Goal: Information Seeking & Learning: Learn about a topic

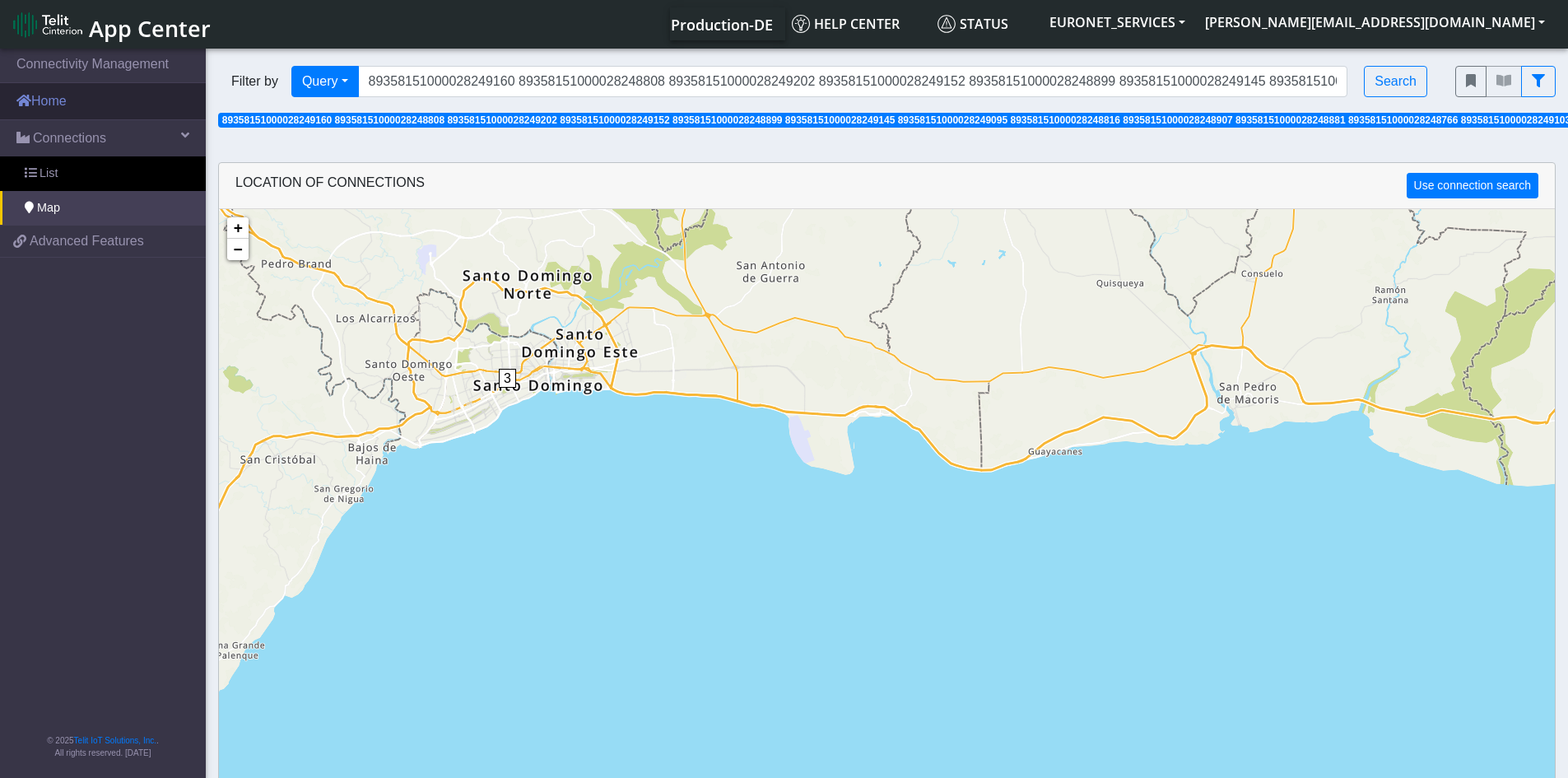
click at [59, 95] on link "Home" at bounding box center [103, 100] width 206 height 36
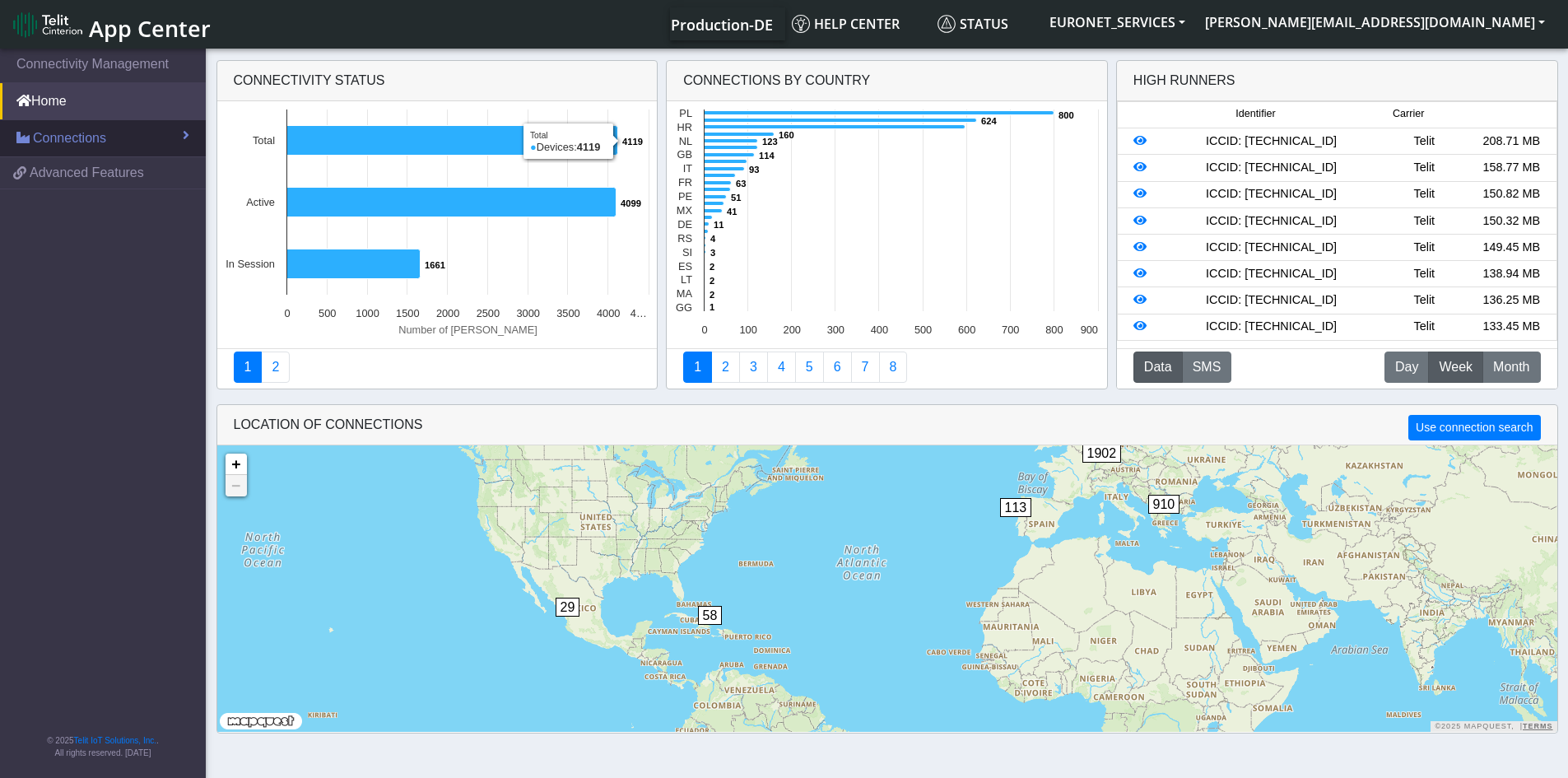
click at [65, 141] on span "Connections" at bounding box center [70, 138] width 73 height 20
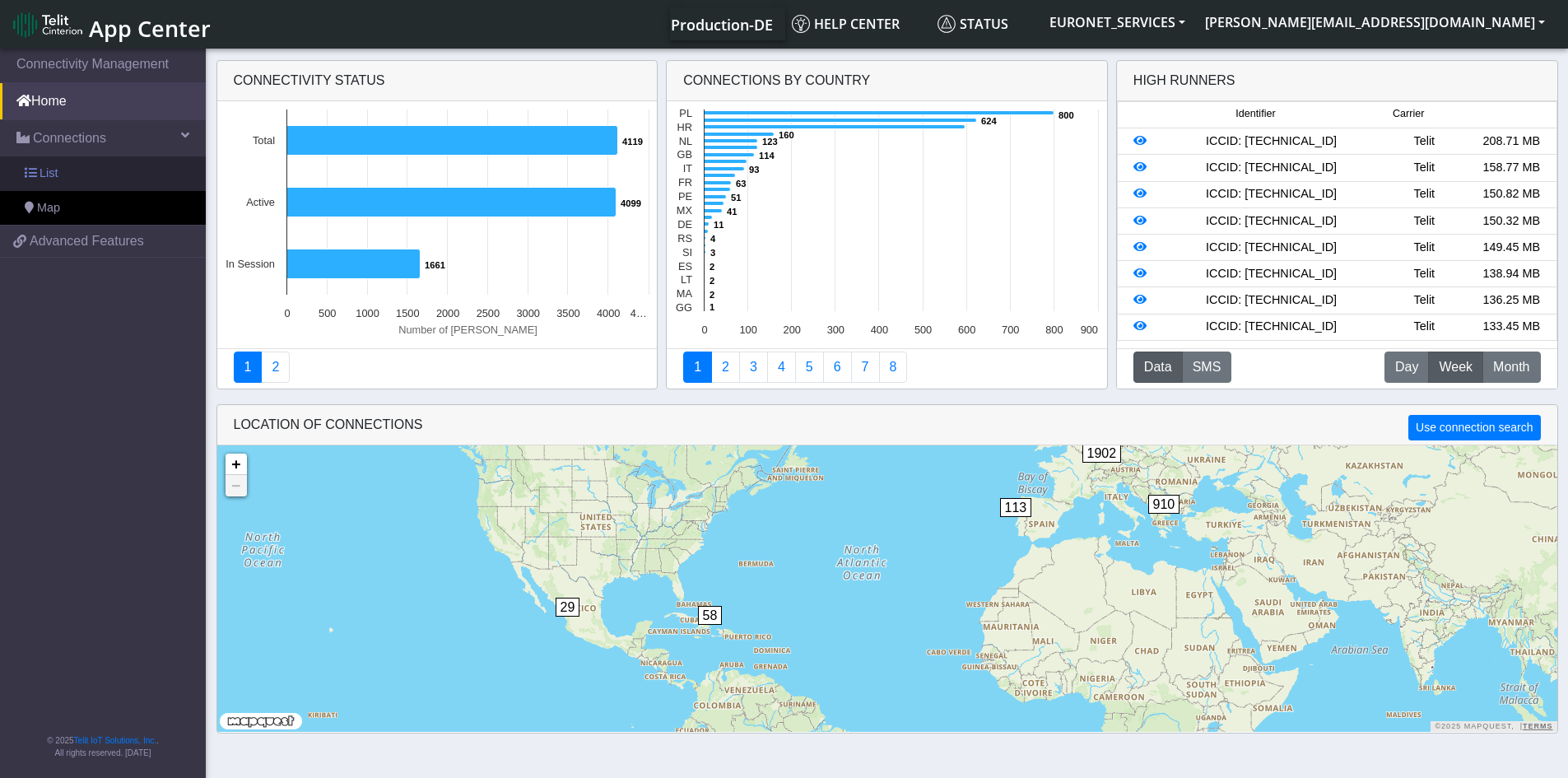
click at [26, 176] on span at bounding box center [30, 172] width 11 height 11
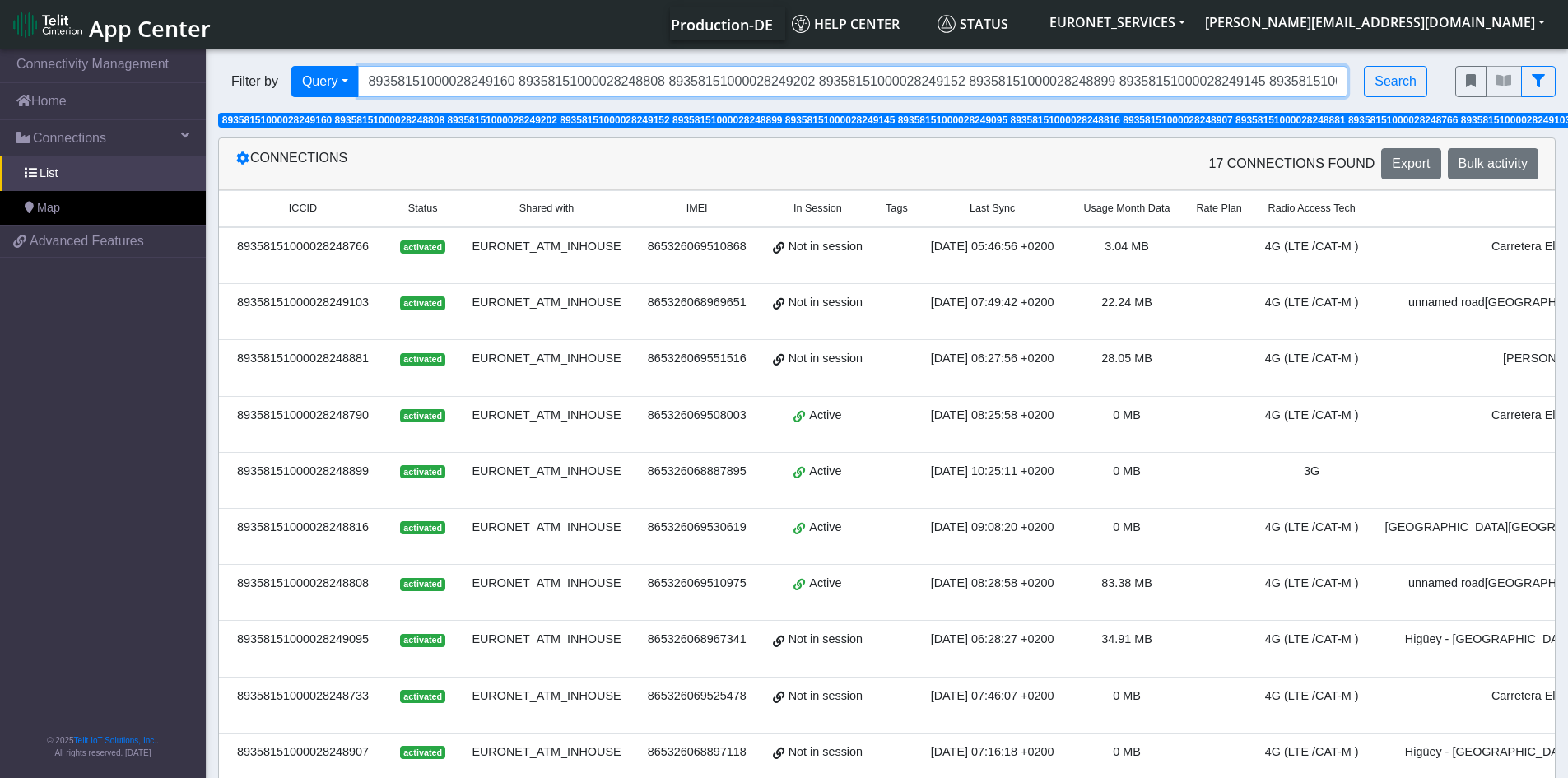
click at [859, 81] on input "89358151000028249160 89358151000028248808 89358151000028249202 8935815100002824…" at bounding box center [853, 81] width 991 height 31
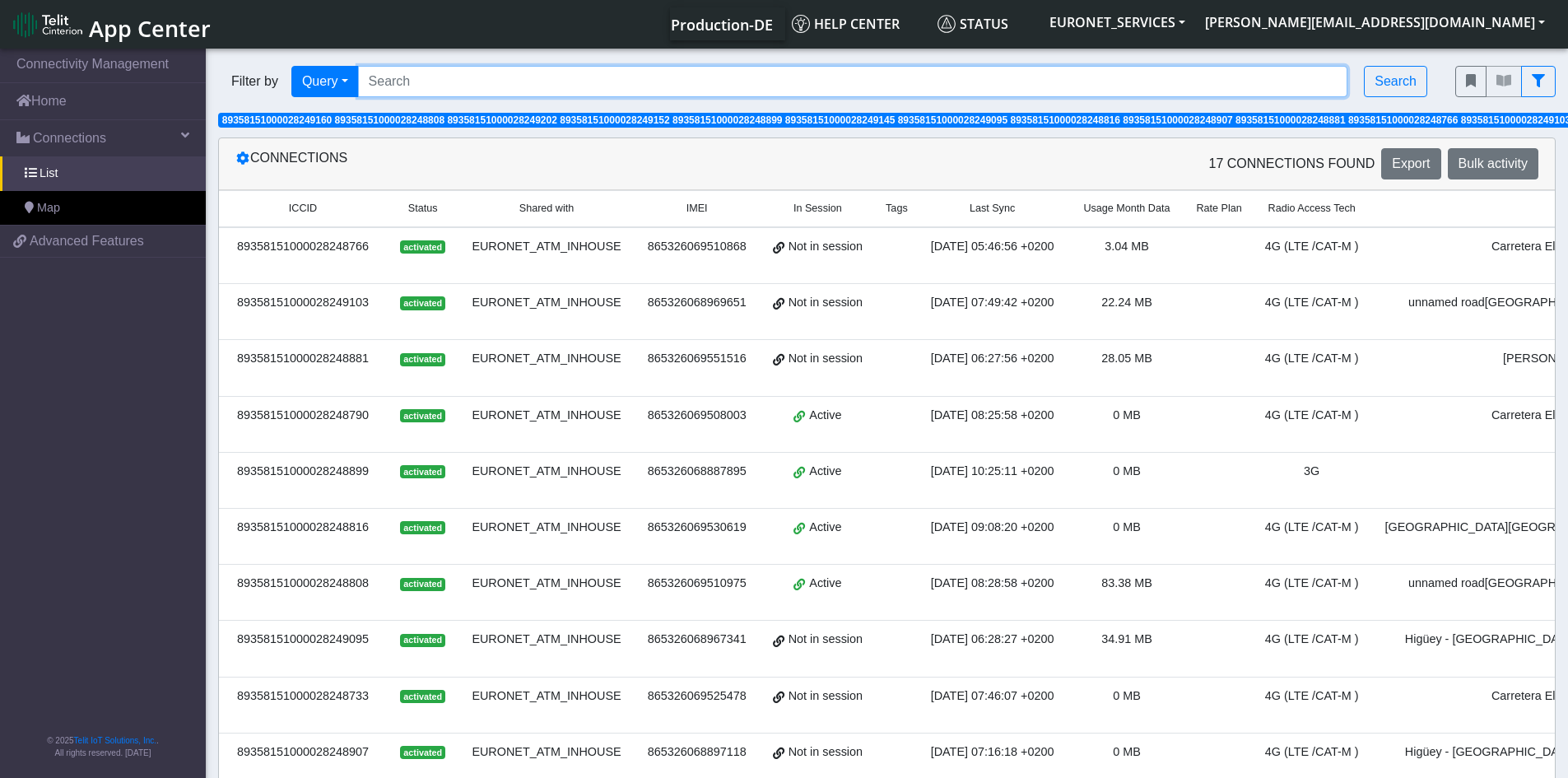
paste input "89358151000028248857"
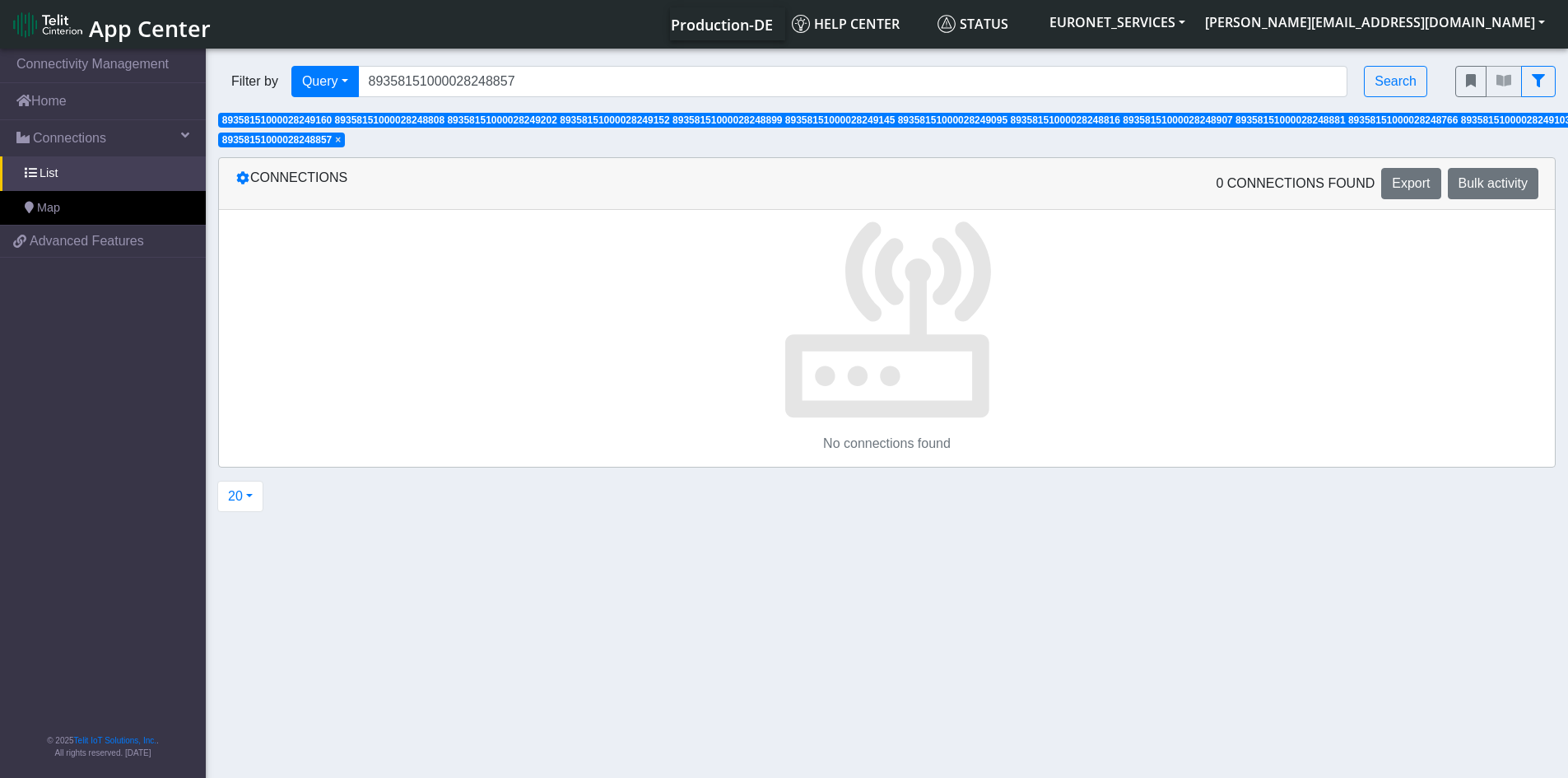
click at [341, 139] on span "×" at bounding box center [338, 140] width 6 height 11
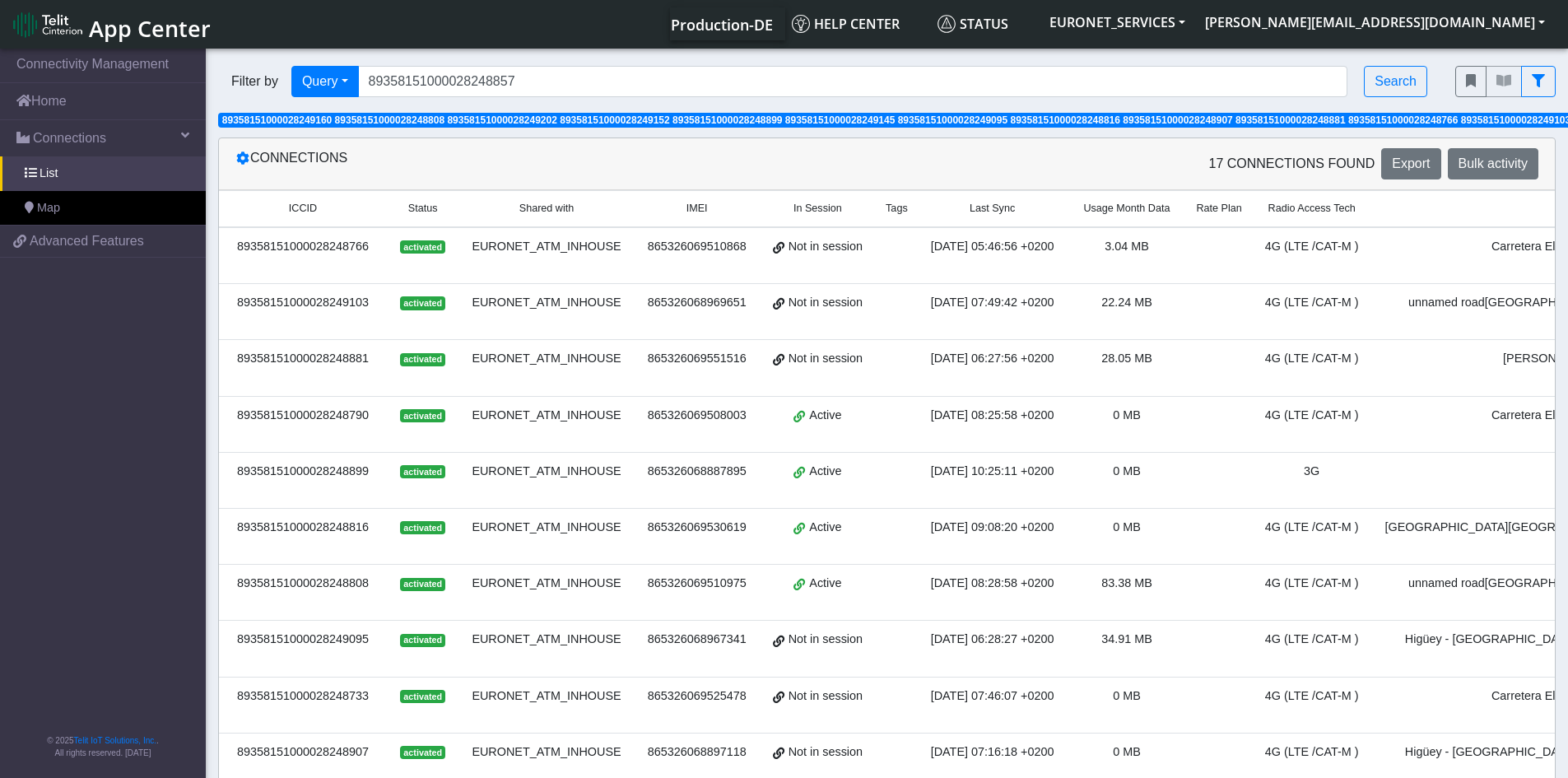
click at [1043, 152] on div "17 Connections found Export Bulk activity" at bounding box center [1219, 164] width 665 height 31
click at [1129, 121] on span "89358151000028249160 89358151000028248808 89358151000028249202 8935815100002824…" at bounding box center [1178, 120] width 1911 height 11
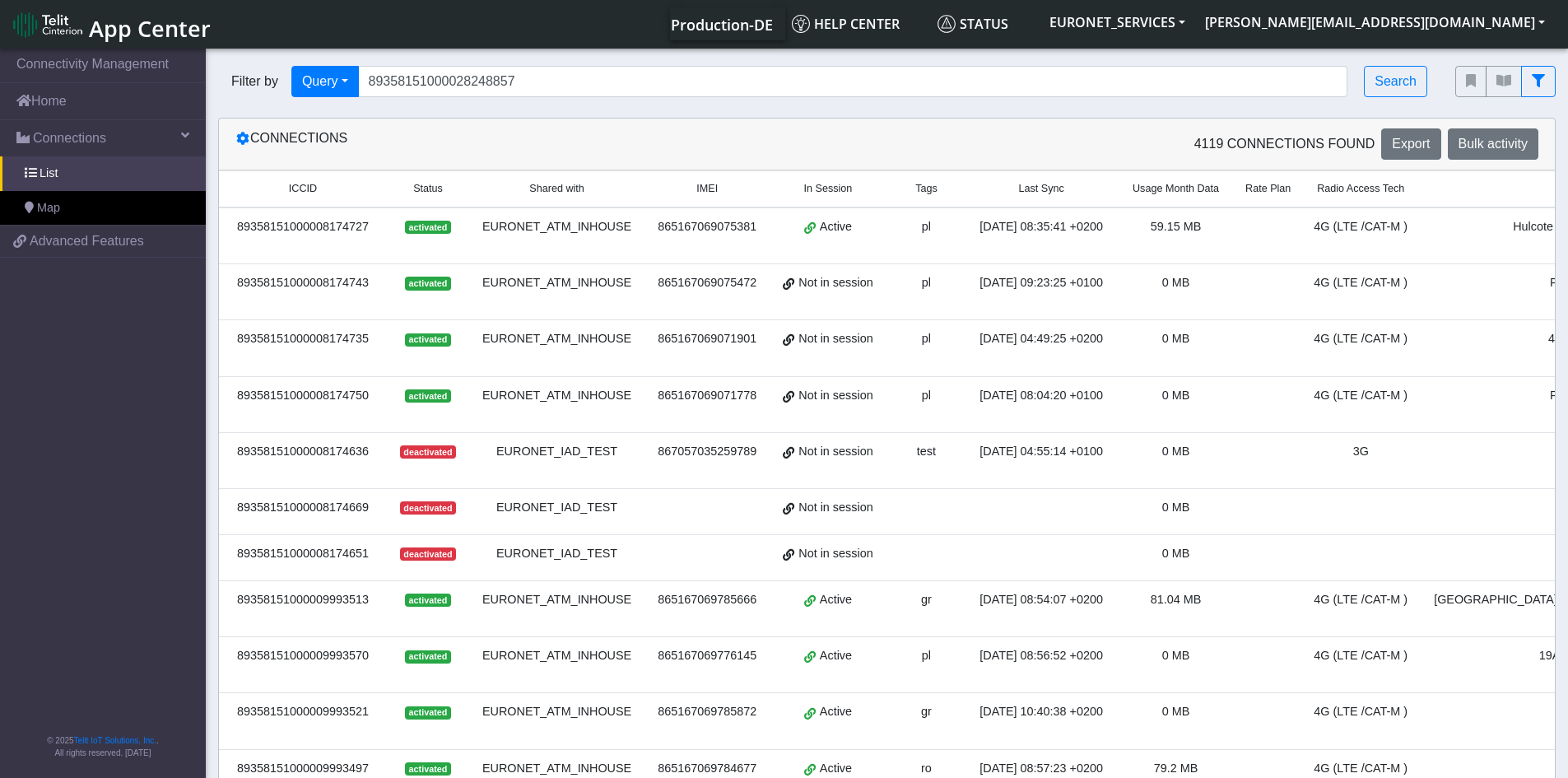
click at [931, 63] on div "Filter by Query Query In Session Not connected Tags Country Operator 8935815100…" at bounding box center [825, 81] width 1238 height 56
click at [892, 76] on input "89358151000028248857" at bounding box center [853, 81] width 991 height 31
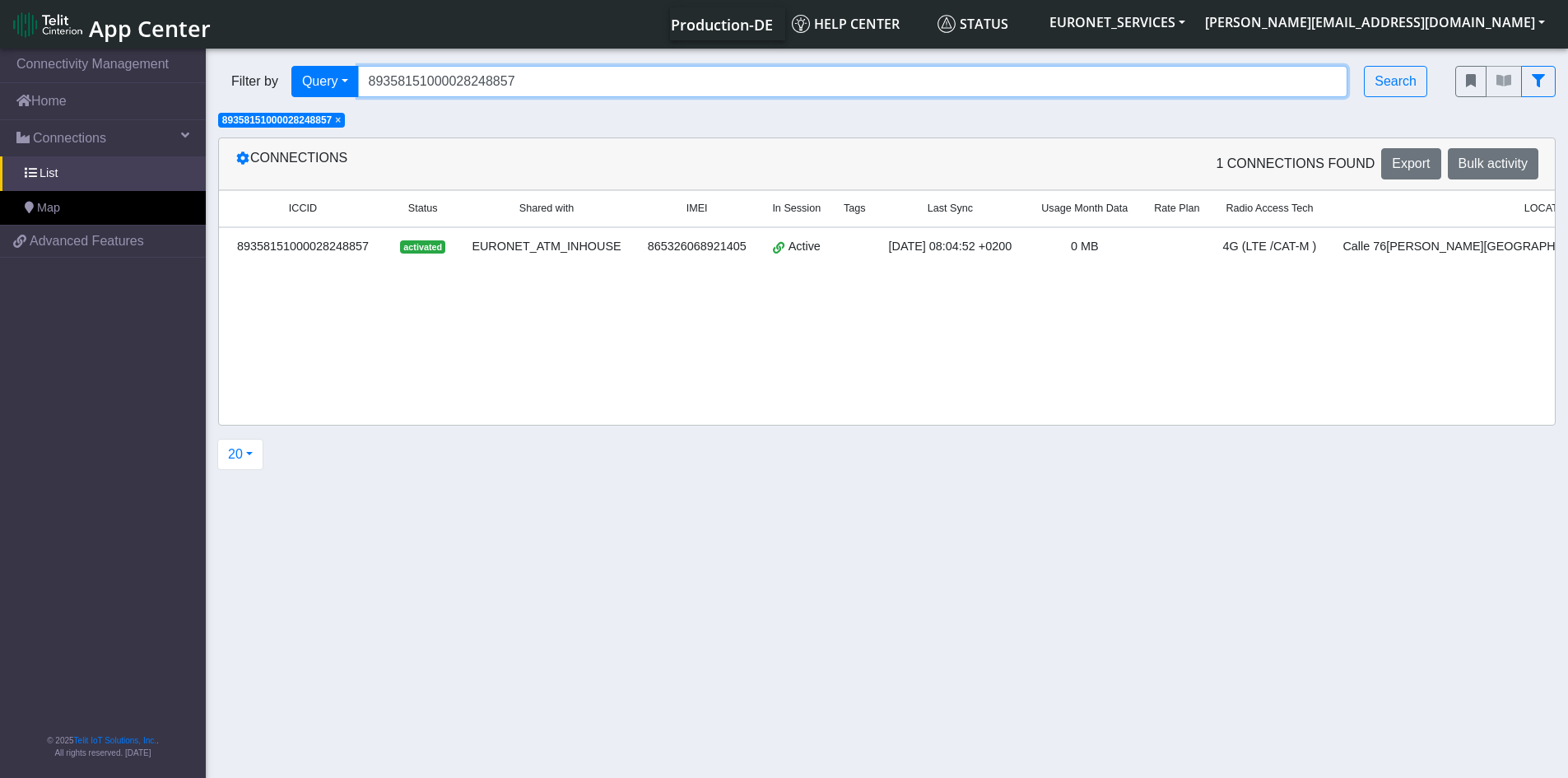
click at [691, 79] on input "89358151000028248857" at bounding box center [853, 81] width 991 height 31
click at [341, 121] on span "×" at bounding box center [338, 120] width 6 height 11
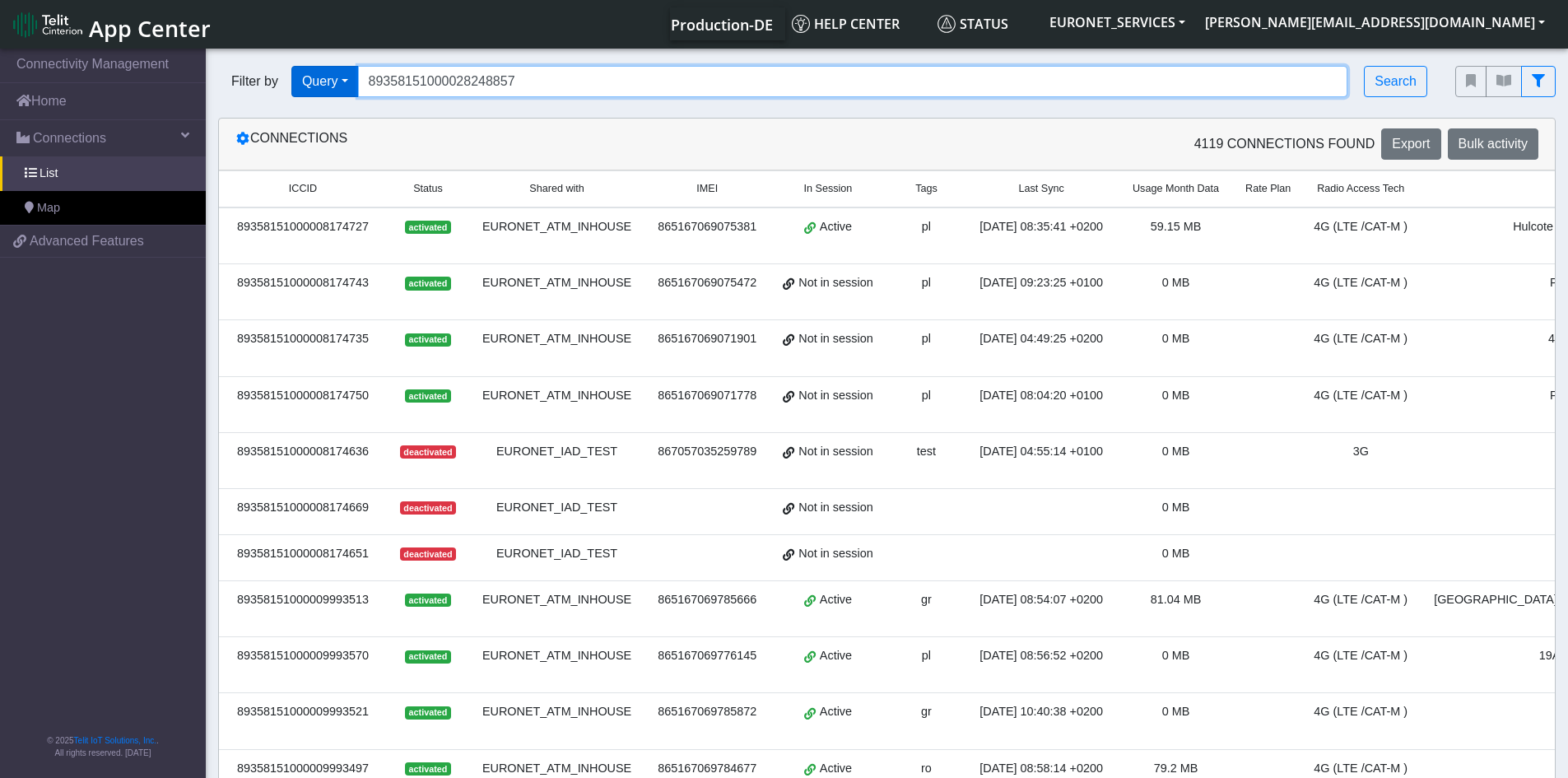
drag, startPoint x: 553, startPoint y: 79, endPoint x: 306, endPoint y: 84, distance: 247.1
click at [306, 84] on div "Filter by Query Query In Session Not connected Tags Country Operator 8935815100…" at bounding box center [825, 81] width 1212 height 31
paste input "89358151000028248816 89358151000028248741 89358151000028249137 8935815100002824…"
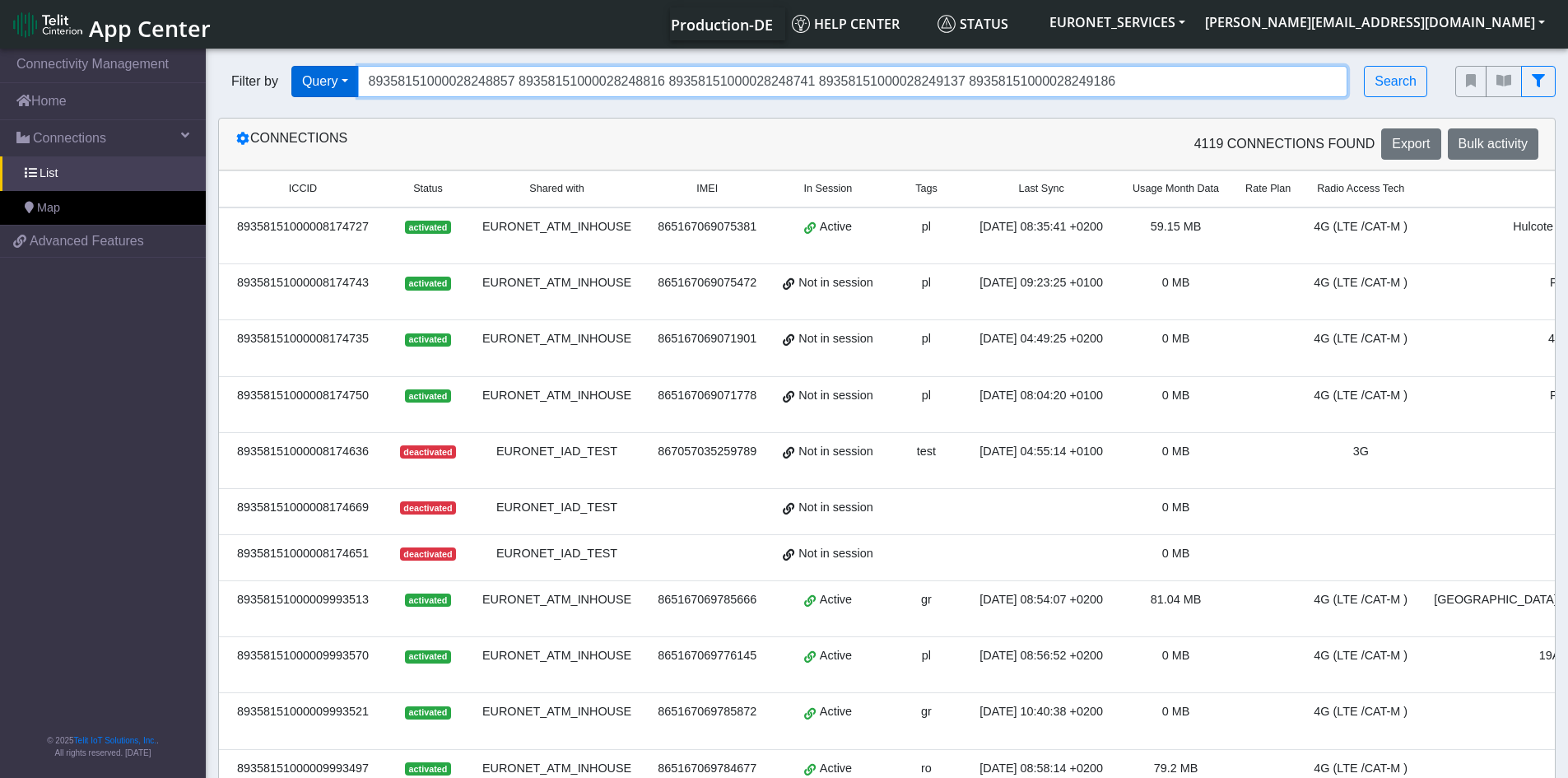
type input "89358151000028248857 89358151000028248816 89358151000028248741 8935815100002824…"
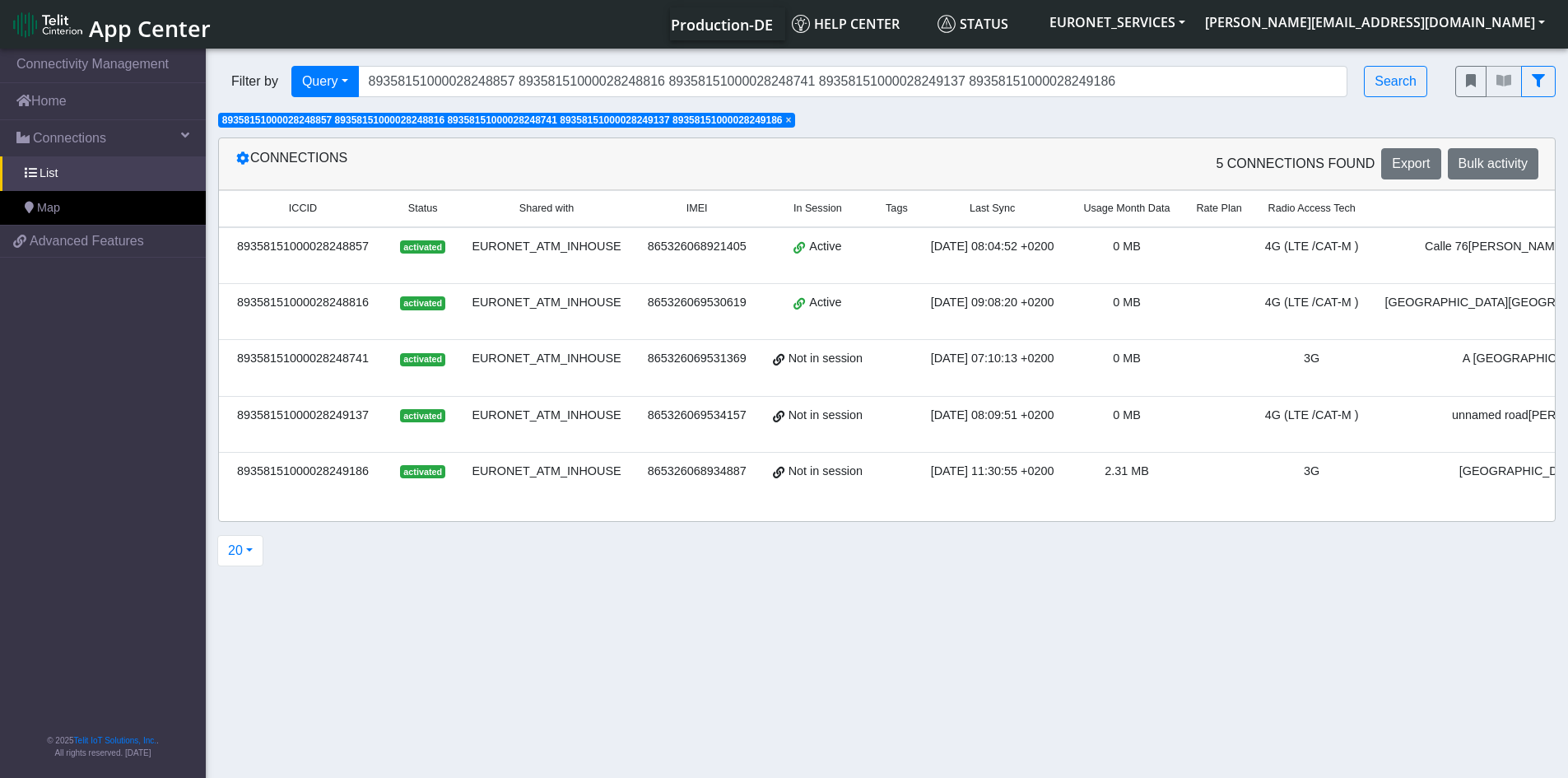
click at [303, 247] on div "89358151000028248857" at bounding box center [303, 246] width 149 height 18
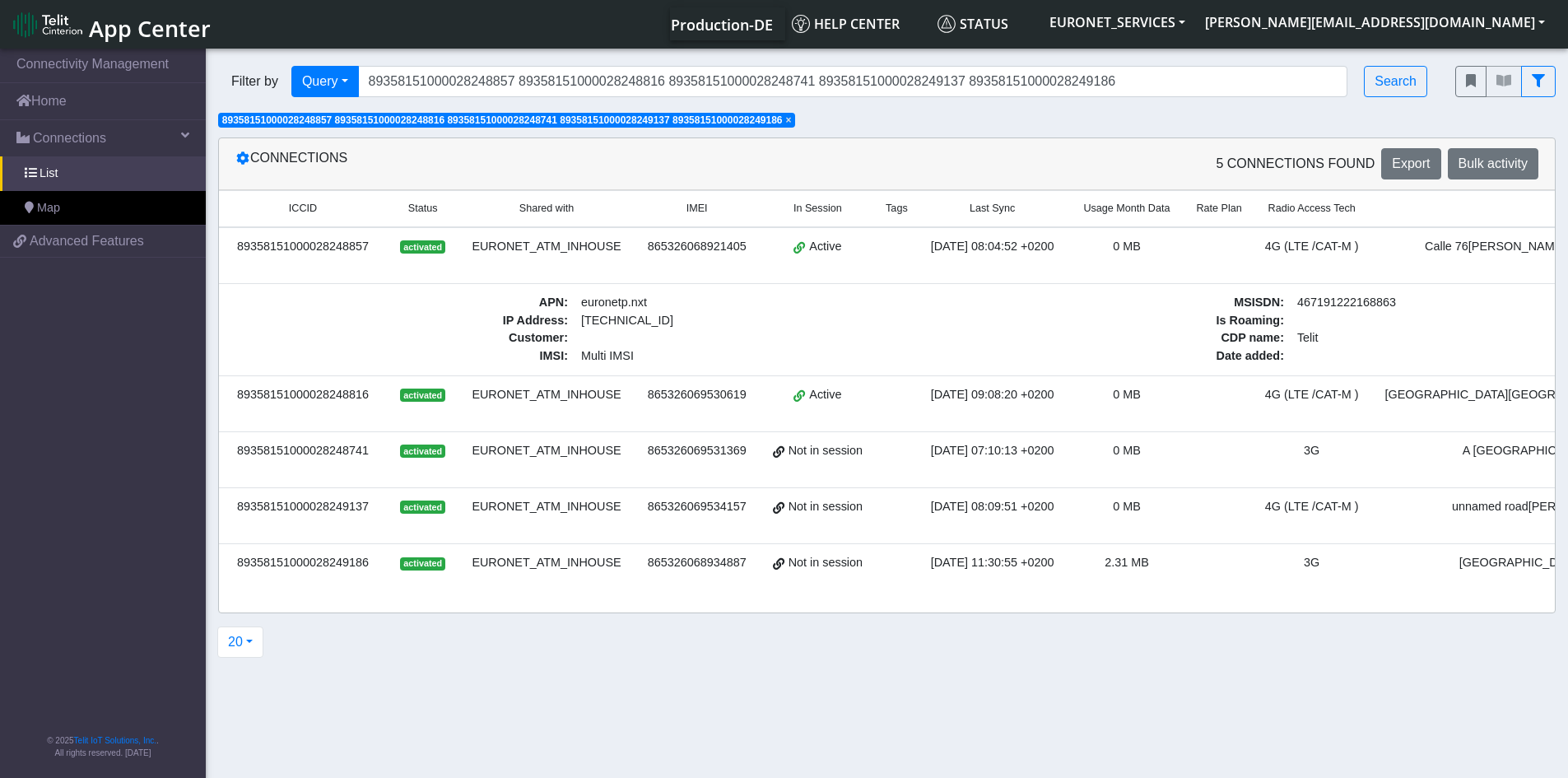
click at [420, 394] on span "activated" at bounding box center [423, 395] width 45 height 13
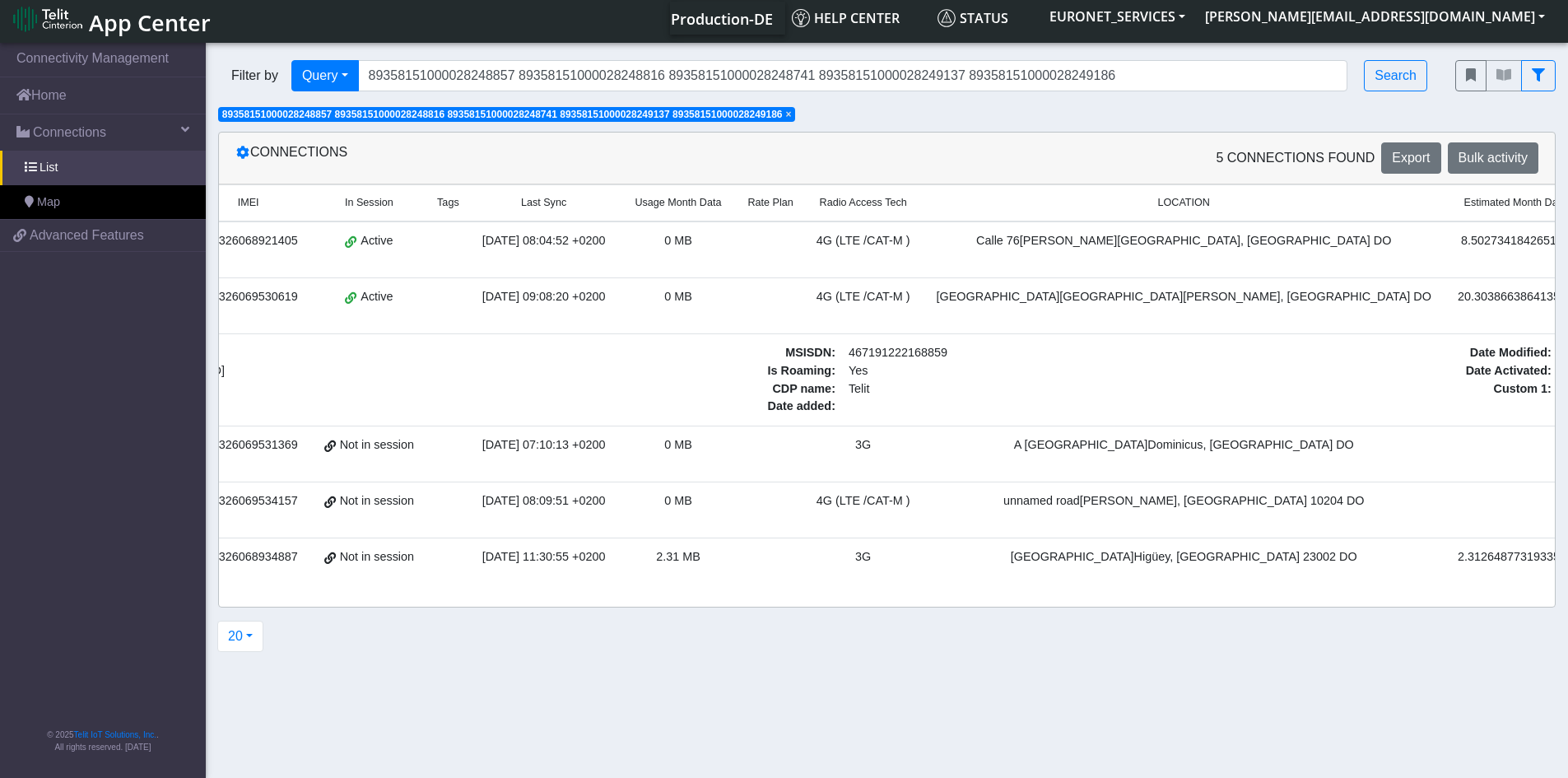
scroll to position [0, 584]
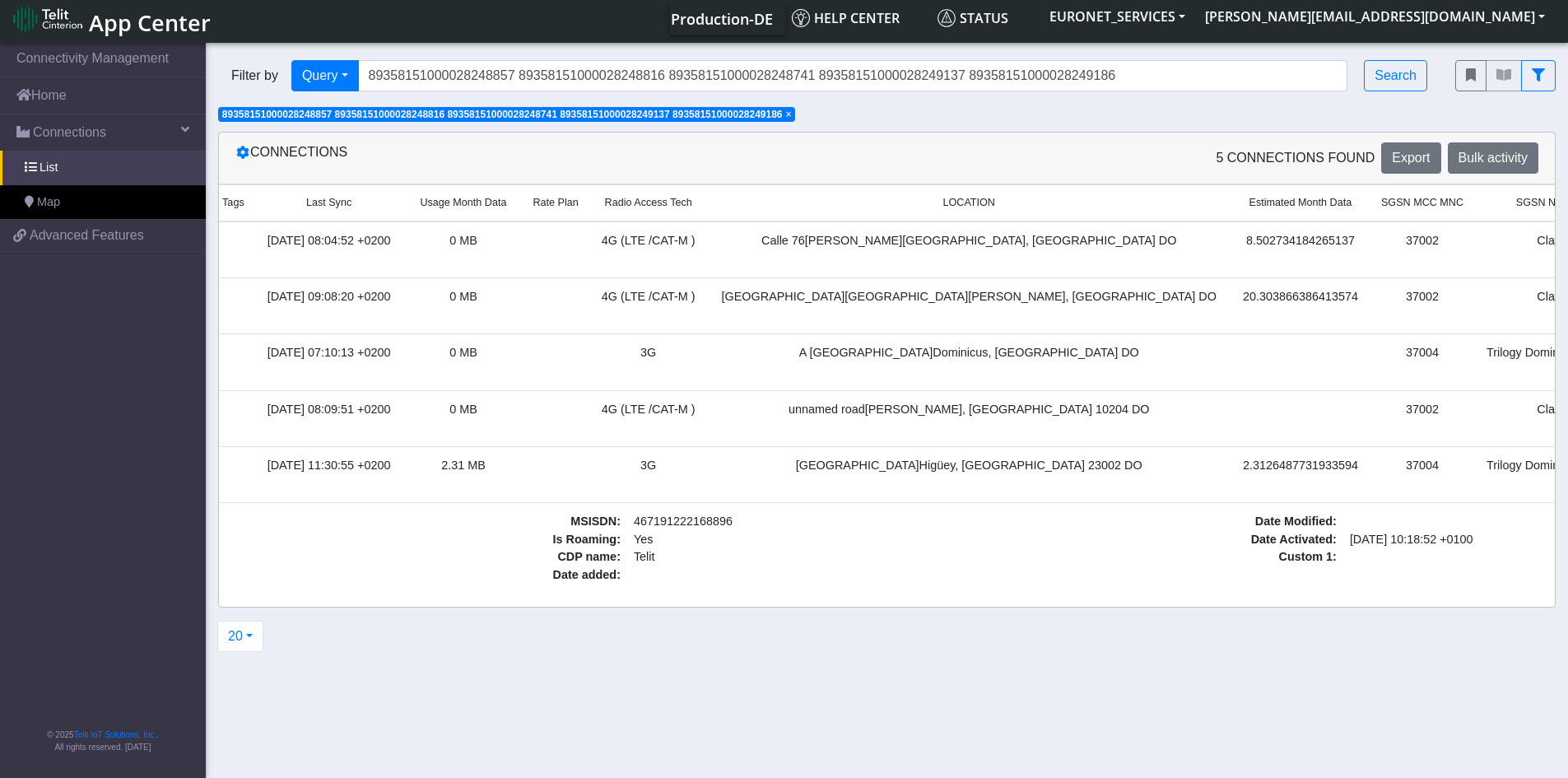
scroll to position [0, 680]
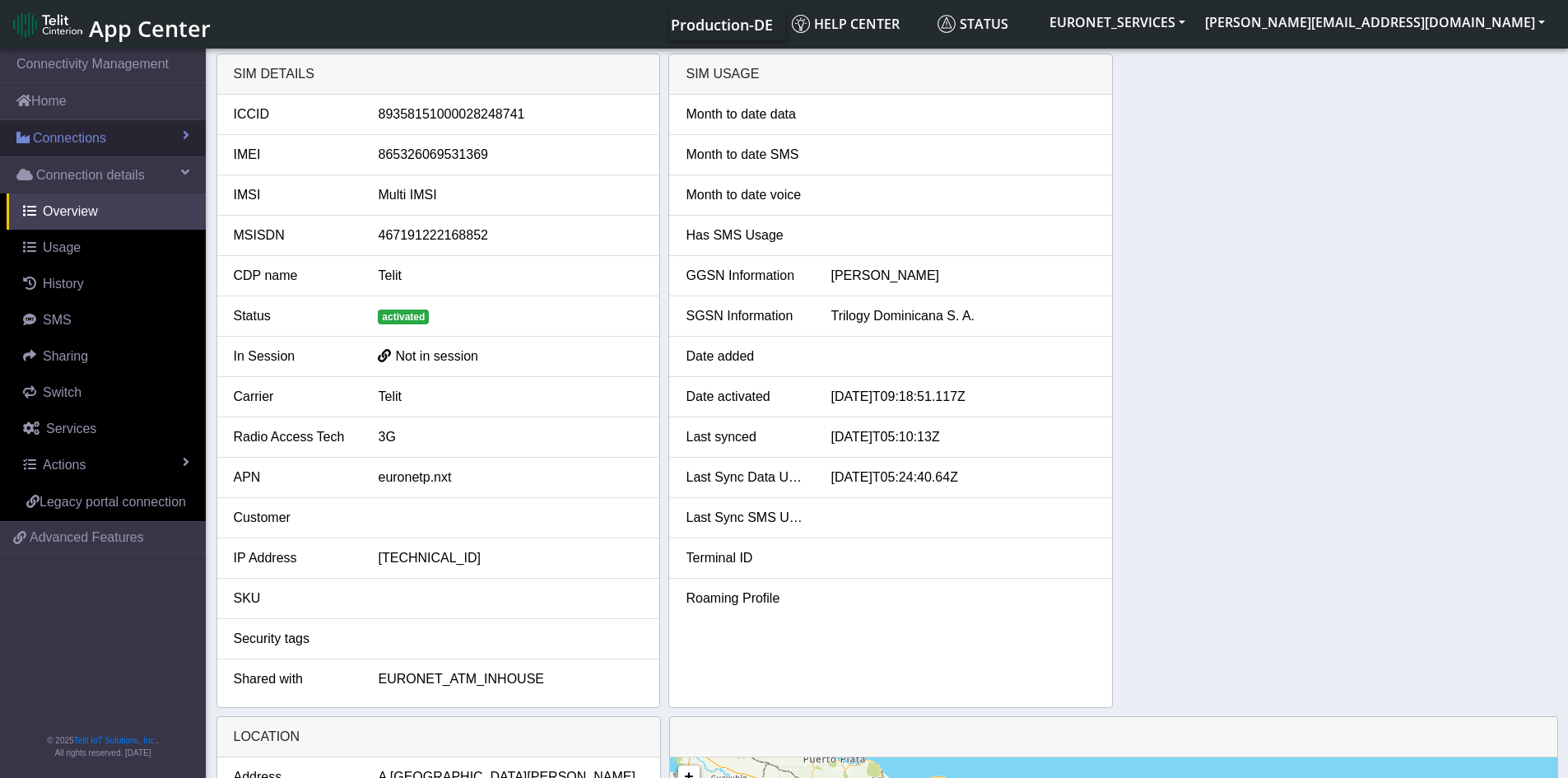
click at [98, 147] on span "Connections" at bounding box center [70, 138] width 73 height 20
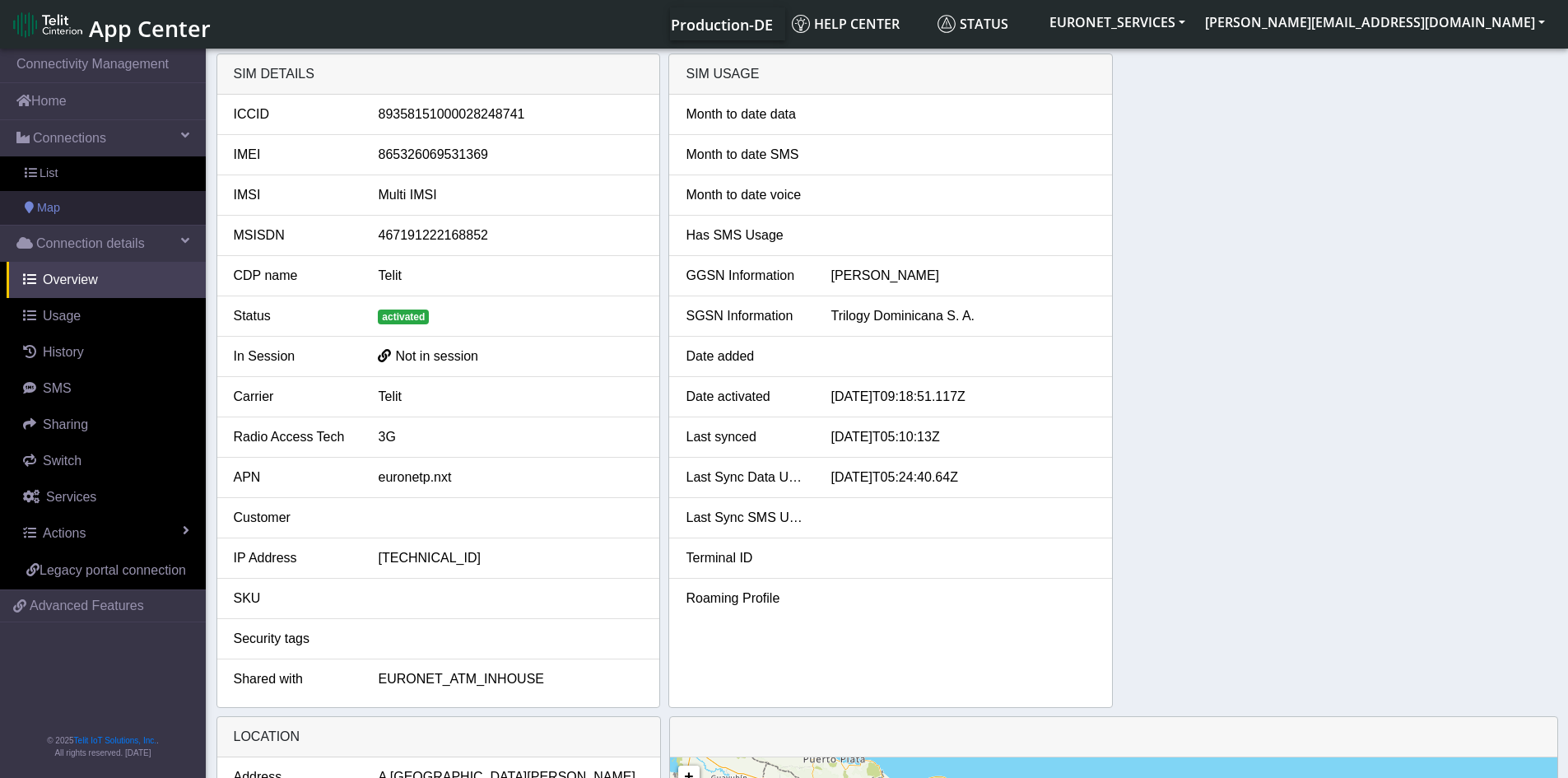
click at [47, 213] on span "Map" at bounding box center [48, 208] width 23 height 18
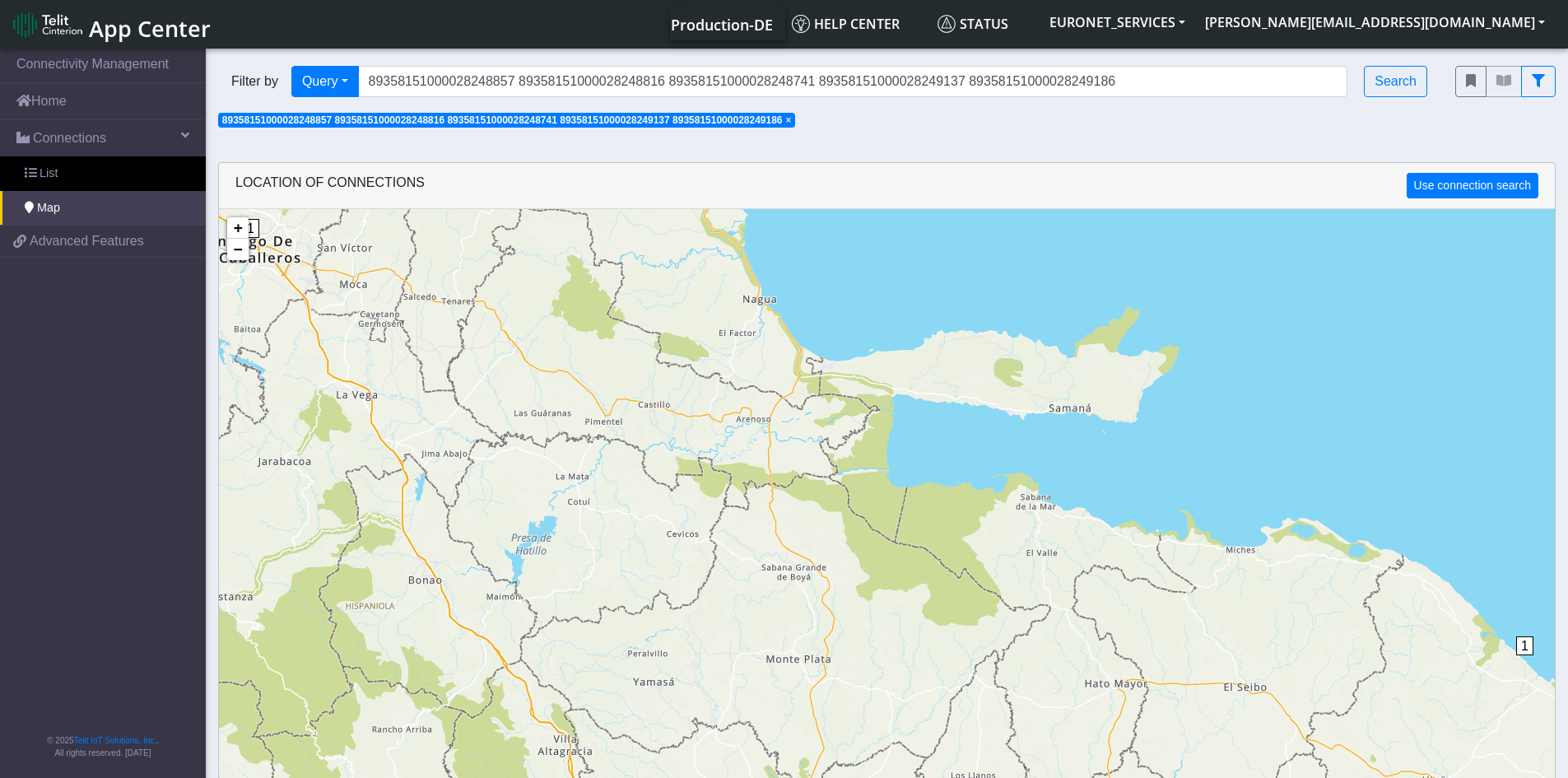
click at [604, 462] on div "1 2 1 1 + − ©2025 MapQuest, | Terms" at bounding box center [888, 597] width 1337 height 778
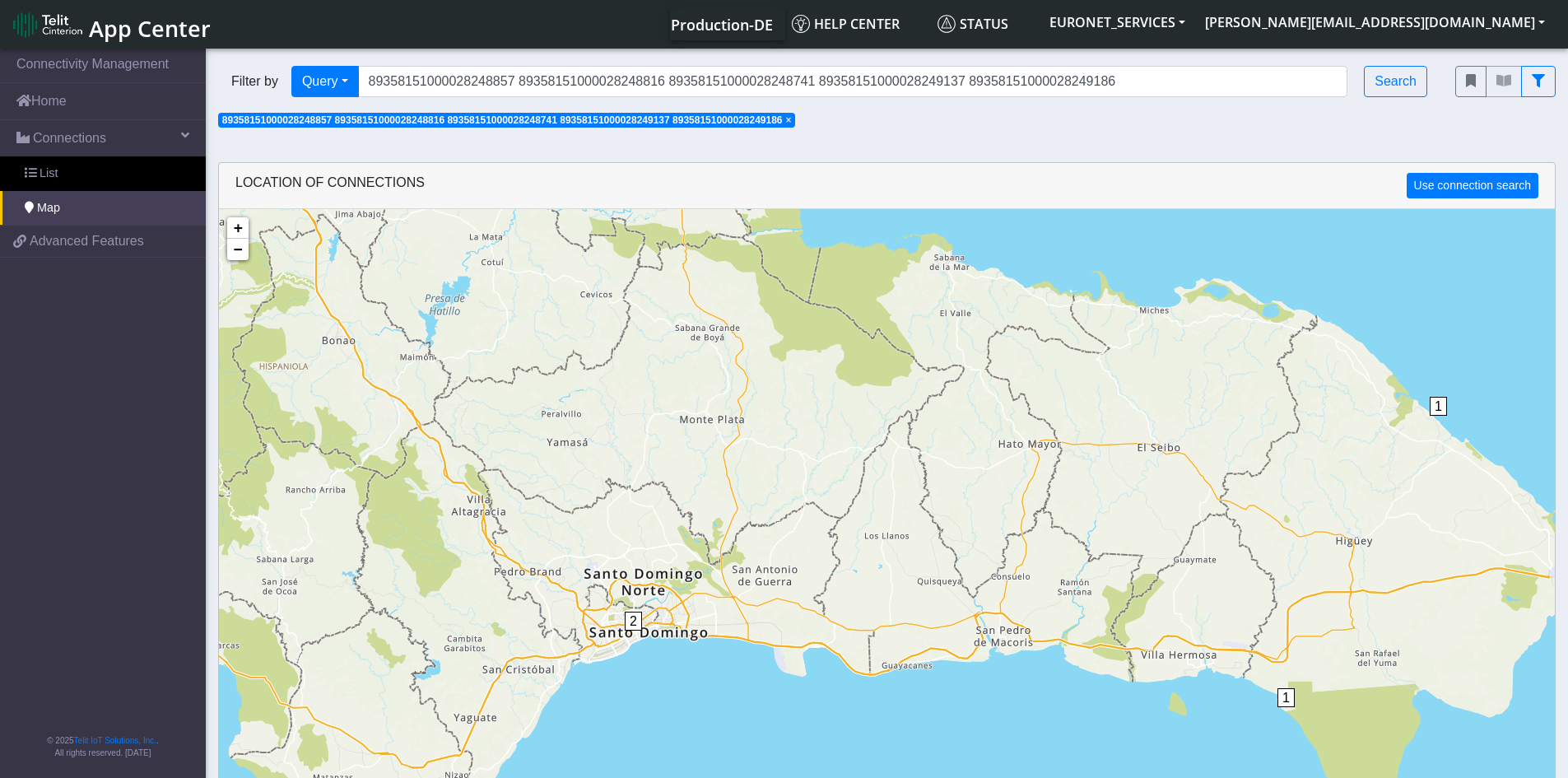
drag, startPoint x: 759, startPoint y: 501, endPoint x: 668, endPoint y: 254, distance: 263.2
click at [668, 254] on div "1 2 1 1 + − ©2025 MapQuest, | Terms" at bounding box center [888, 597] width 1337 height 778
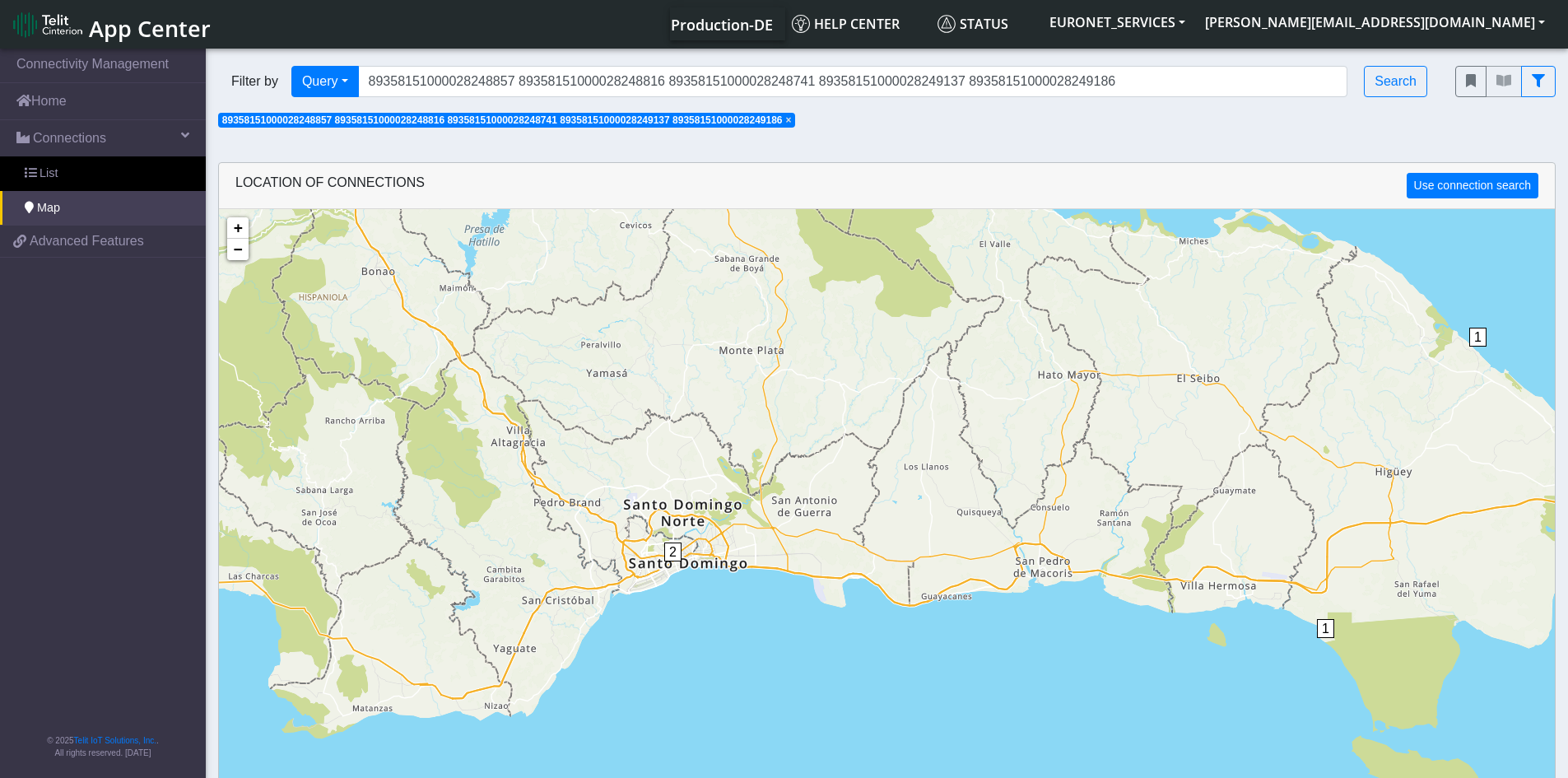
drag, startPoint x: 675, startPoint y: 352, endPoint x: 721, endPoint y: 288, distance: 78.8
click at [721, 288] on div "1 2 1 1 + − ©2025 MapQuest, | Terms" at bounding box center [888, 597] width 1337 height 778
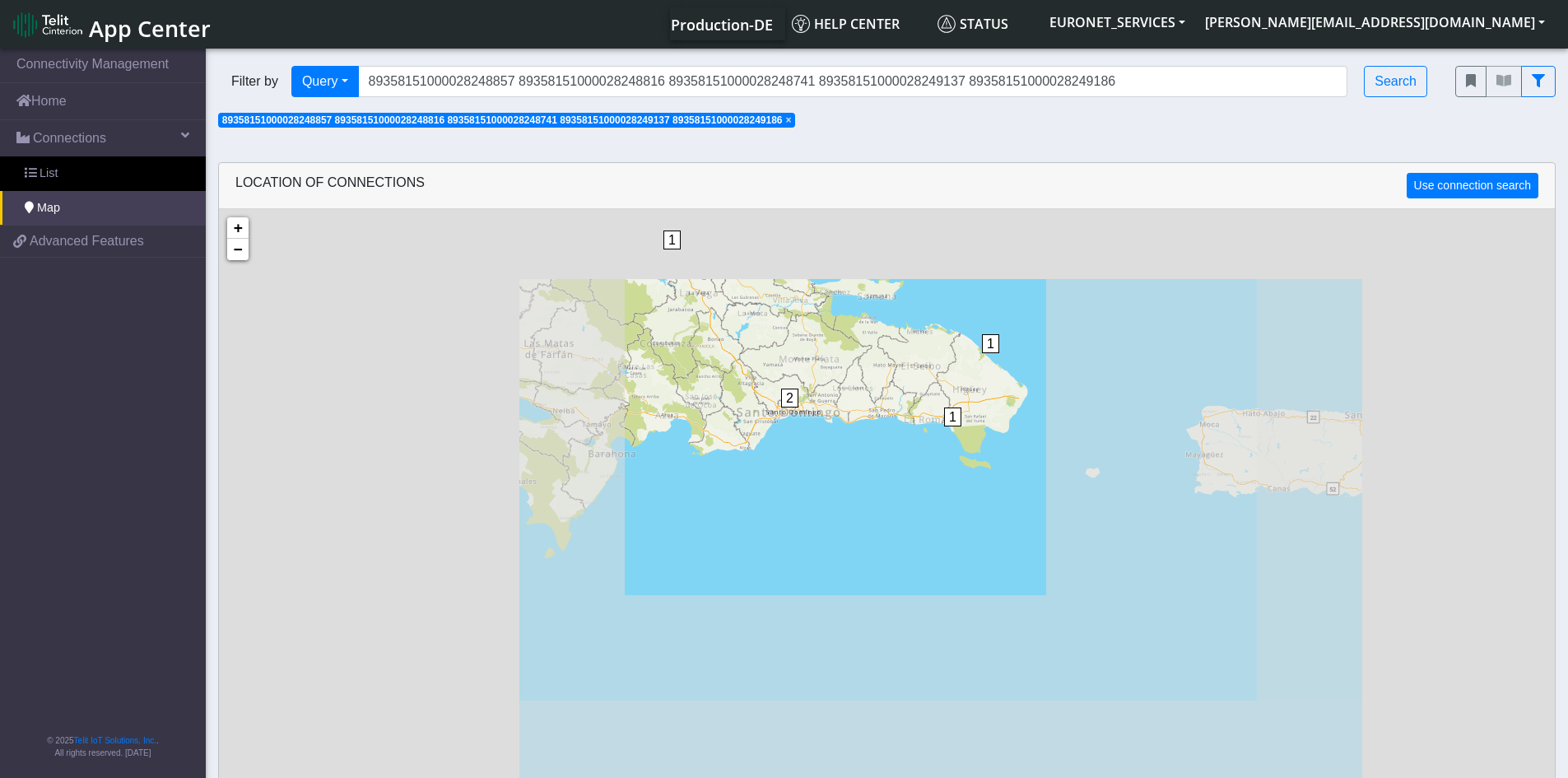
drag, startPoint x: 846, startPoint y: 337, endPoint x: 833, endPoint y: 356, distance: 23.0
click at [833, 356] on div "1 1 1 2 + − ©2025 MapQuest, | Terms" at bounding box center [888, 597] width 1337 height 778
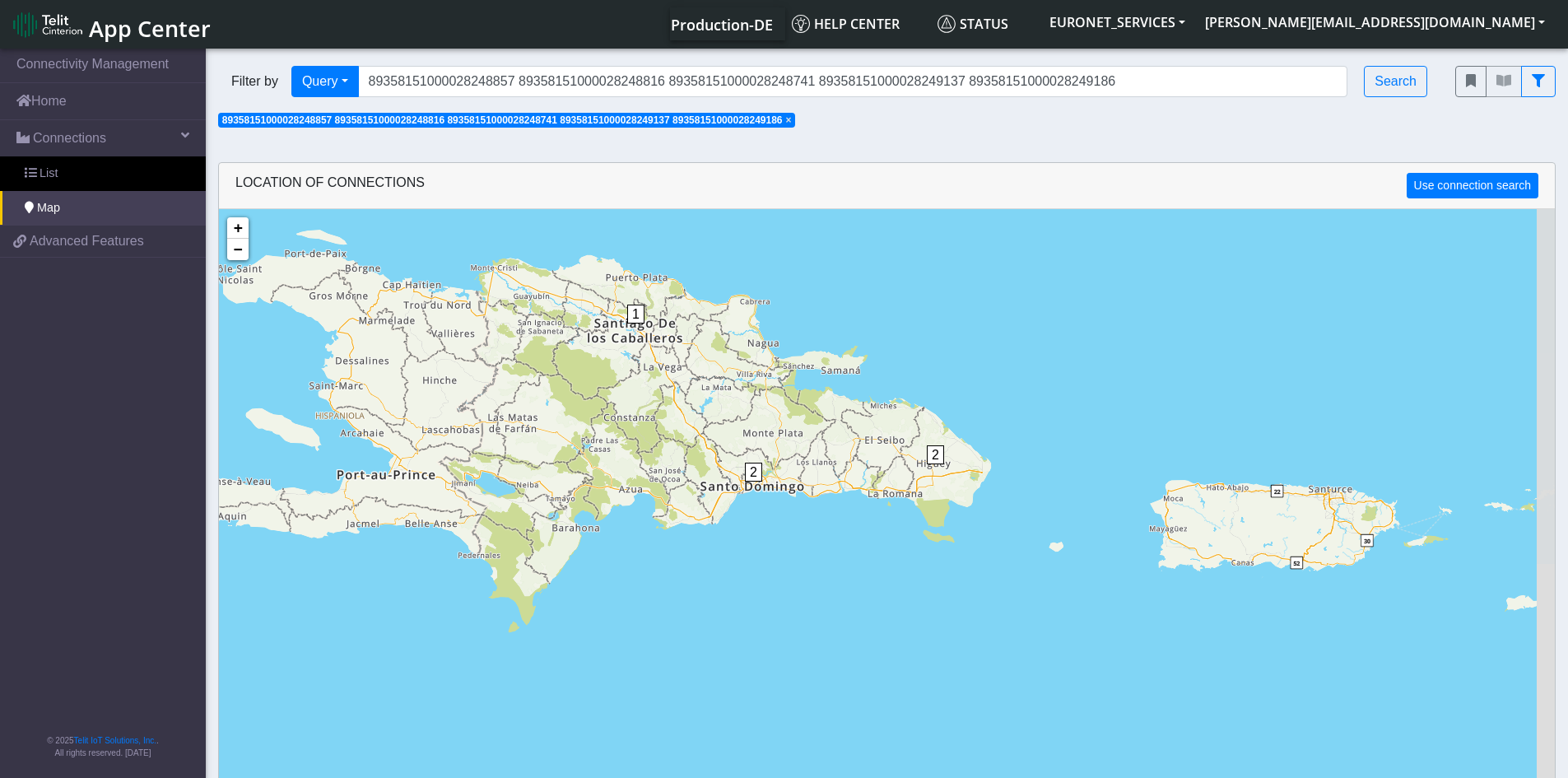
drag, startPoint x: 744, startPoint y: 334, endPoint x: 707, endPoint y: 410, distance: 84.5
click at [707, 410] on div "1 2 2 + − ©2025 MapQuest, | Terms" at bounding box center [888, 597] width 1337 height 778
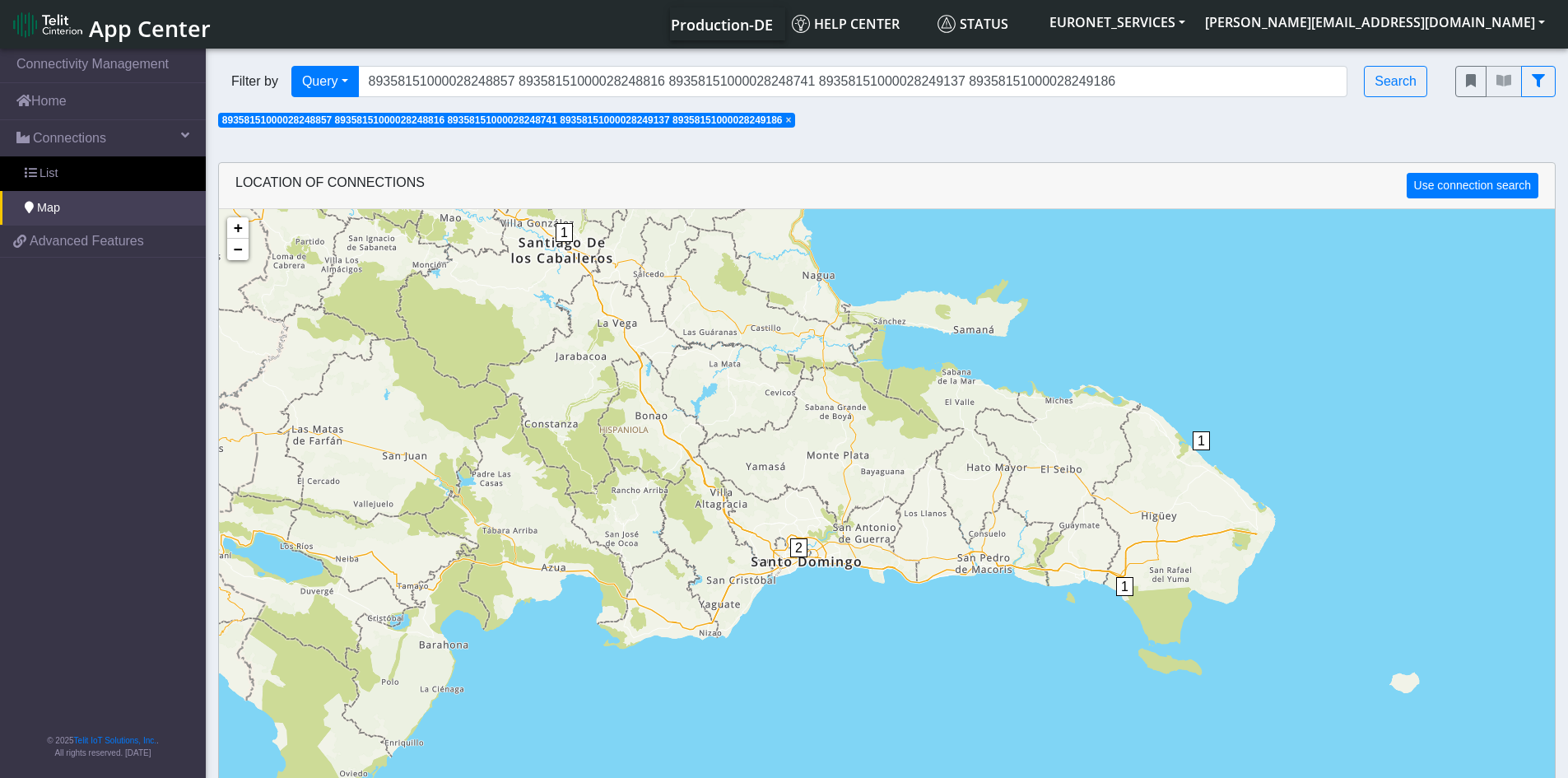
click at [802, 547] on span "2" at bounding box center [799, 547] width 17 height 19
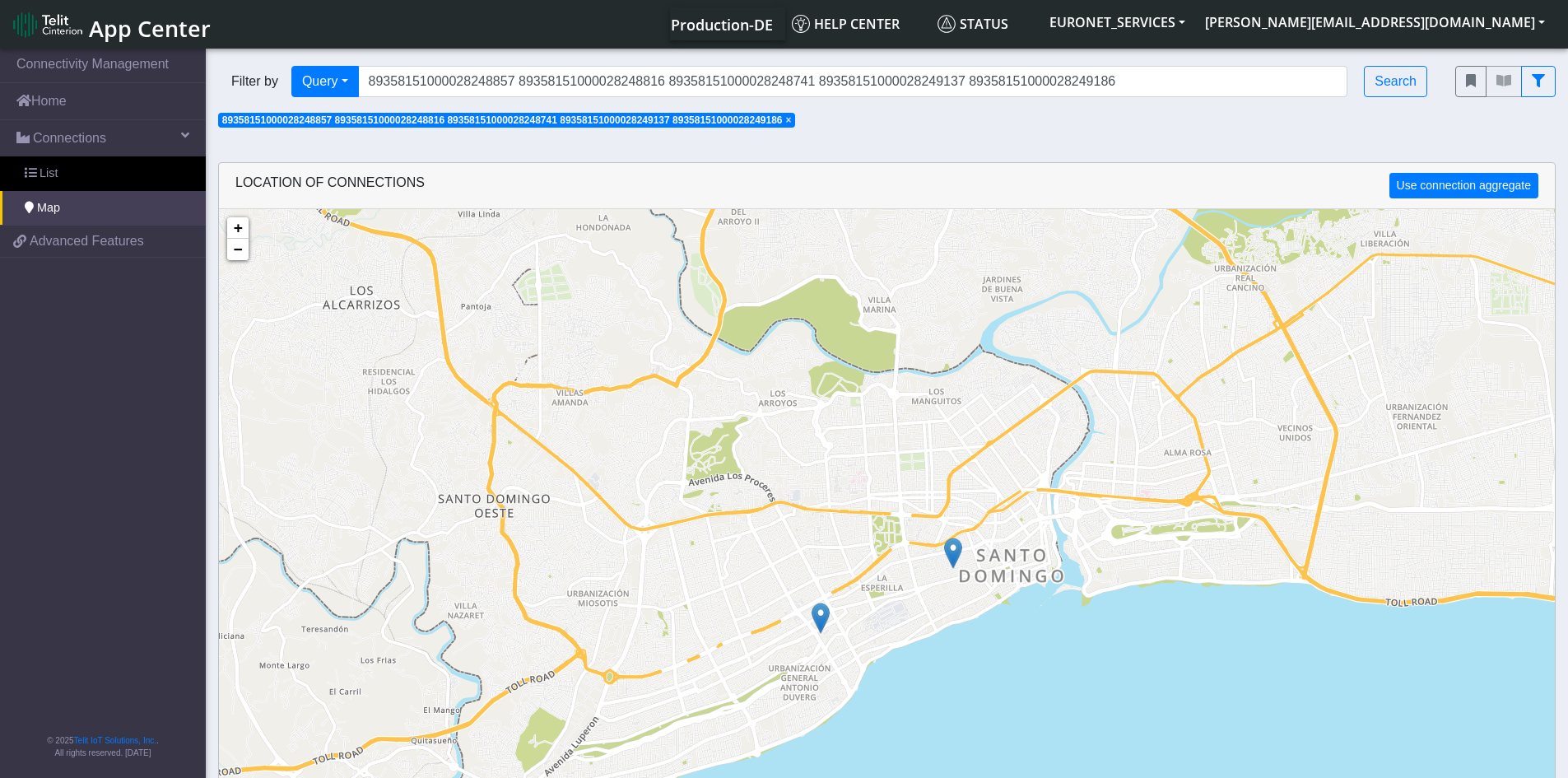
click at [956, 555] on img at bounding box center [953, 553] width 18 height 31
click at [937, 538] on link "Click here" at bounding box center [928, 535] width 44 height 11
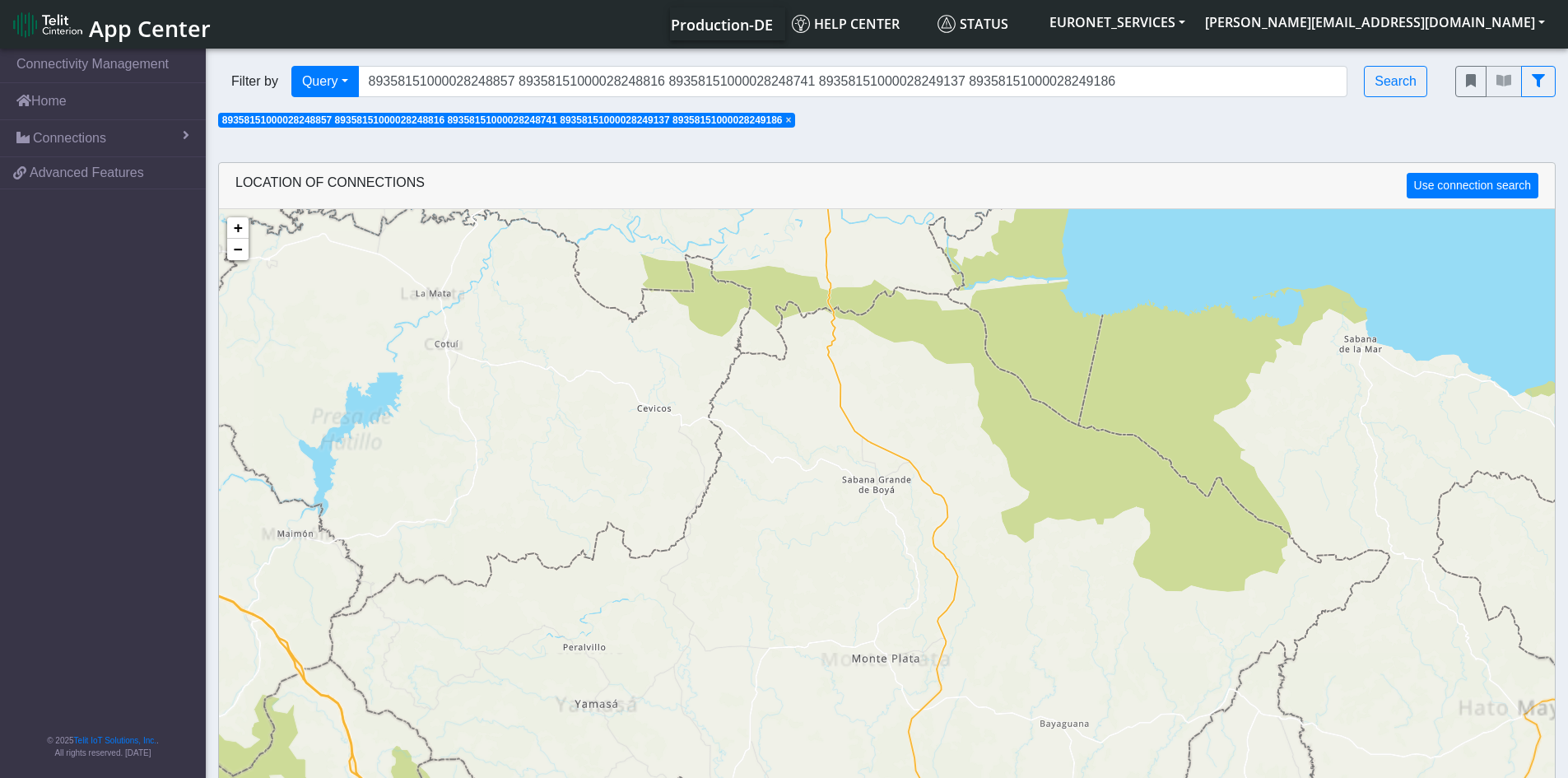
click at [711, 659] on div "1 1 1 2 + − ©2025 MapQuest, | Terms" at bounding box center [888, 597] width 1337 height 778
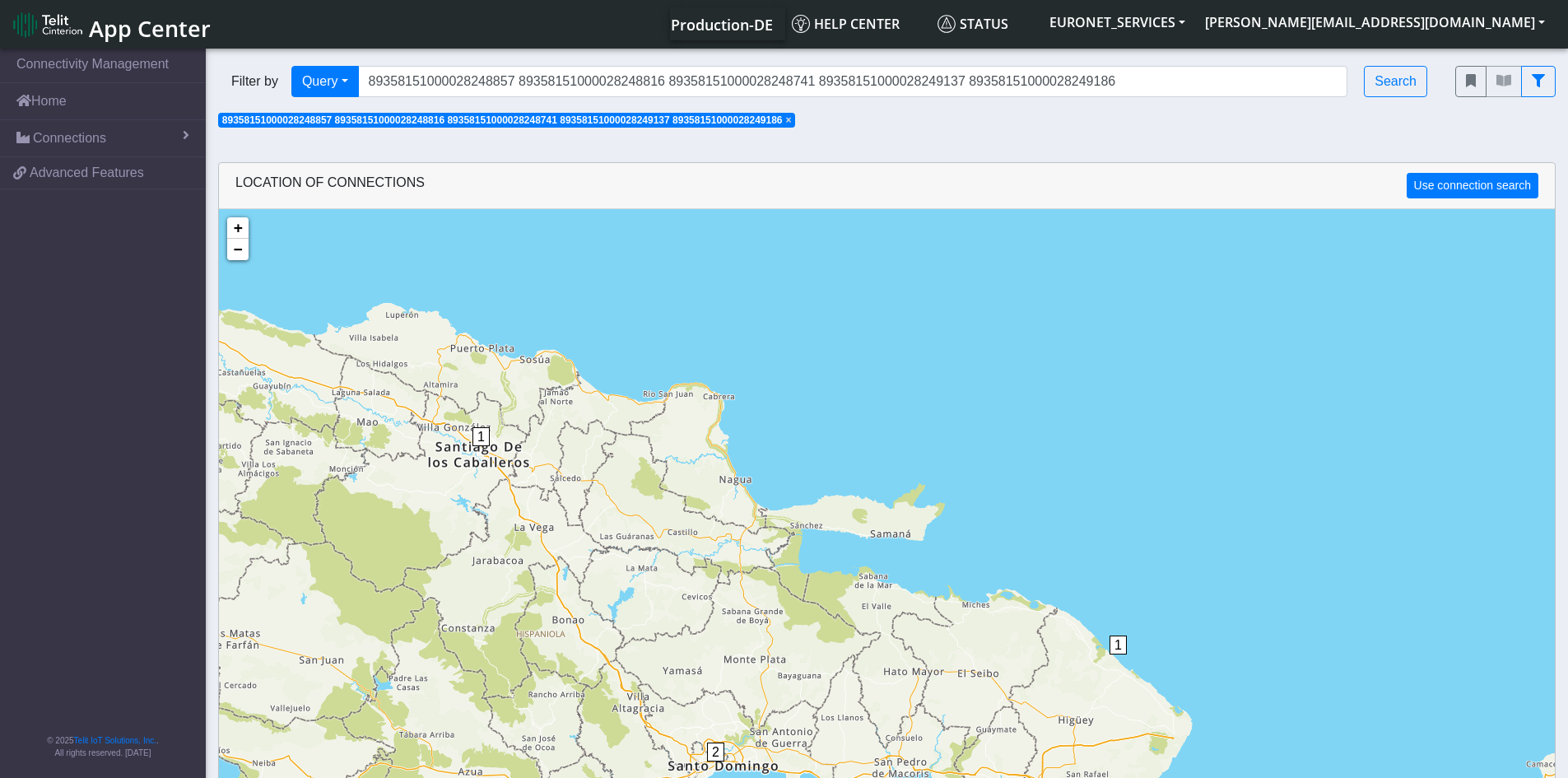
click at [726, 700] on div "1 1 1 2 + − ©2025 MapQuest, | Terms" at bounding box center [888, 597] width 1337 height 778
click at [712, 751] on span "2" at bounding box center [716, 752] width 17 height 19
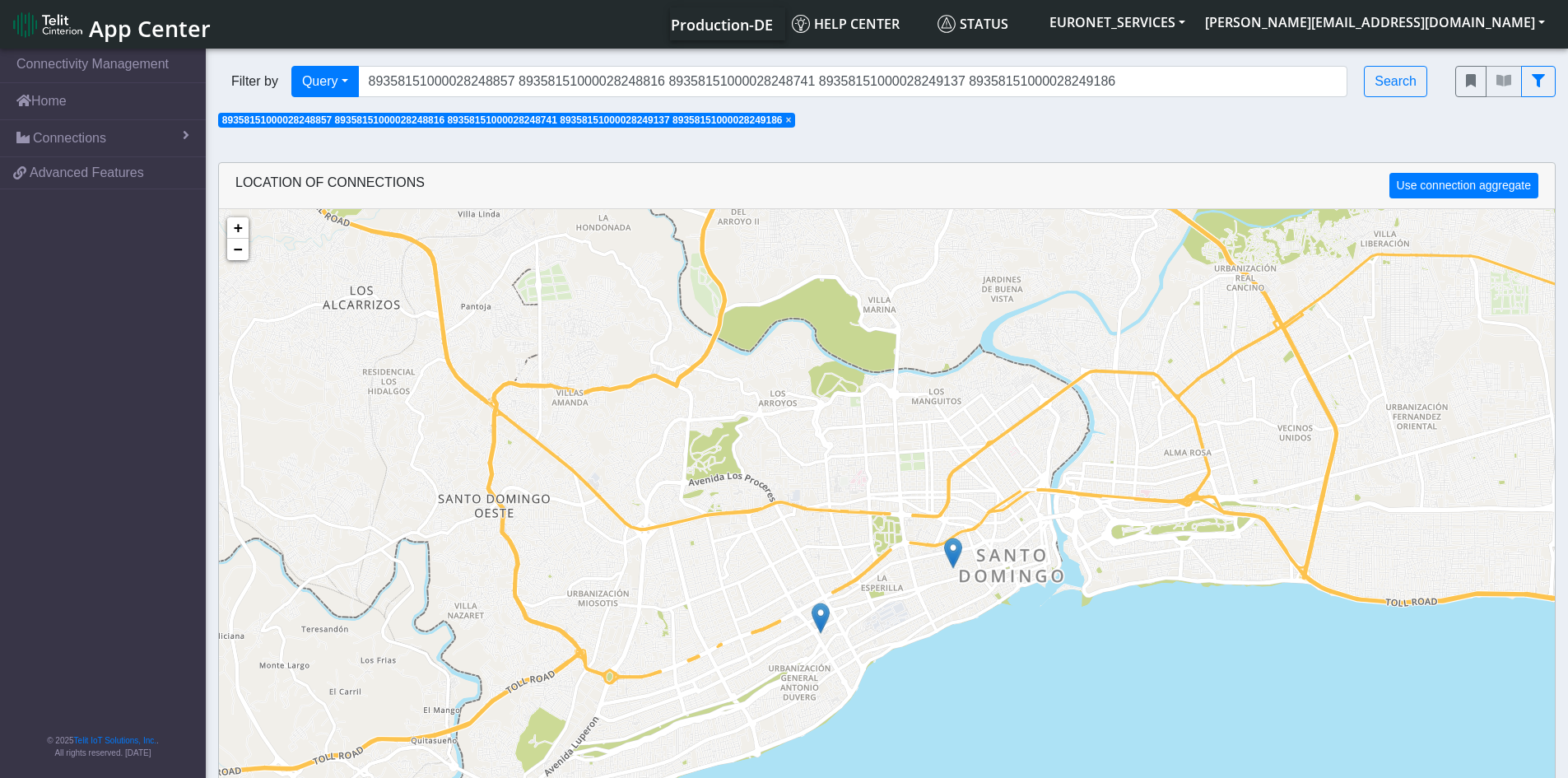
click at [822, 614] on img at bounding box center [820, 618] width 18 height 31
click at [799, 598] on link "Click here" at bounding box center [794, 600] width 44 height 11
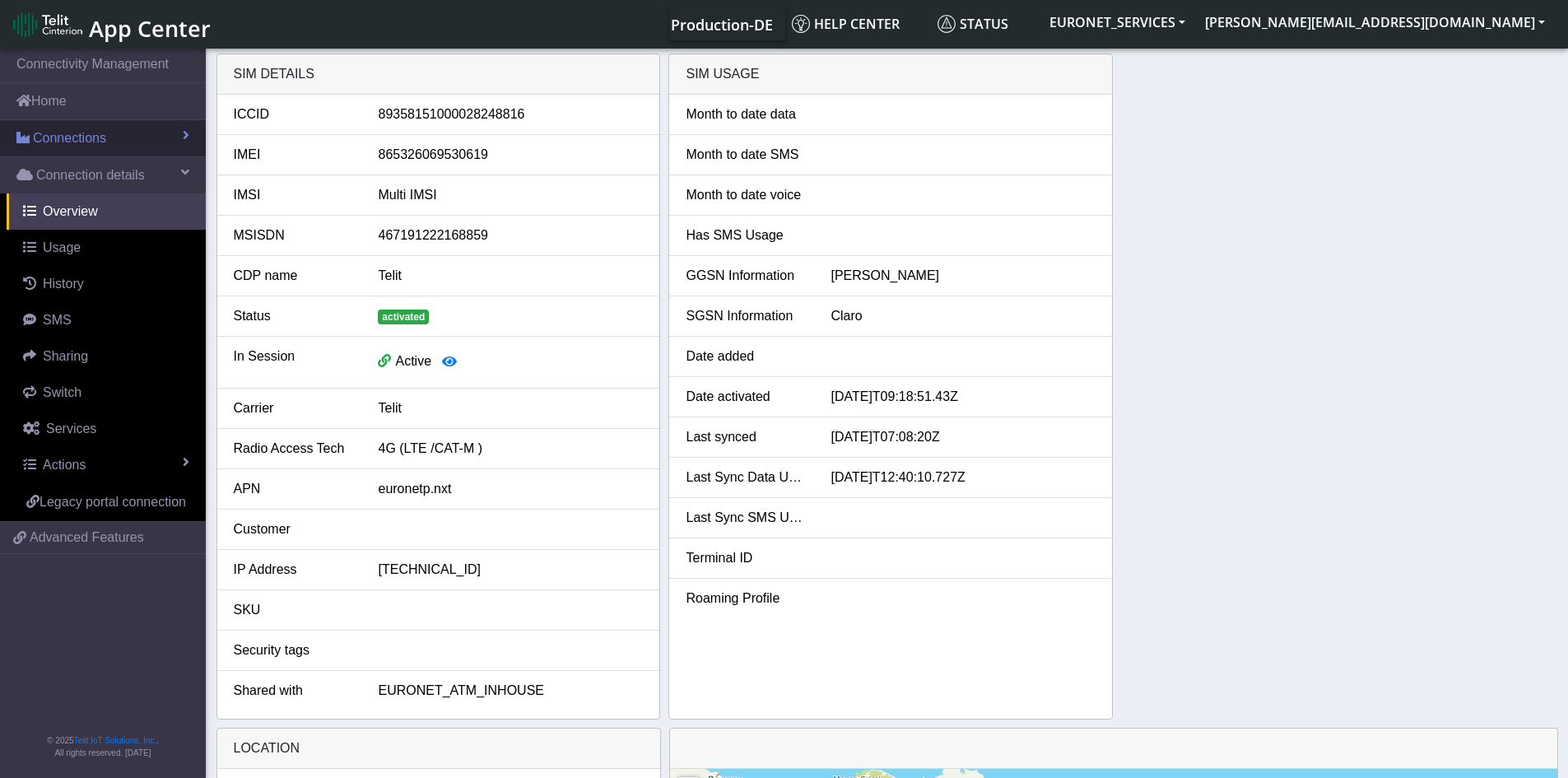
click at [65, 135] on span "Connections" at bounding box center [70, 138] width 73 height 20
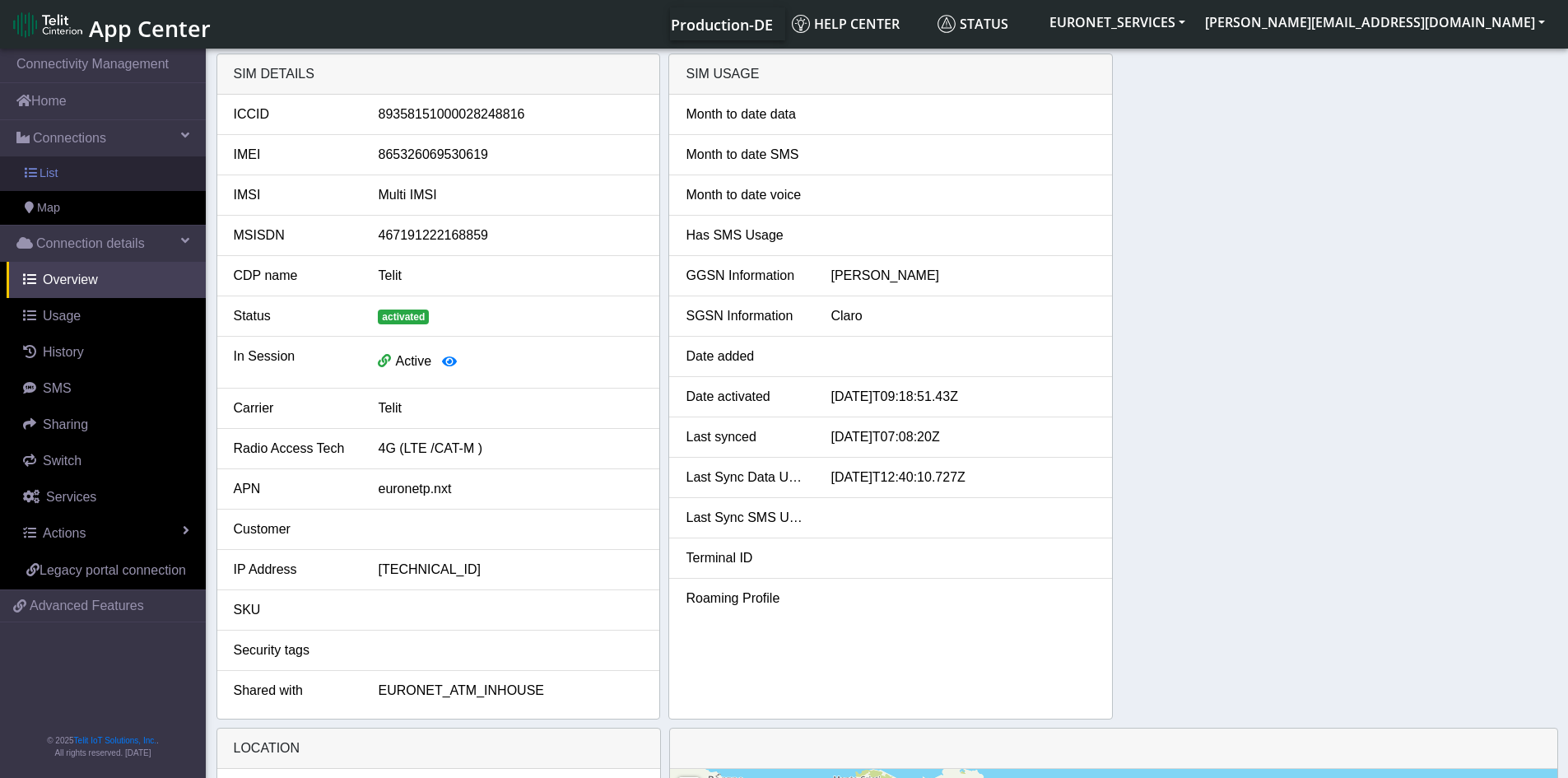
click at [46, 165] on span "List" at bounding box center [48, 173] width 18 height 18
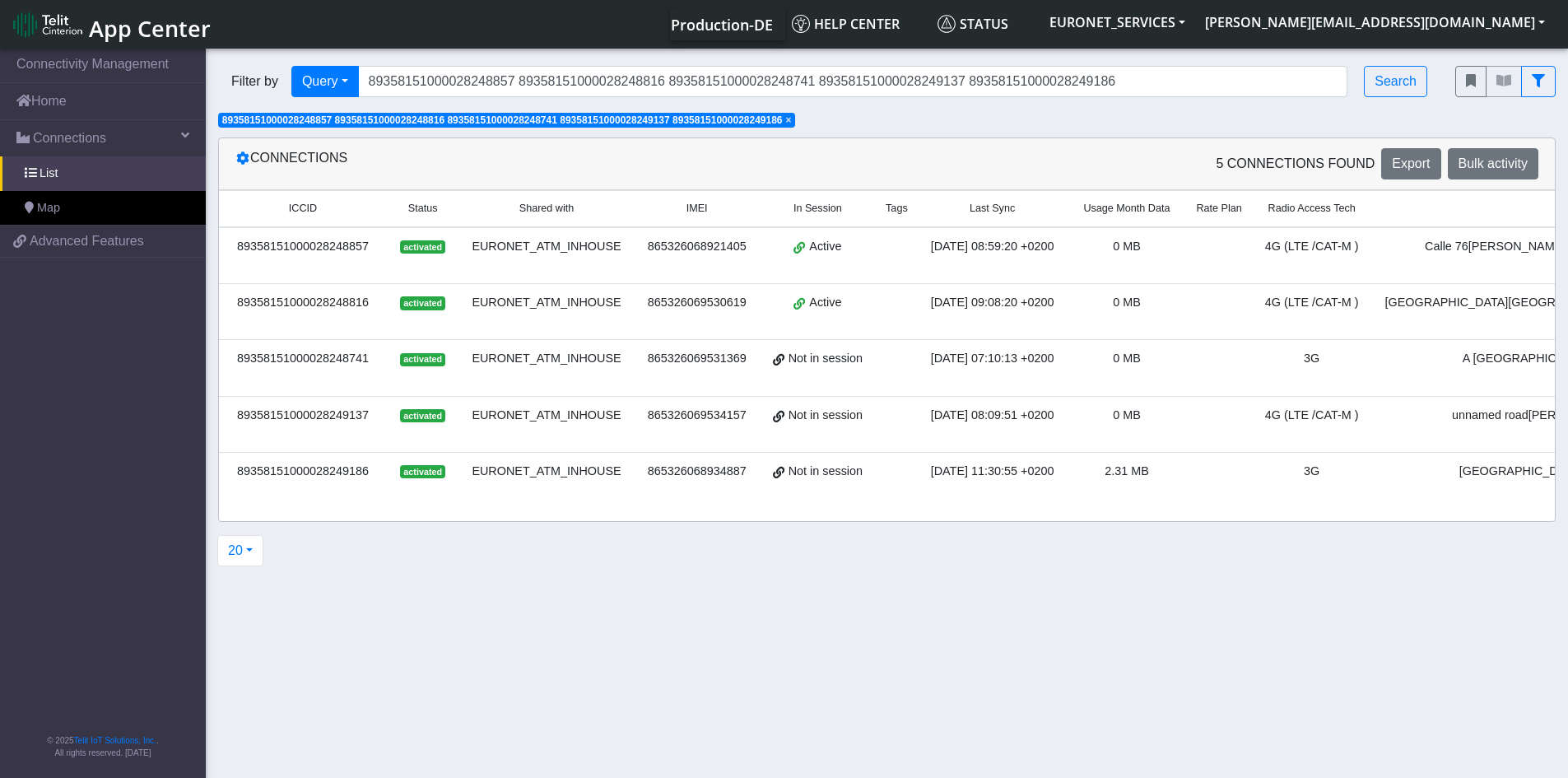
click at [334, 299] on div "89358151000028248816" at bounding box center [303, 302] width 149 height 18
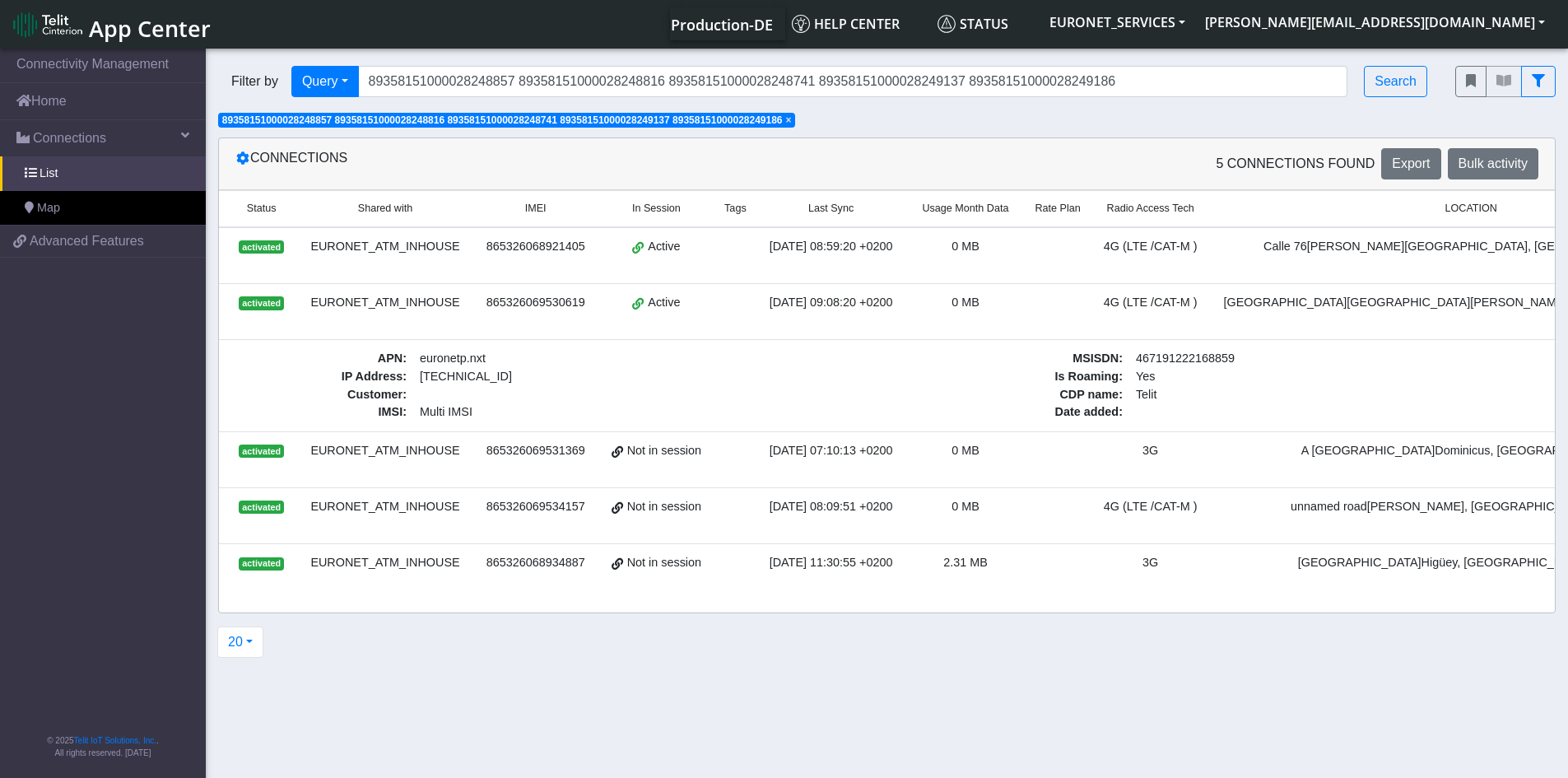
scroll to position [0, 680]
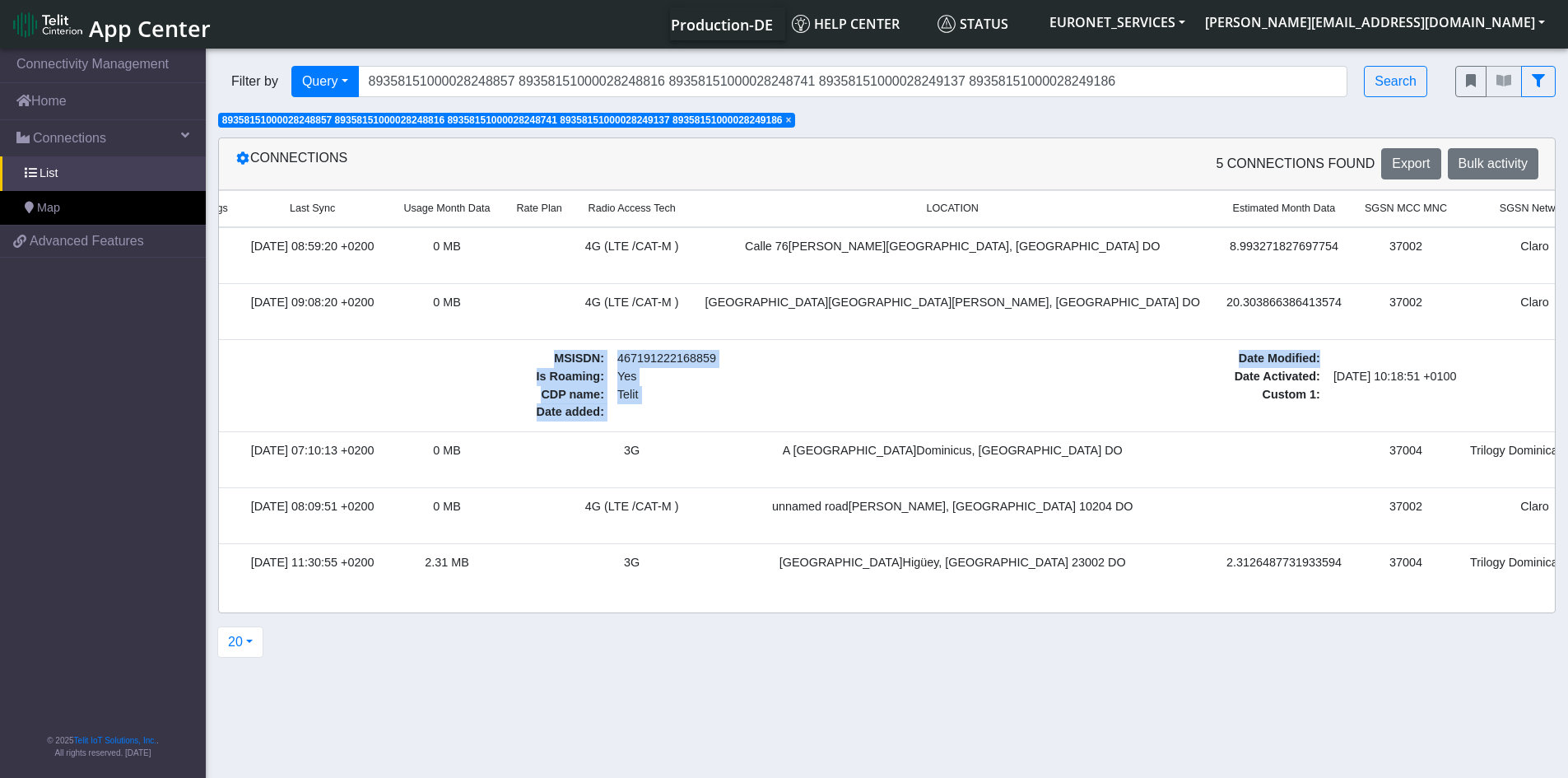
click at [1528, 345] on td "APN : euronetp.nxt IP Address : [TECHNICAL_ID] Customer : IMSI : Multi IMSI MSI…" at bounding box center [611, 385] width 2144 height 92
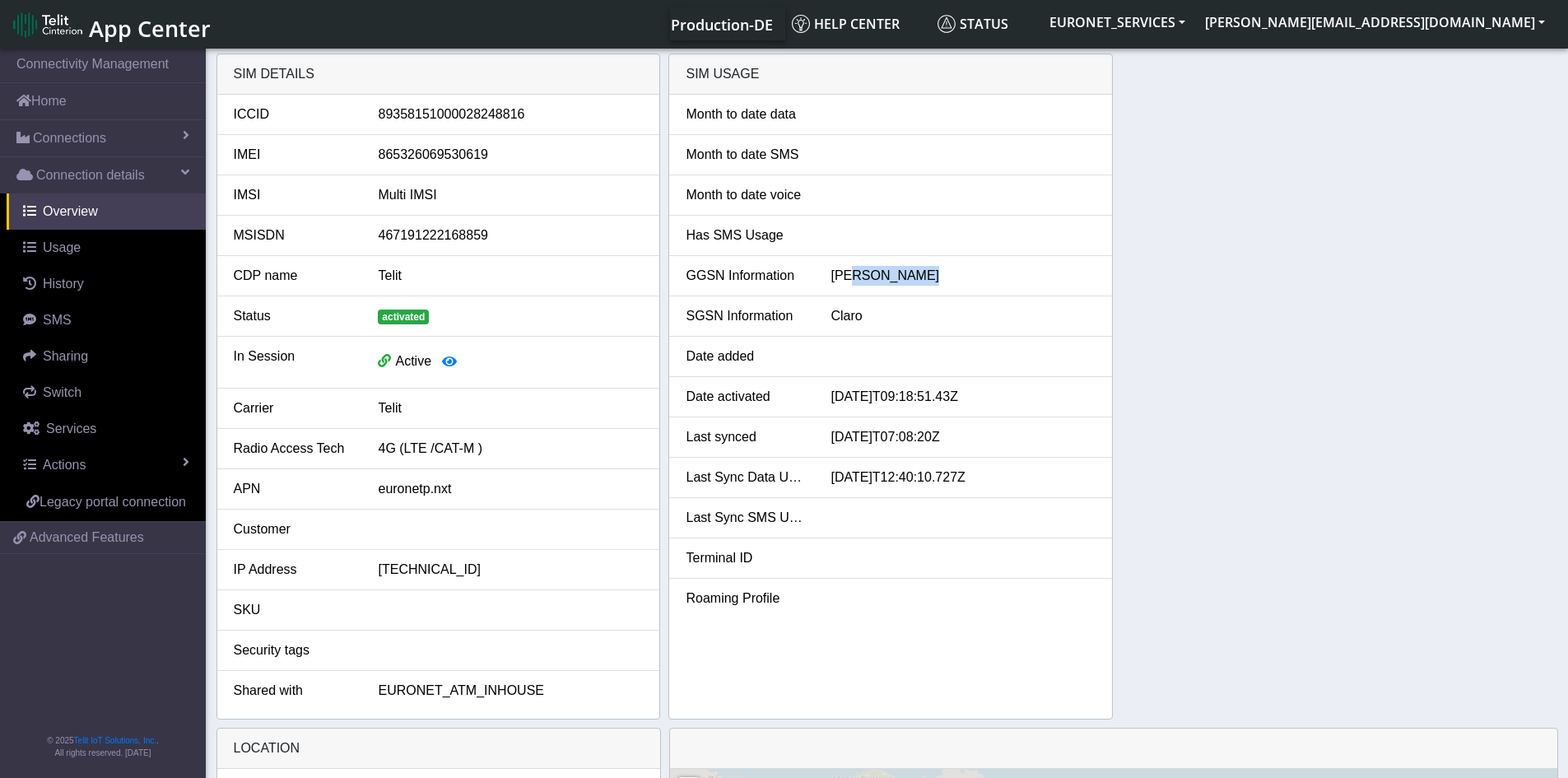
click at [1524, 295] on div "SIM details ICCID [TECHNICAL_ID] IMEI [TECHNICAL_ID] IMSI Multi IMSI MSISDN 467…" at bounding box center [888, 386] width 1342 height 665
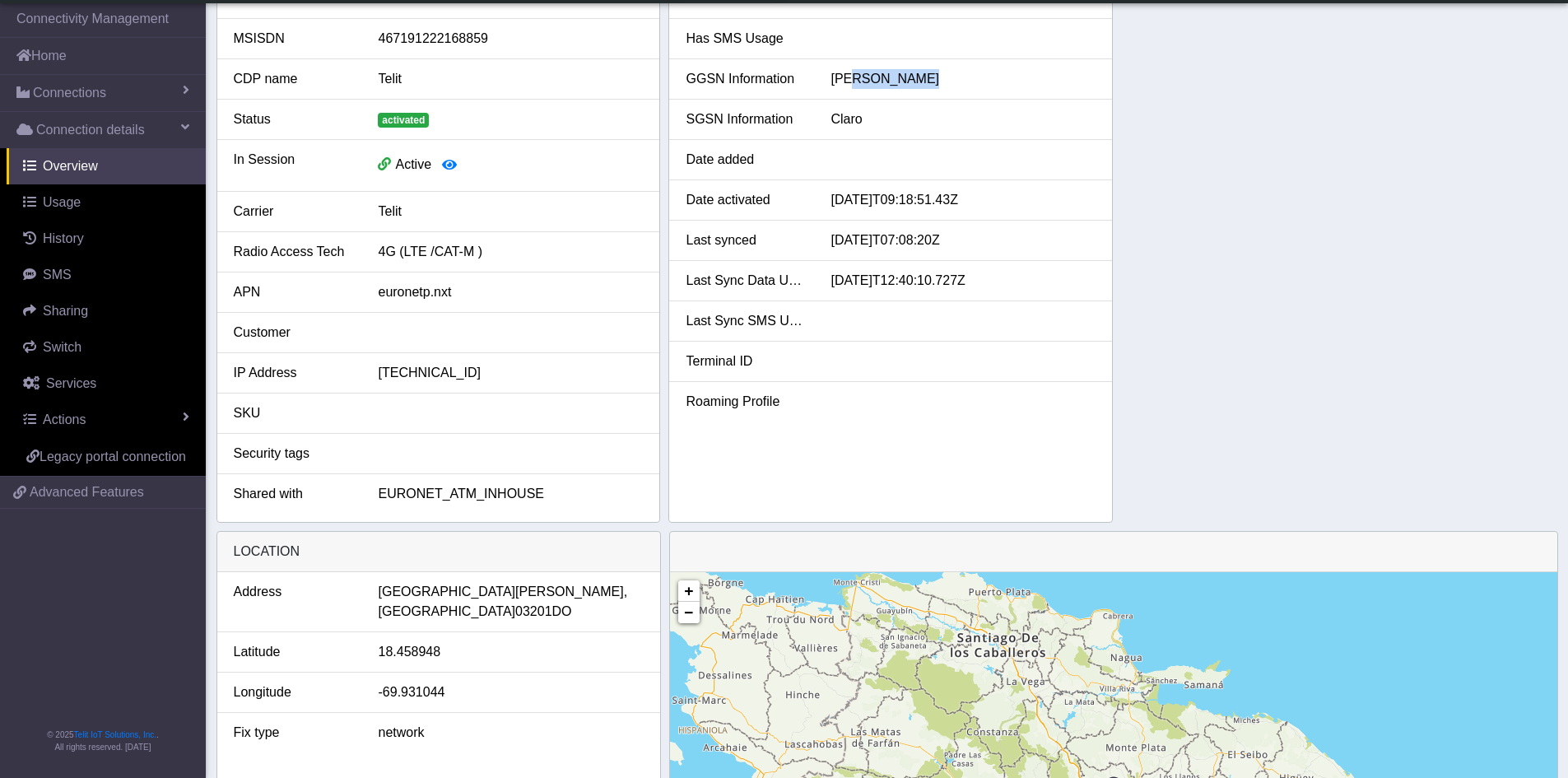
scroll to position [35, 0]
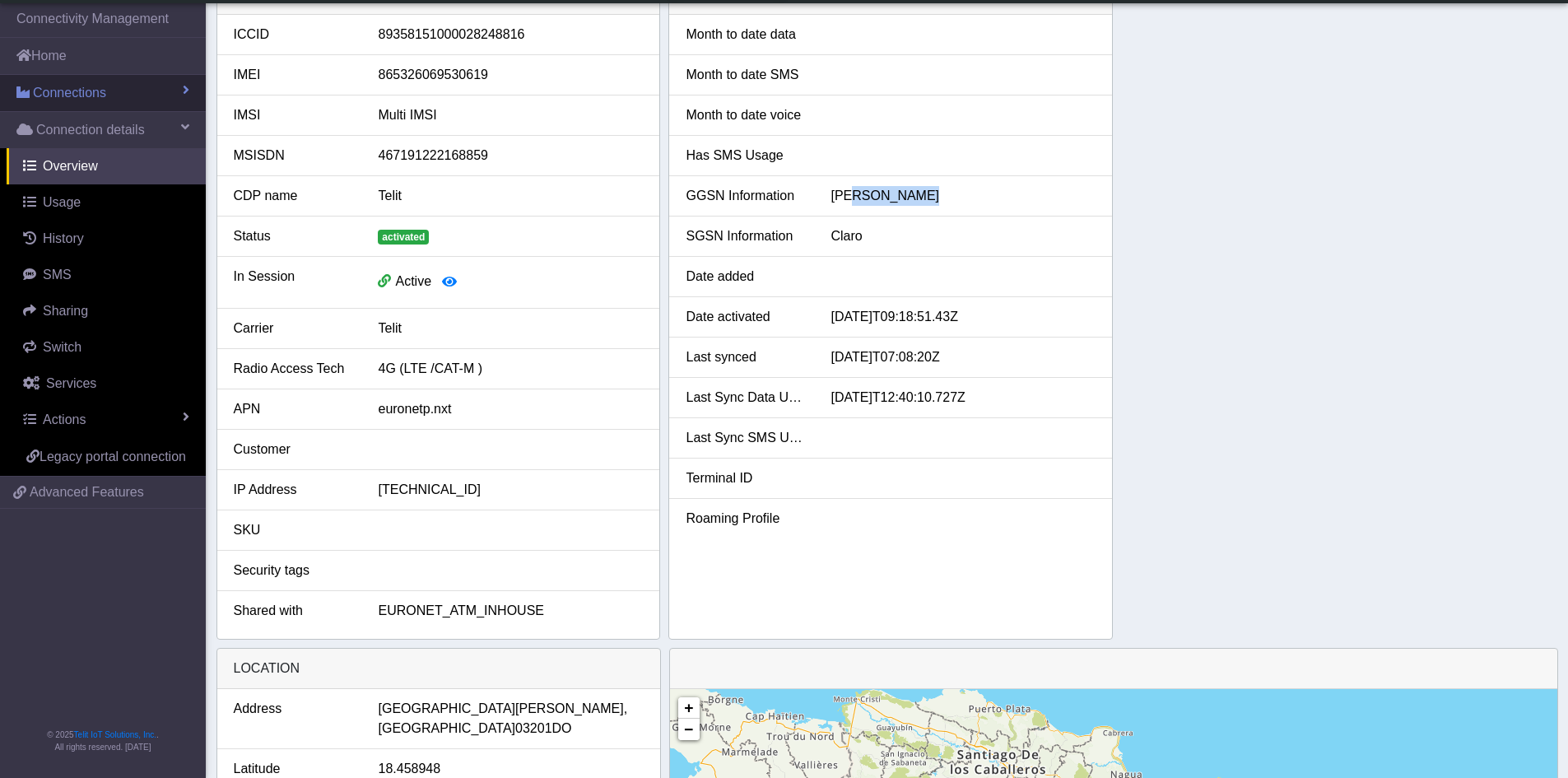
click at [59, 95] on span "Connections" at bounding box center [70, 93] width 73 height 20
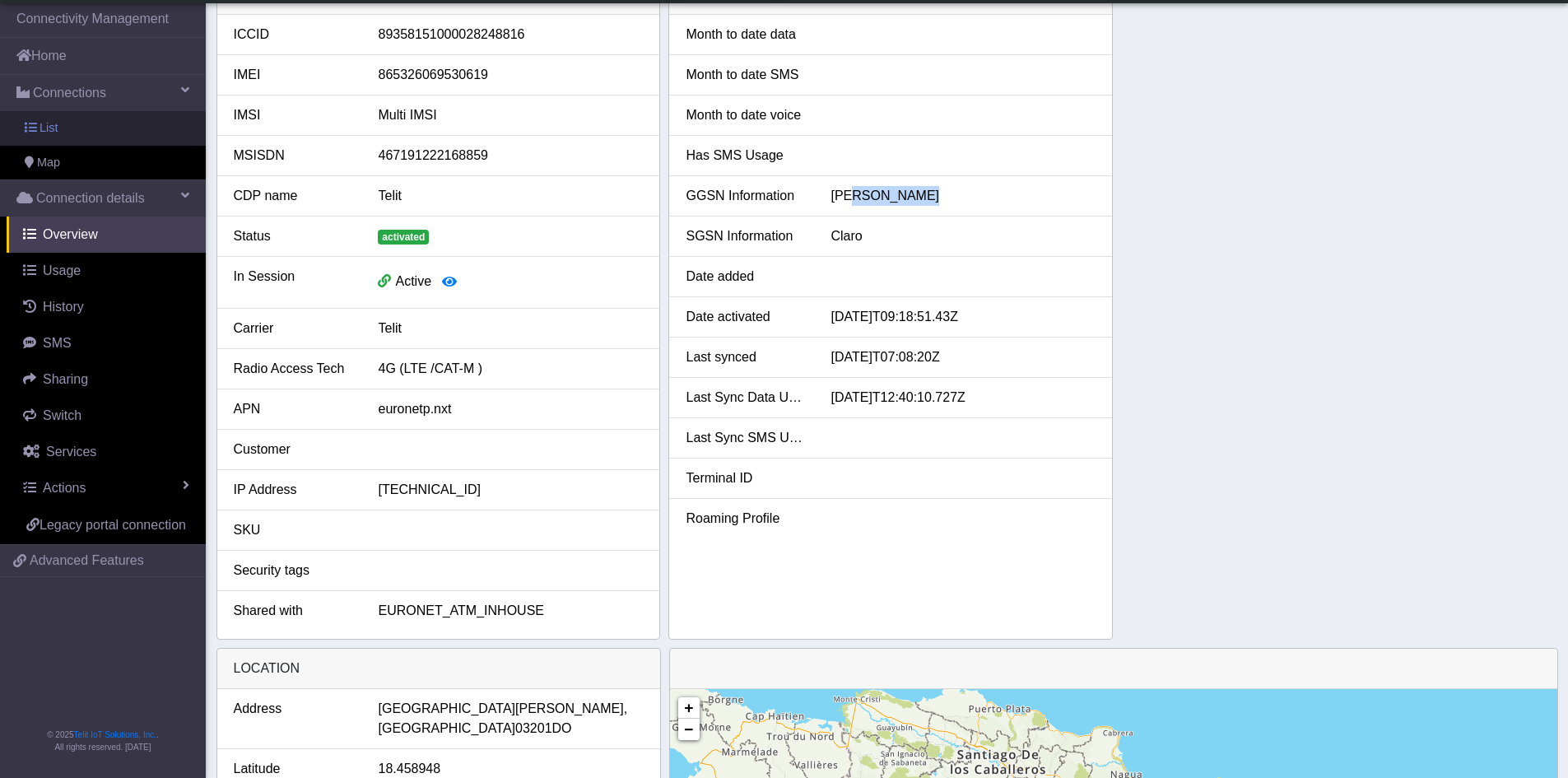
click at [37, 129] on link "List" at bounding box center [103, 128] width 206 height 35
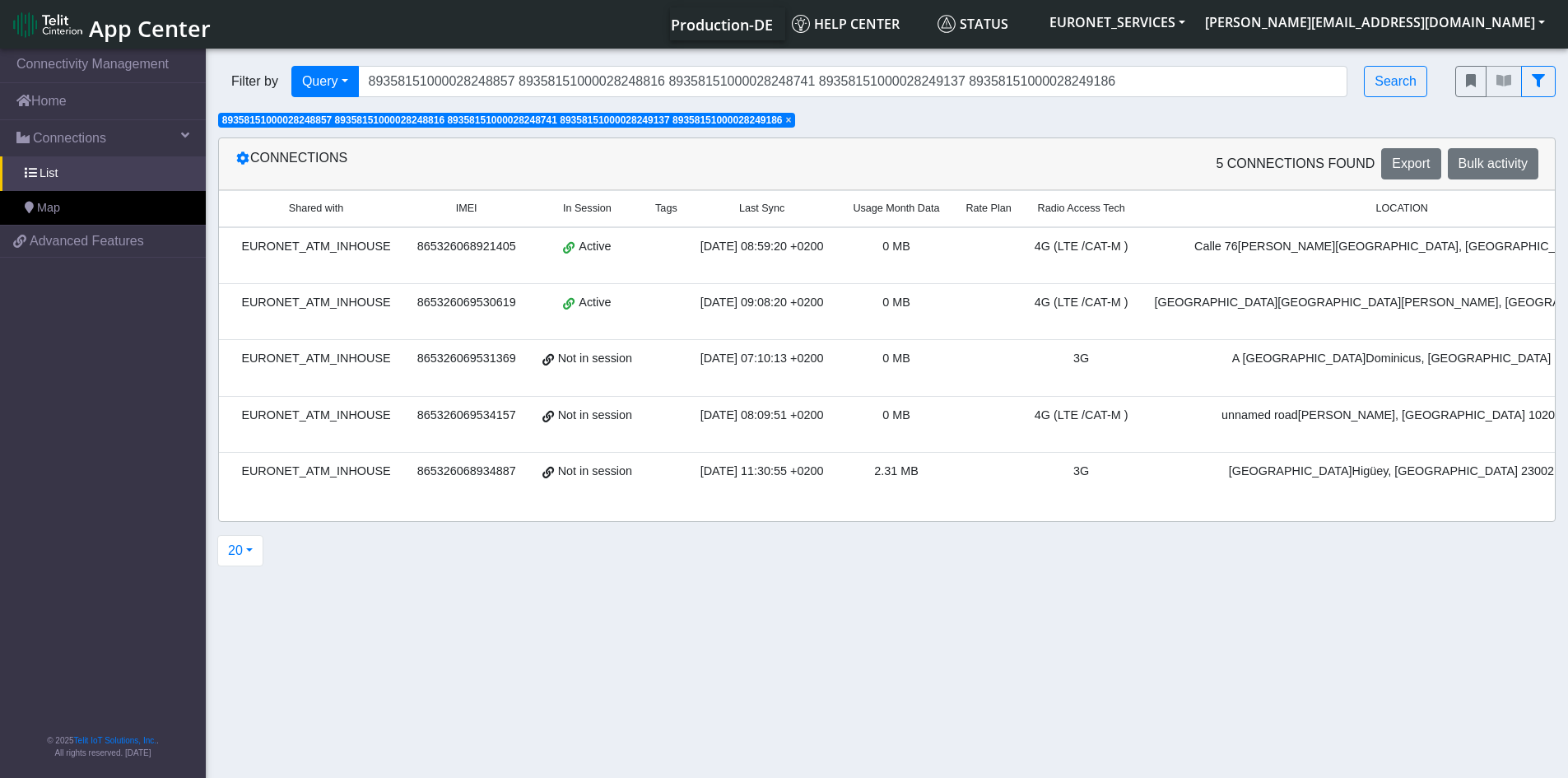
scroll to position [0, 232]
click at [1356, 244] on span "[PERSON_NAME][GEOGRAPHIC_DATA], [GEOGRAPHIC_DATA] DO" at bounding box center [1423, 245] width 372 height 13
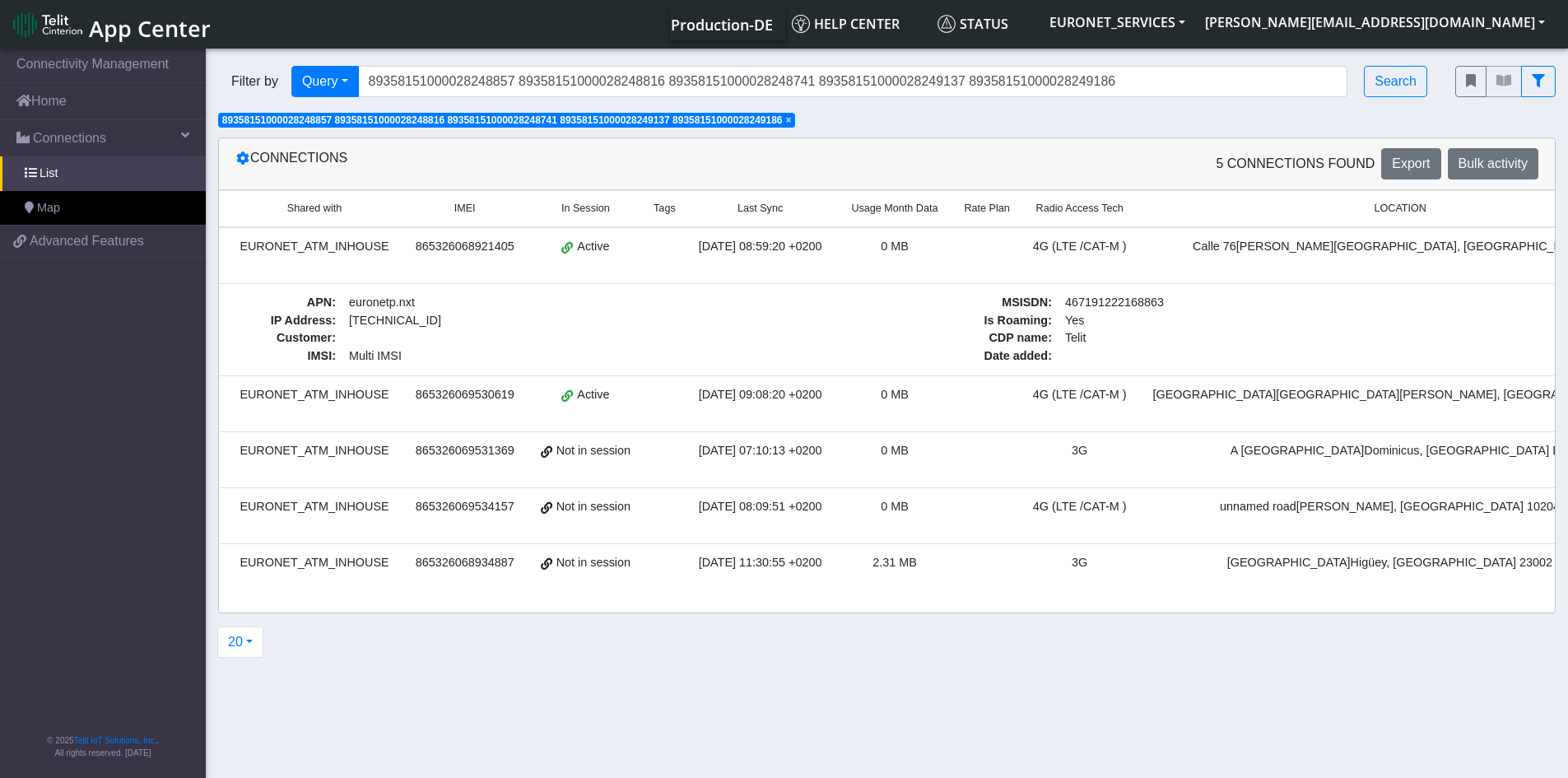
click at [1356, 244] on span "[PERSON_NAME][GEOGRAPHIC_DATA], [GEOGRAPHIC_DATA] DO" at bounding box center [1423, 245] width 372 height 13
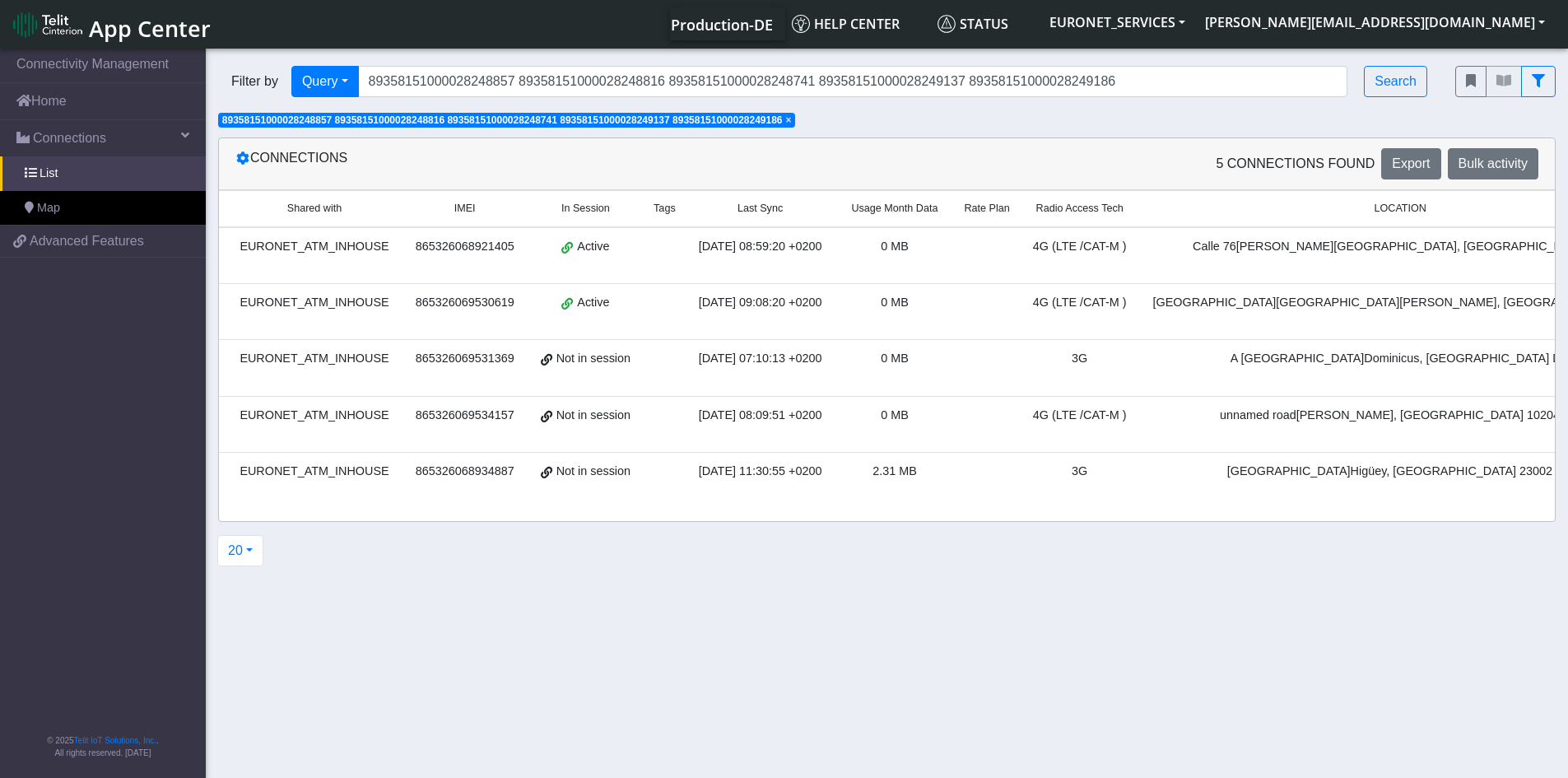
scroll to position [0, 678]
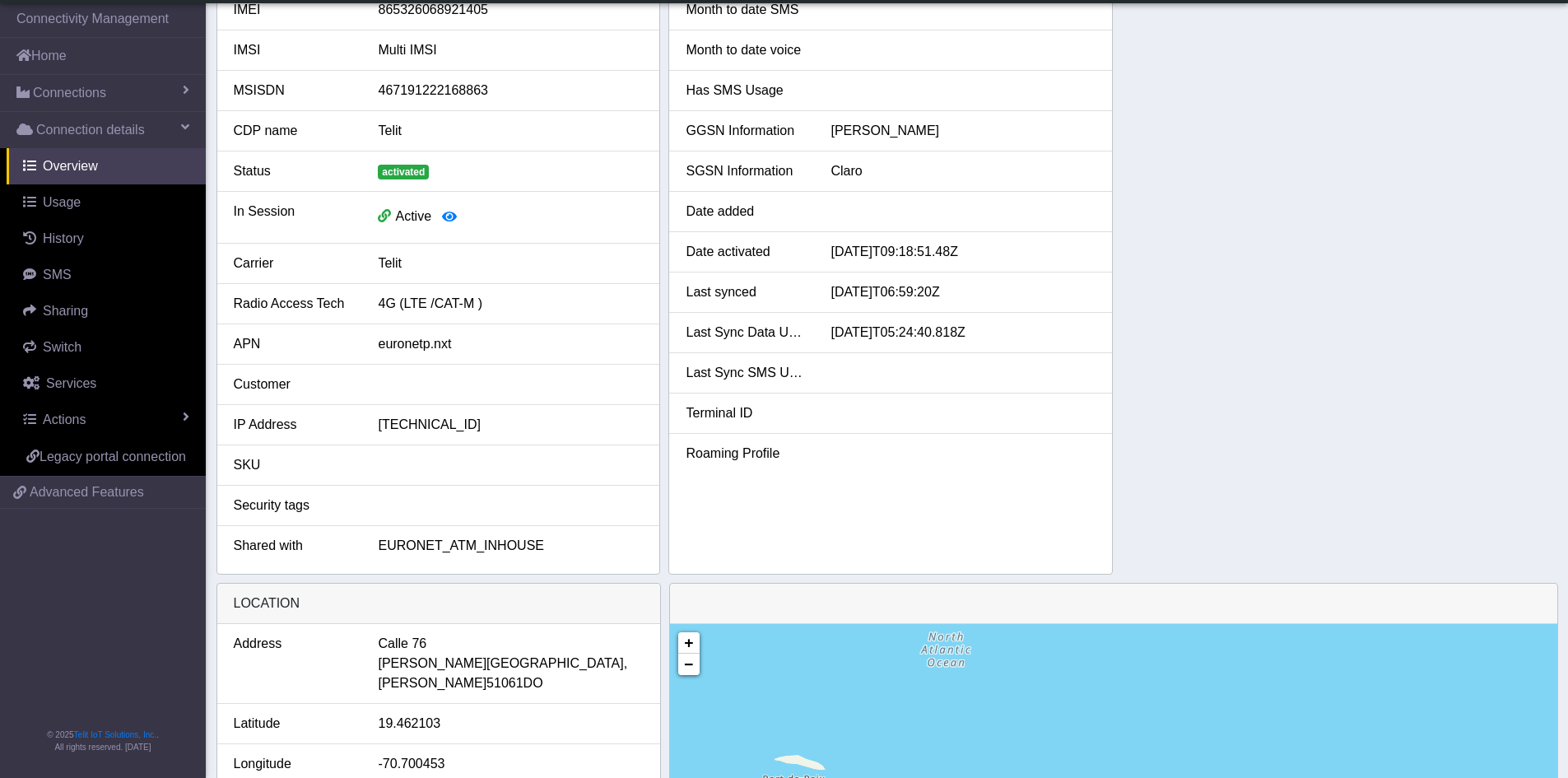
scroll to position [65, 0]
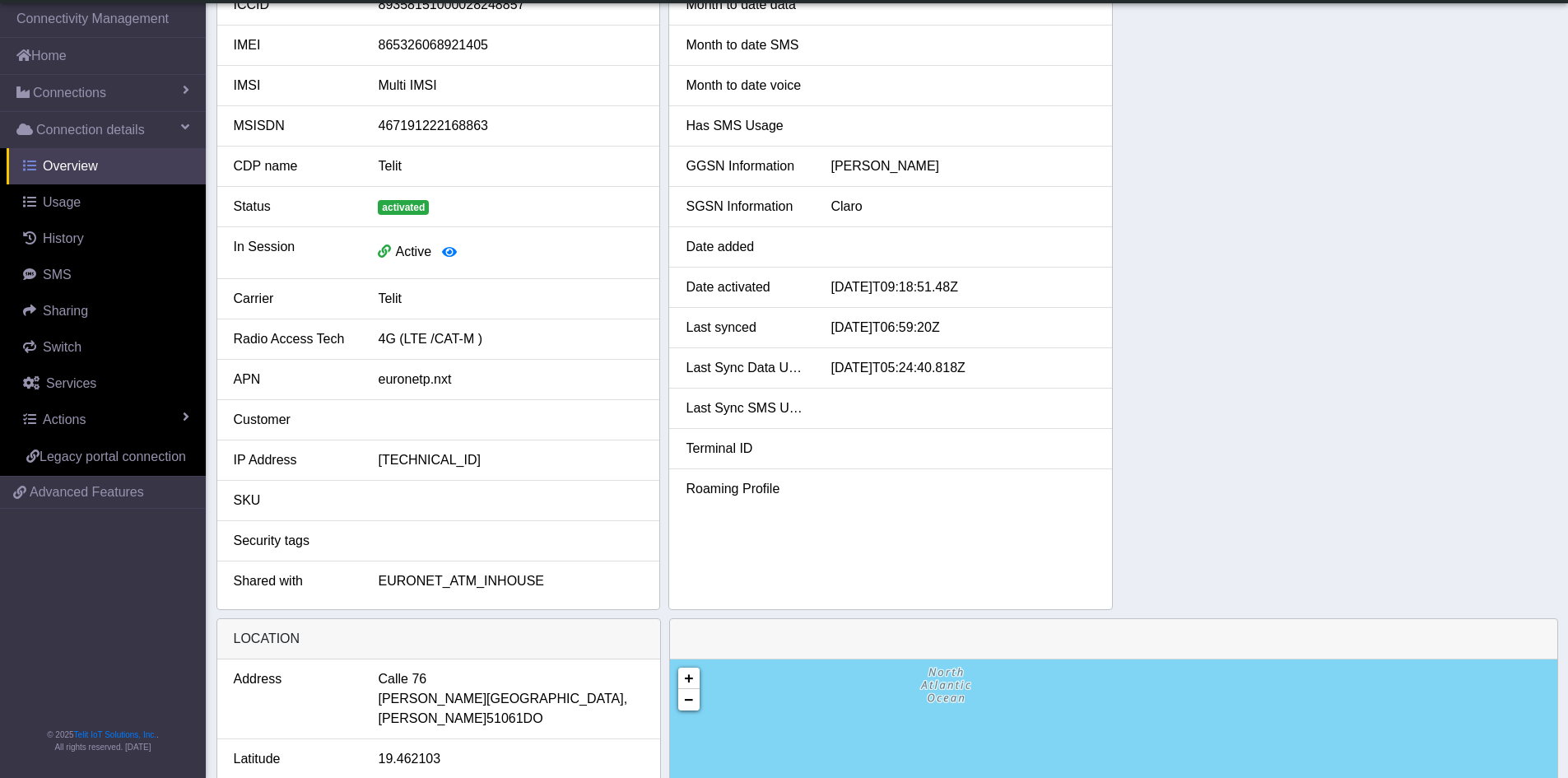
click at [60, 167] on span "Overview" at bounding box center [70, 166] width 55 height 14
click at [65, 165] on span "Overview" at bounding box center [70, 166] width 55 height 14
click at [65, 241] on span "History" at bounding box center [63, 238] width 41 height 14
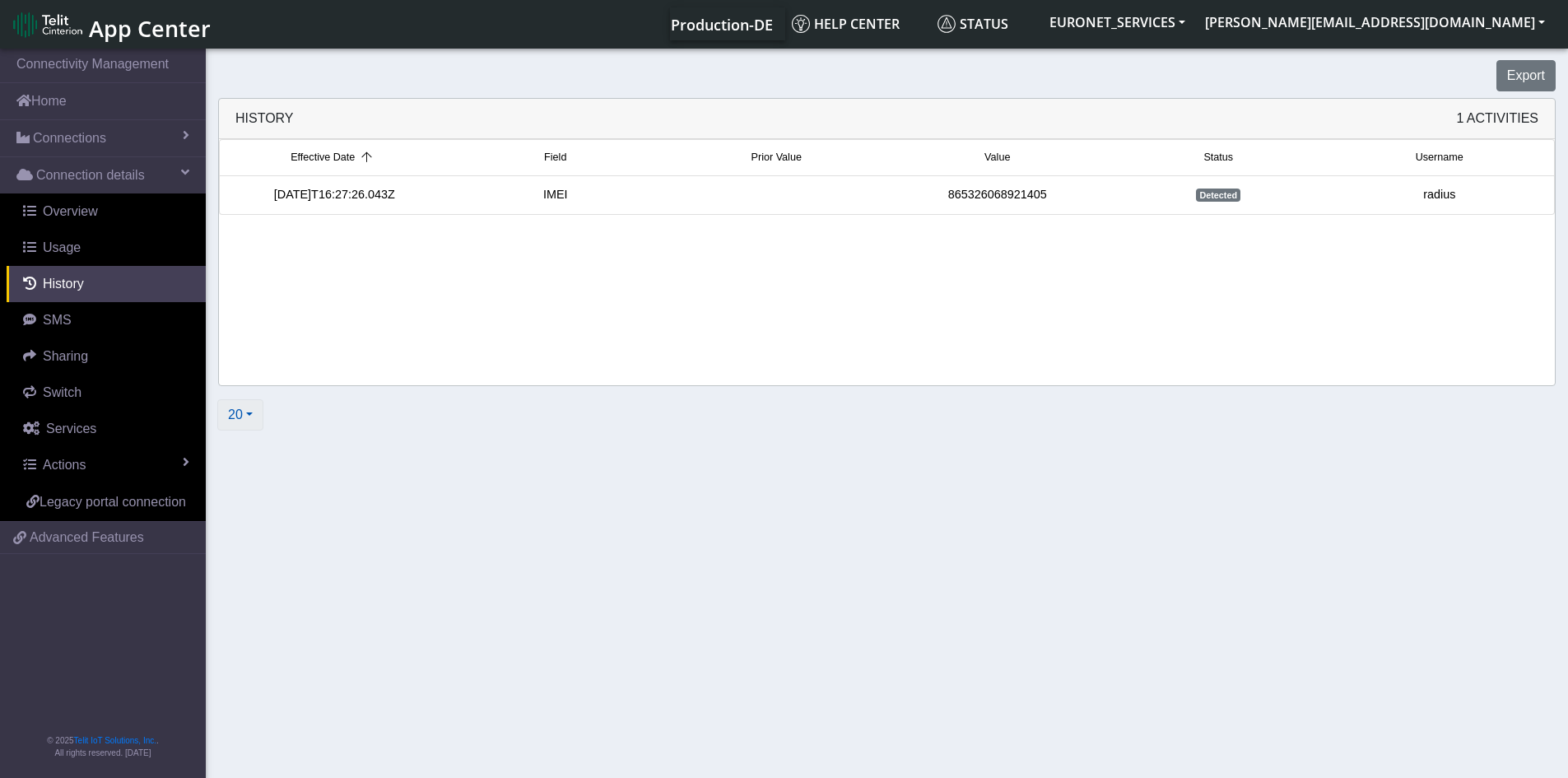
click at [245, 418] on button "20" at bounding box center [240, 415] width 46 height 31
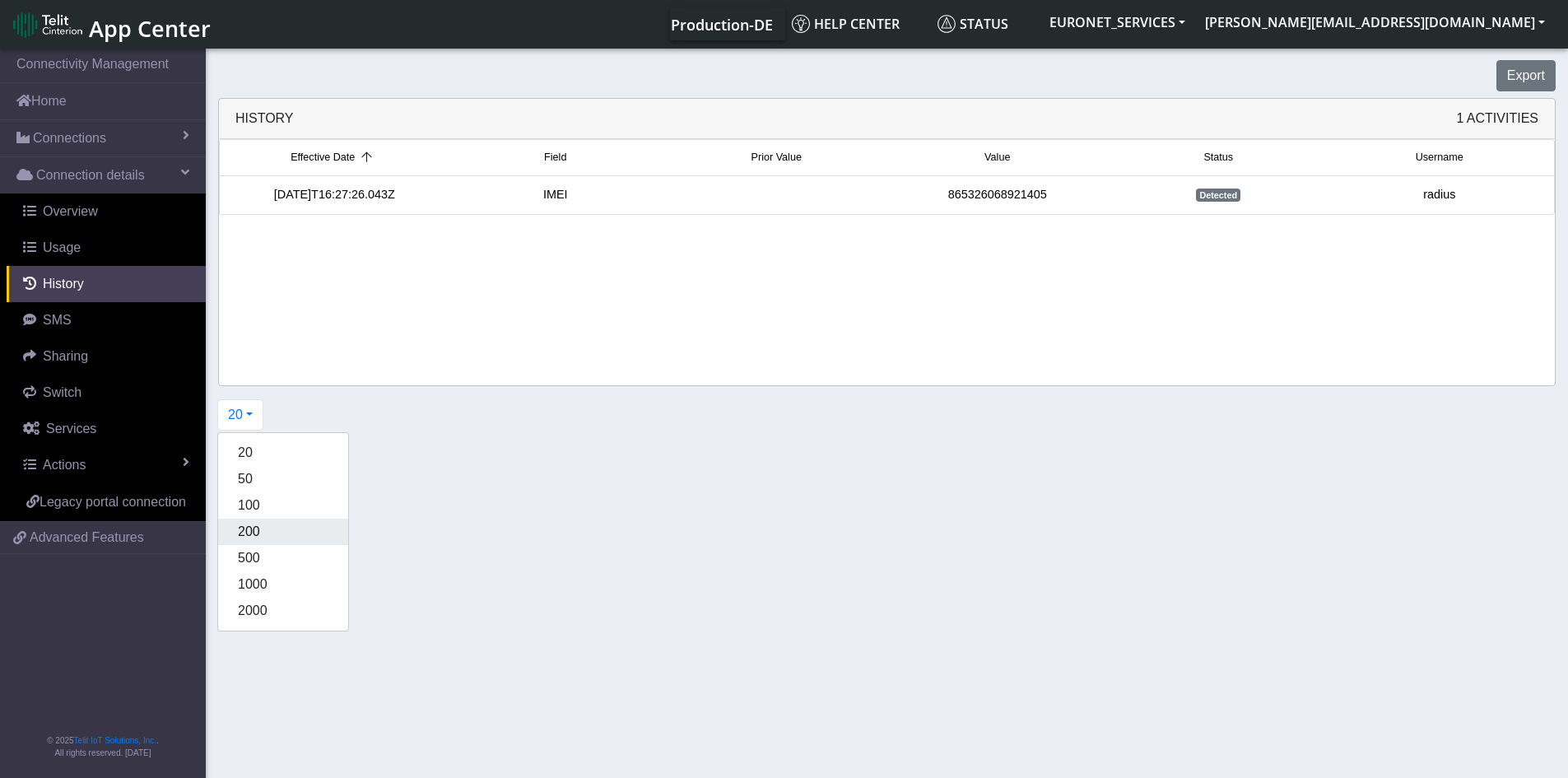
click at [259, 542] on button "200" at bounding box center [283, 532] width 130 height 26
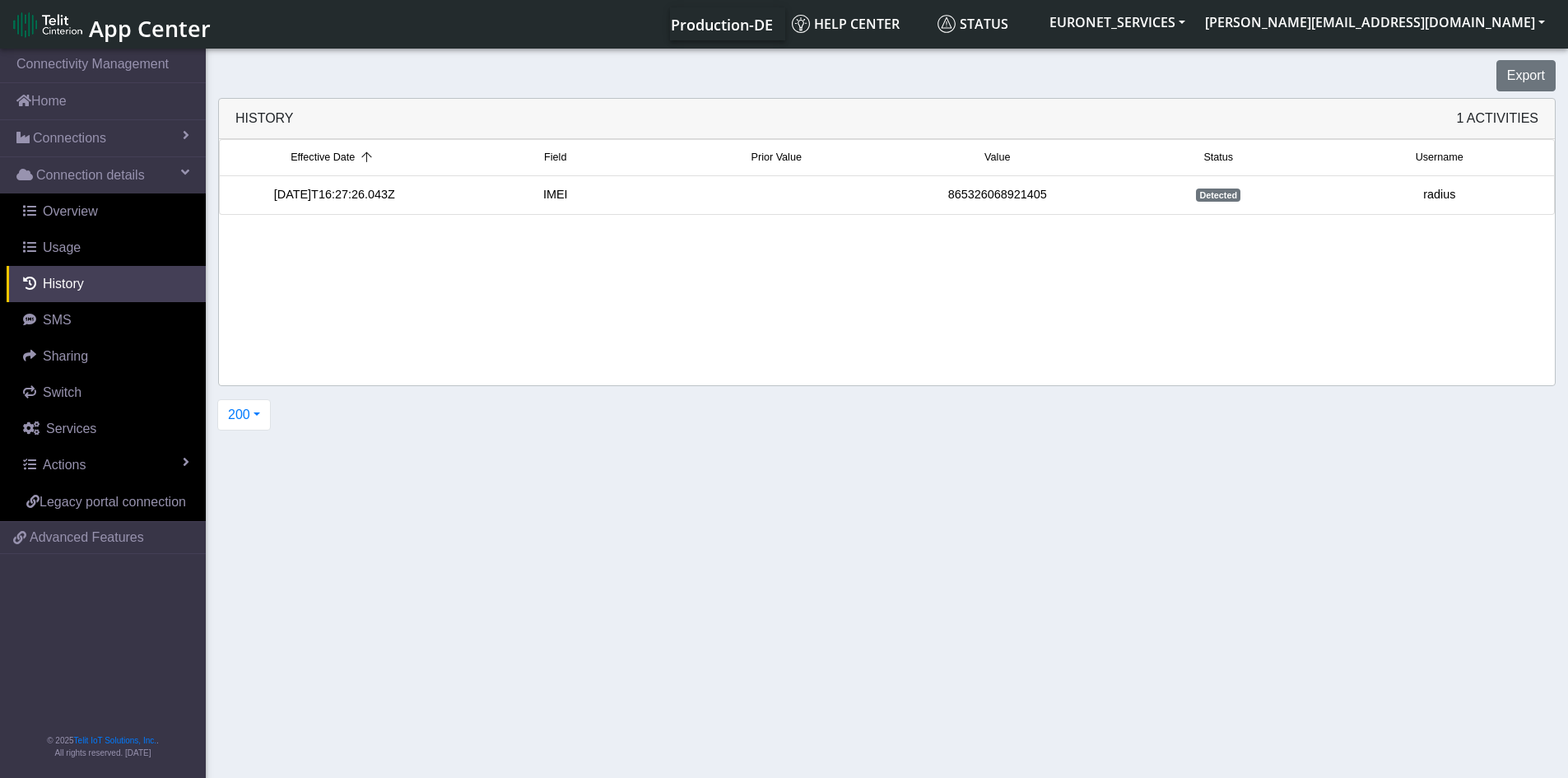
click at [883, 318] on div "Effective Date Field Prior Value Value Status Username [DATE]T16:27:26.043Z IME…" at bounding box center [888, 262] width 1337 height 246
click at [62, 244] on span "Usage" at bounding box center [61, 247] width 38 height 14
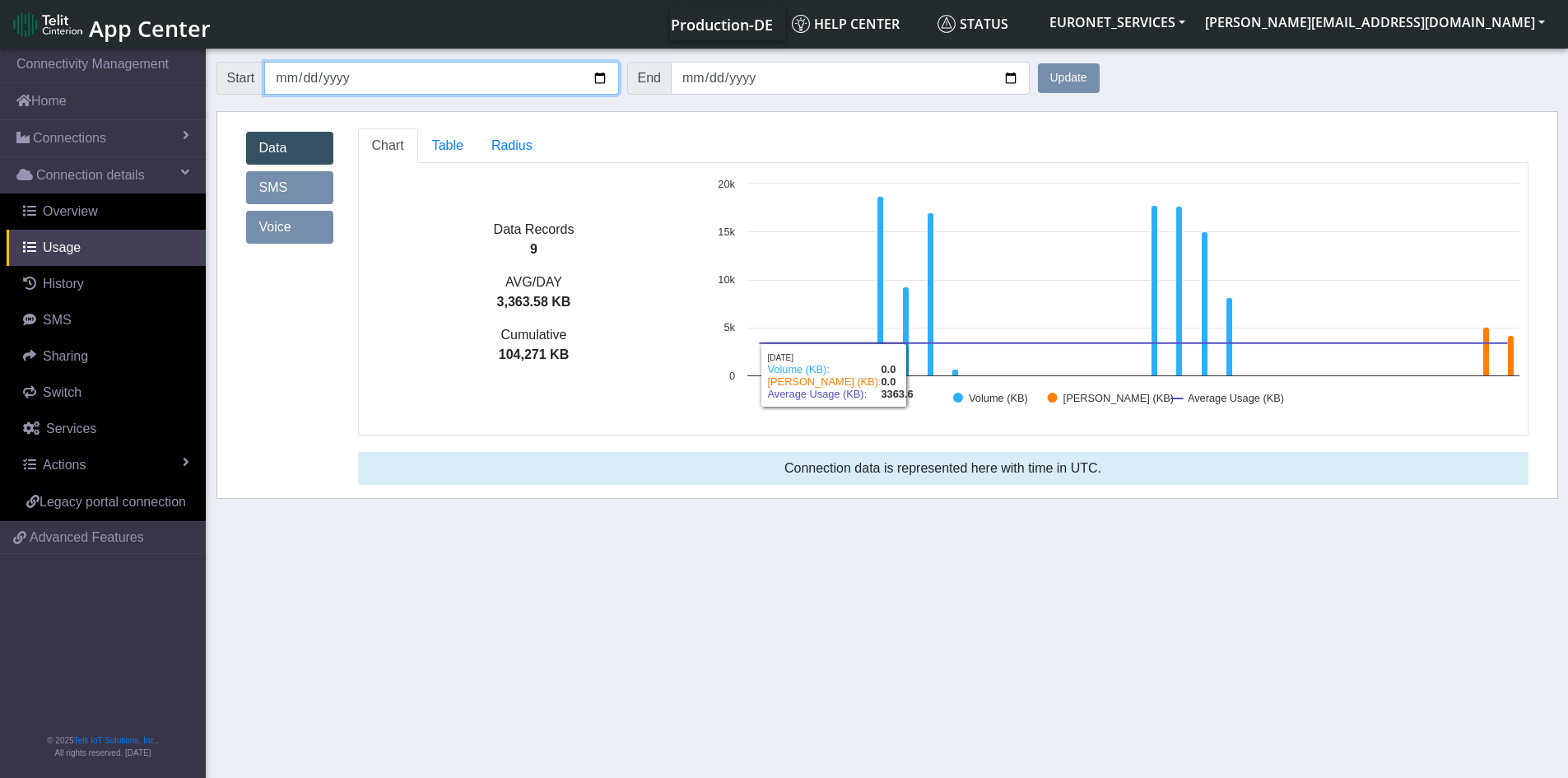
click at [531, 76] on input "[DATE]" at bounding box center [441, 79] width 354 height 33
click at [597, 72] on input "[DATE]" at bounding box center [441, 79] width 354 height 33
type input "[DATE]"
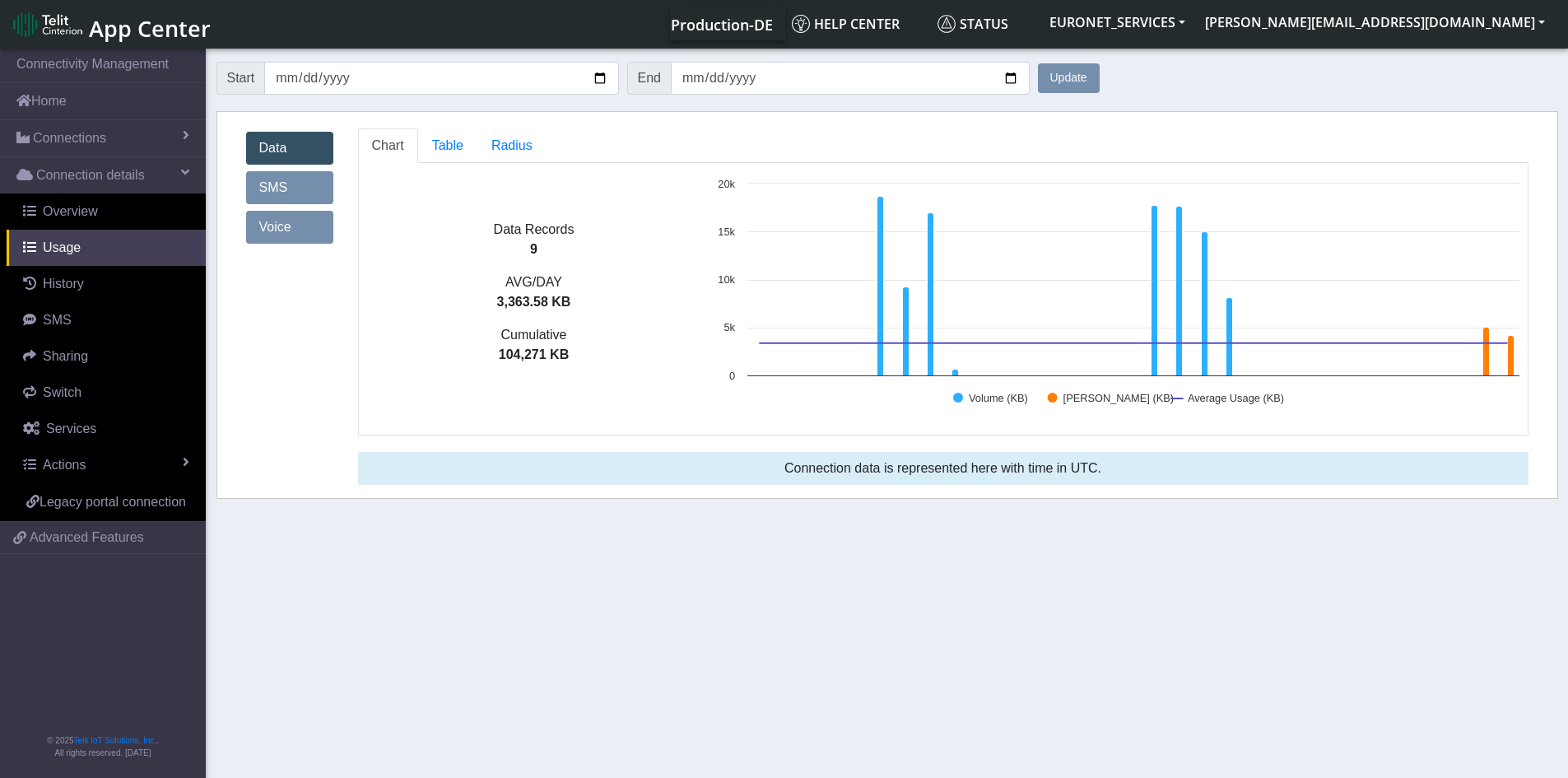
click at [1067, 79] on button "Update" at bounding box center [1068, 79] width 62 height 30
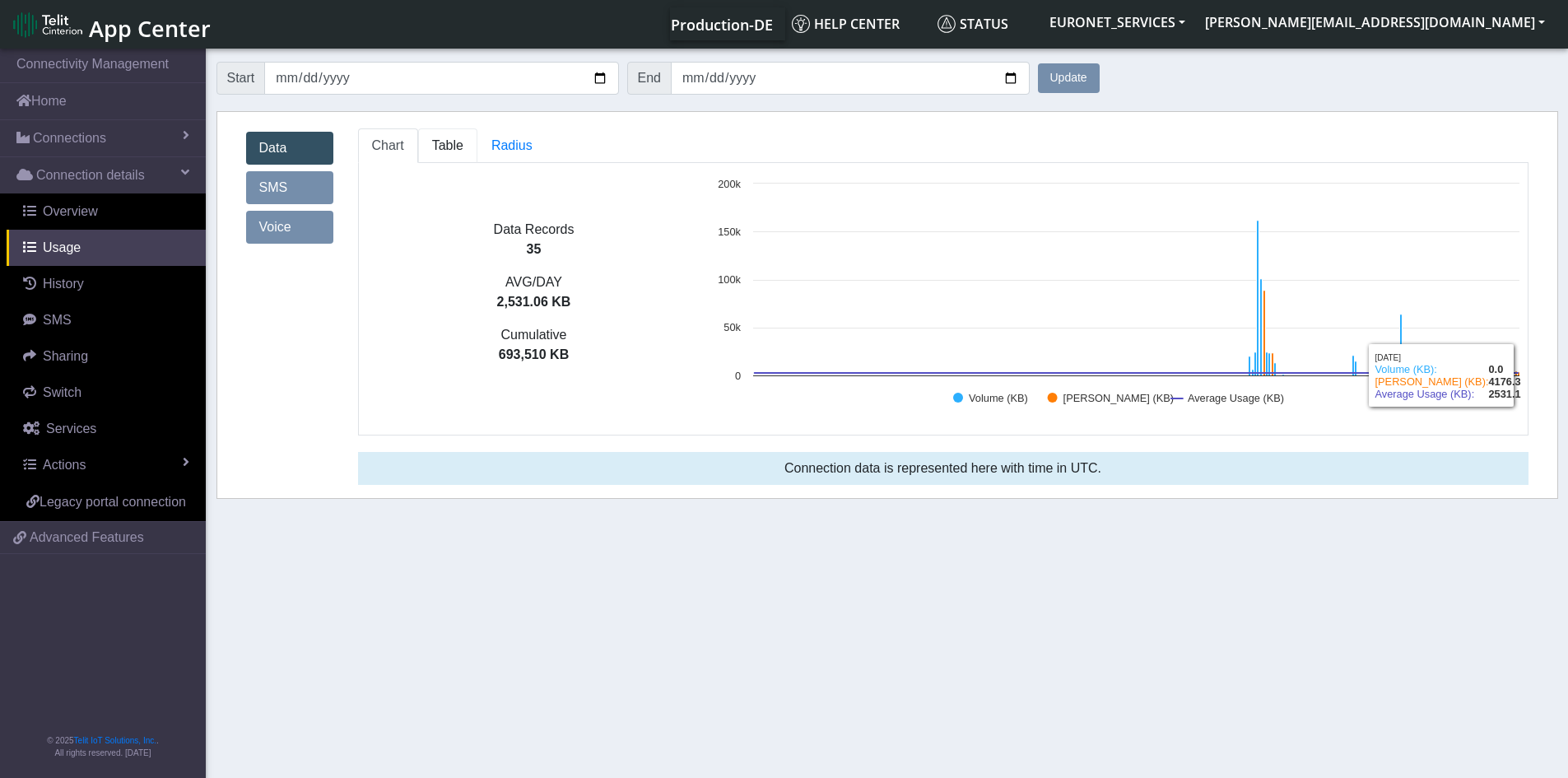
click at [450, 148] on span "Table" at bounding box center [448, 145] width 31 height 14
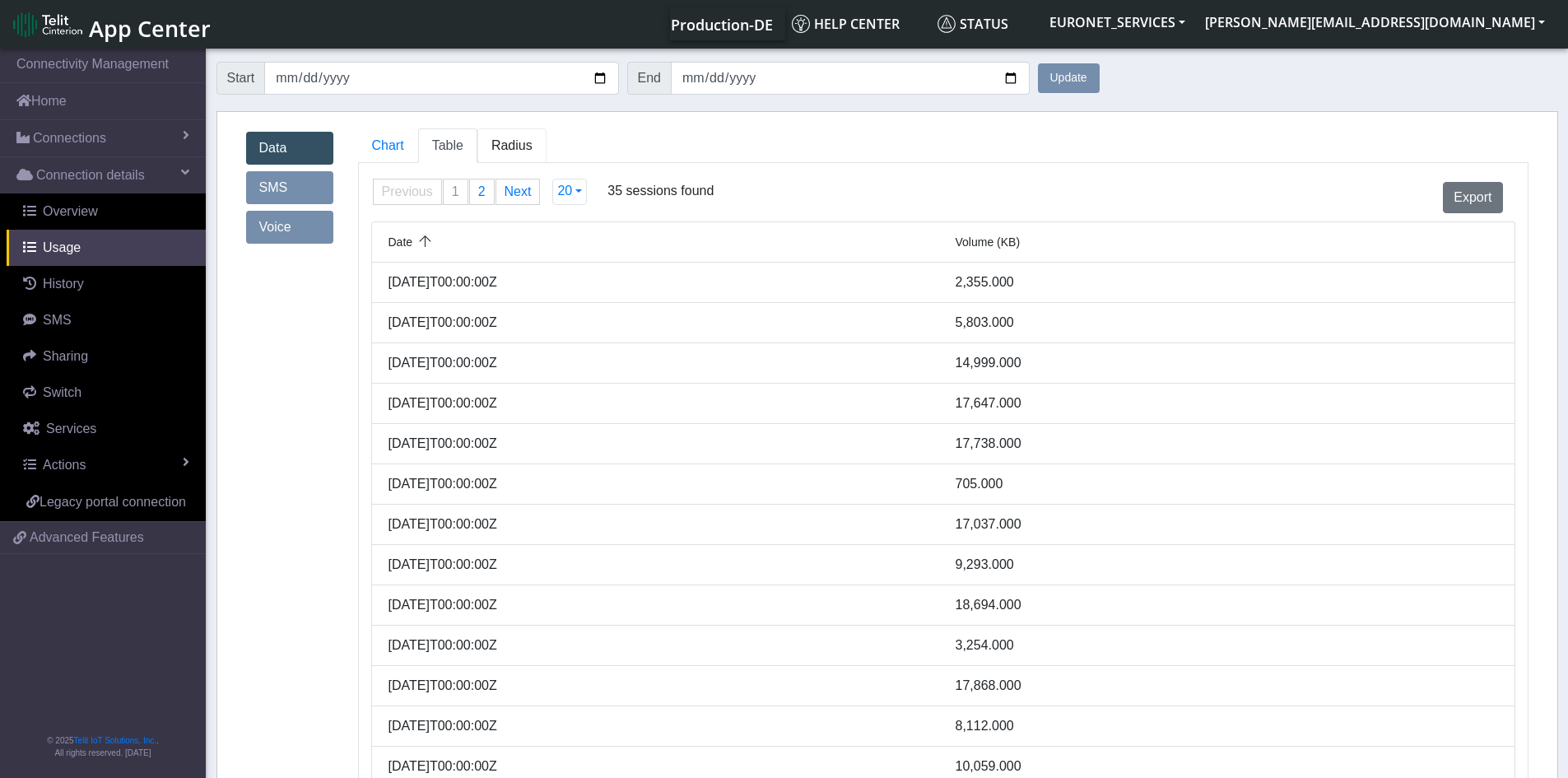
click at [511, 141] on span "Radius" at bounding box center [512, 145] width 41 height 14
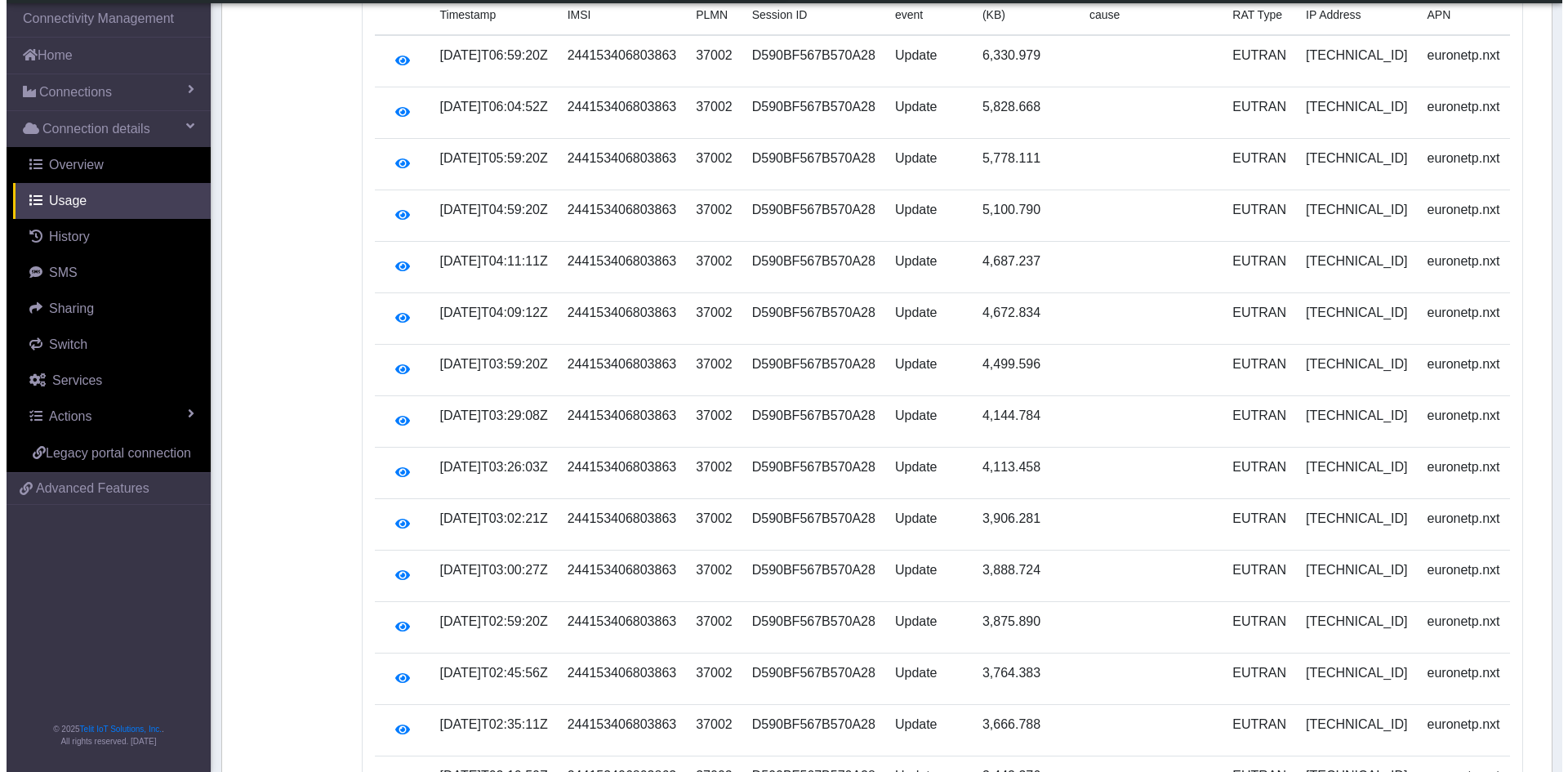
scroll to position [198, 0]
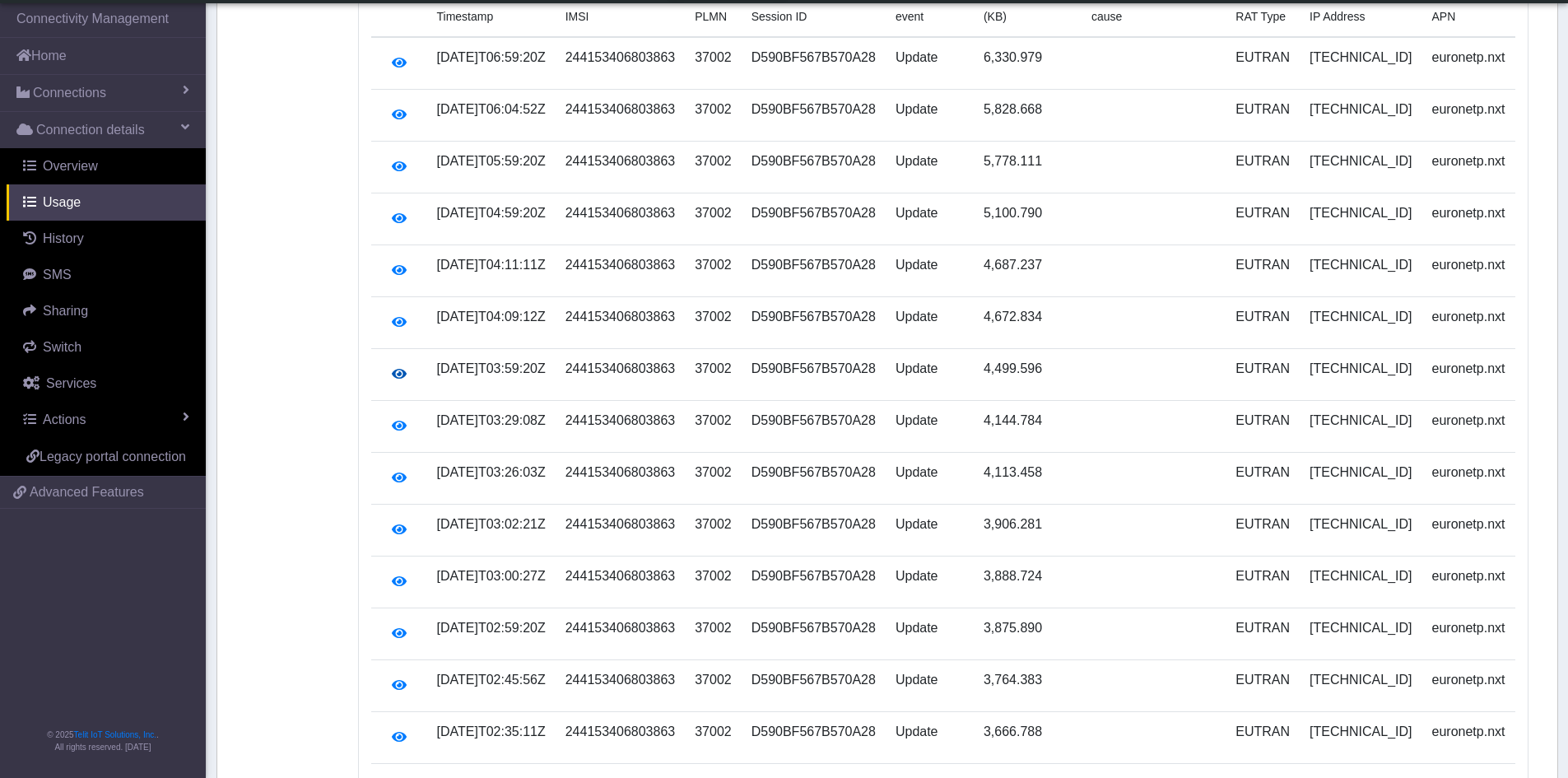
click at [397, 367] on icon "button" at bounding box center [399, 373] width 15 height 13
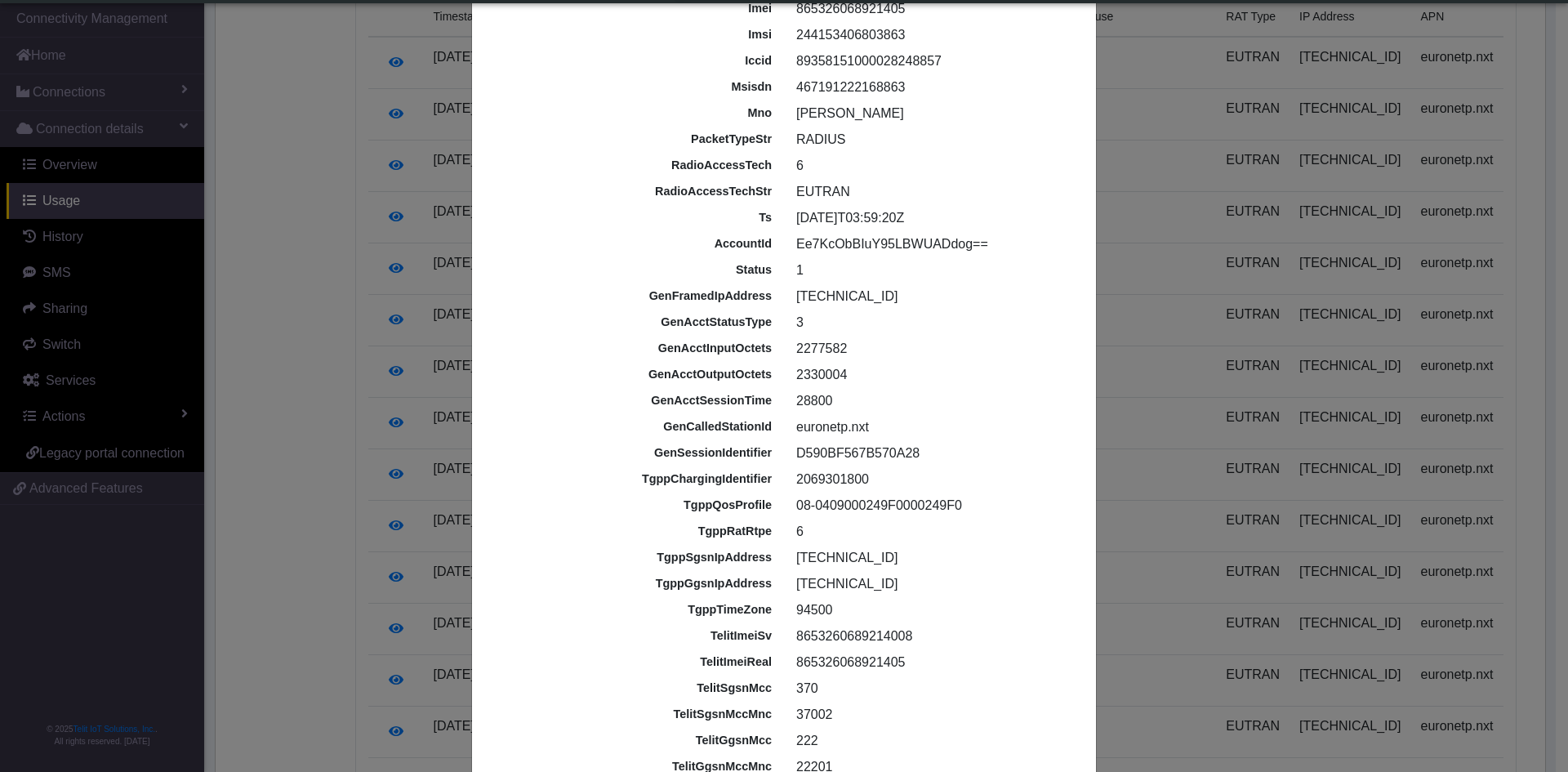
scroll to position [0, 0]
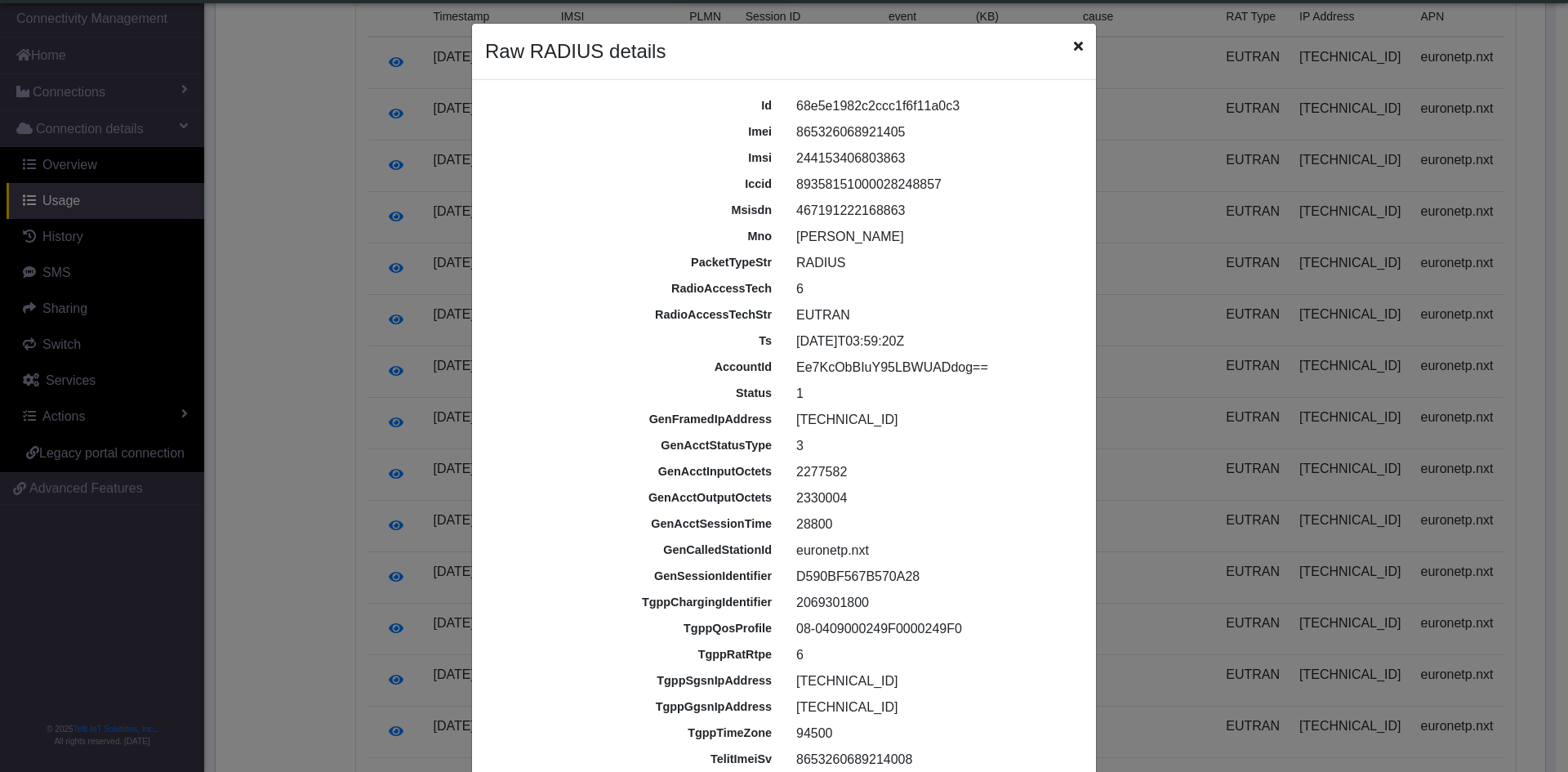
click at [1073, 43] on icon "Close" at bounding box center [1078, 45] width 9 height 13
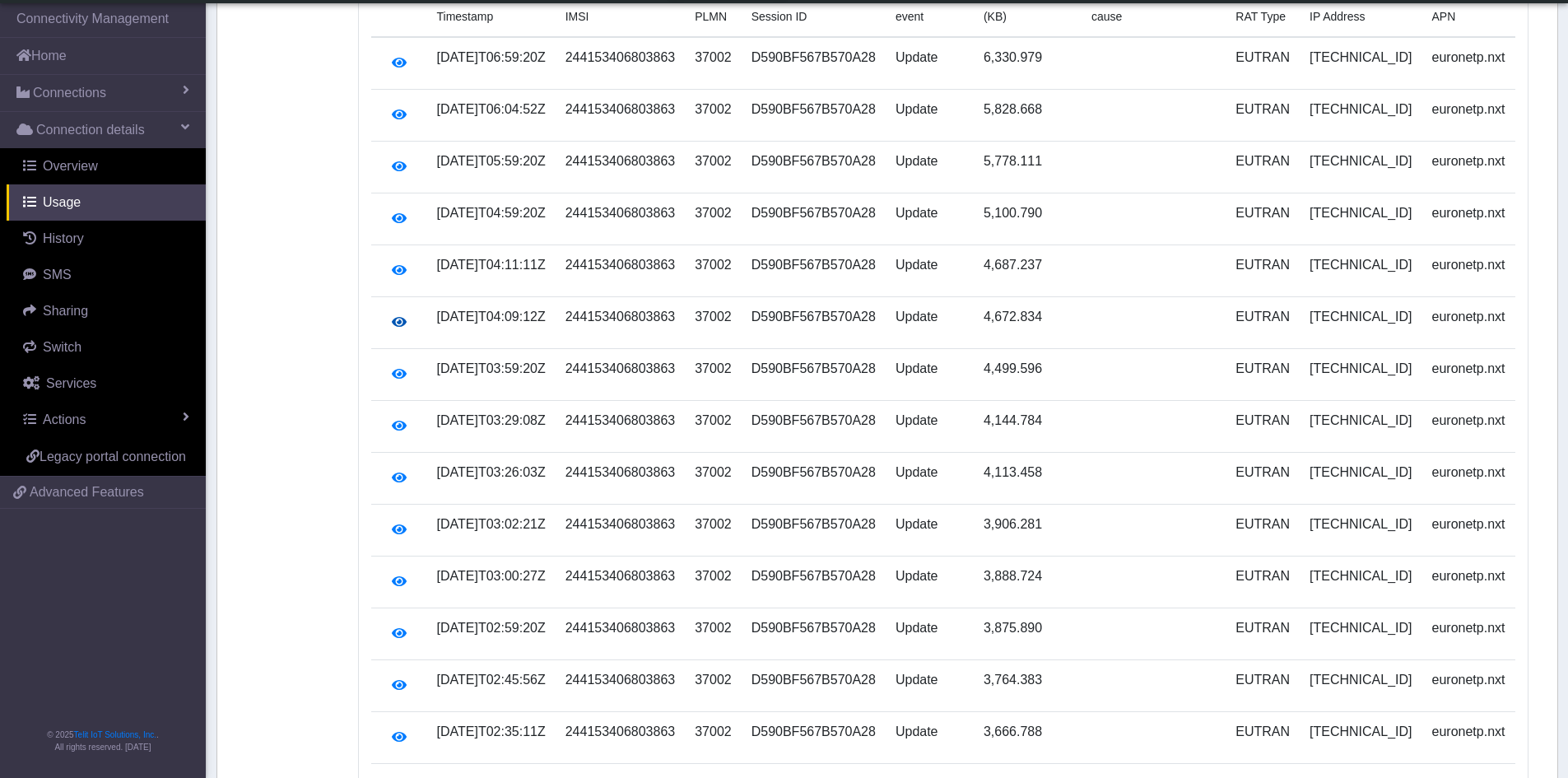
click at [399, 315] on icon "button" at bounding box center [399, 321] width 15 height 13
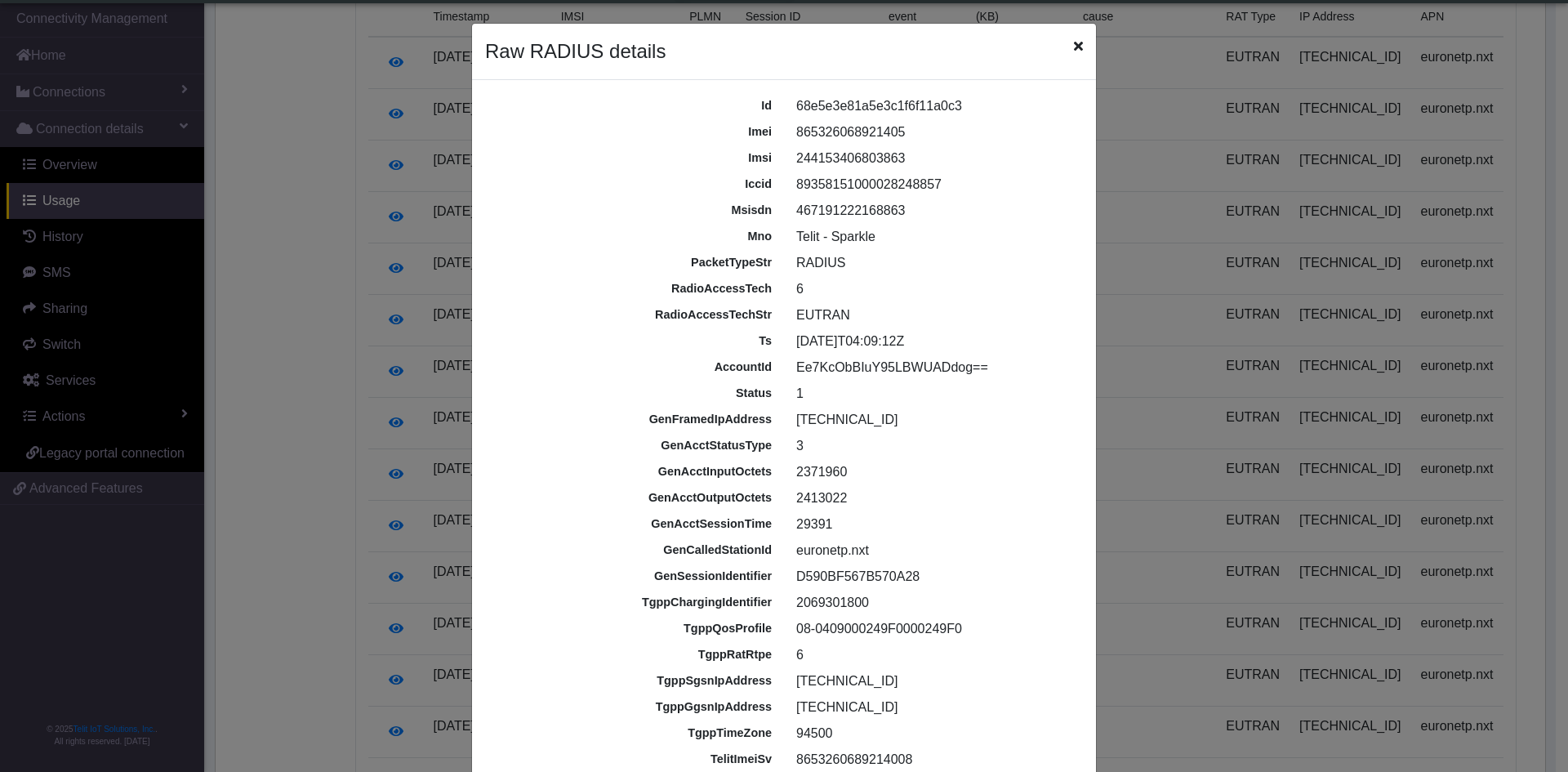
click at [1073, 49] on icon "Close" at bounding box center [1078, 45] width 9 height 13
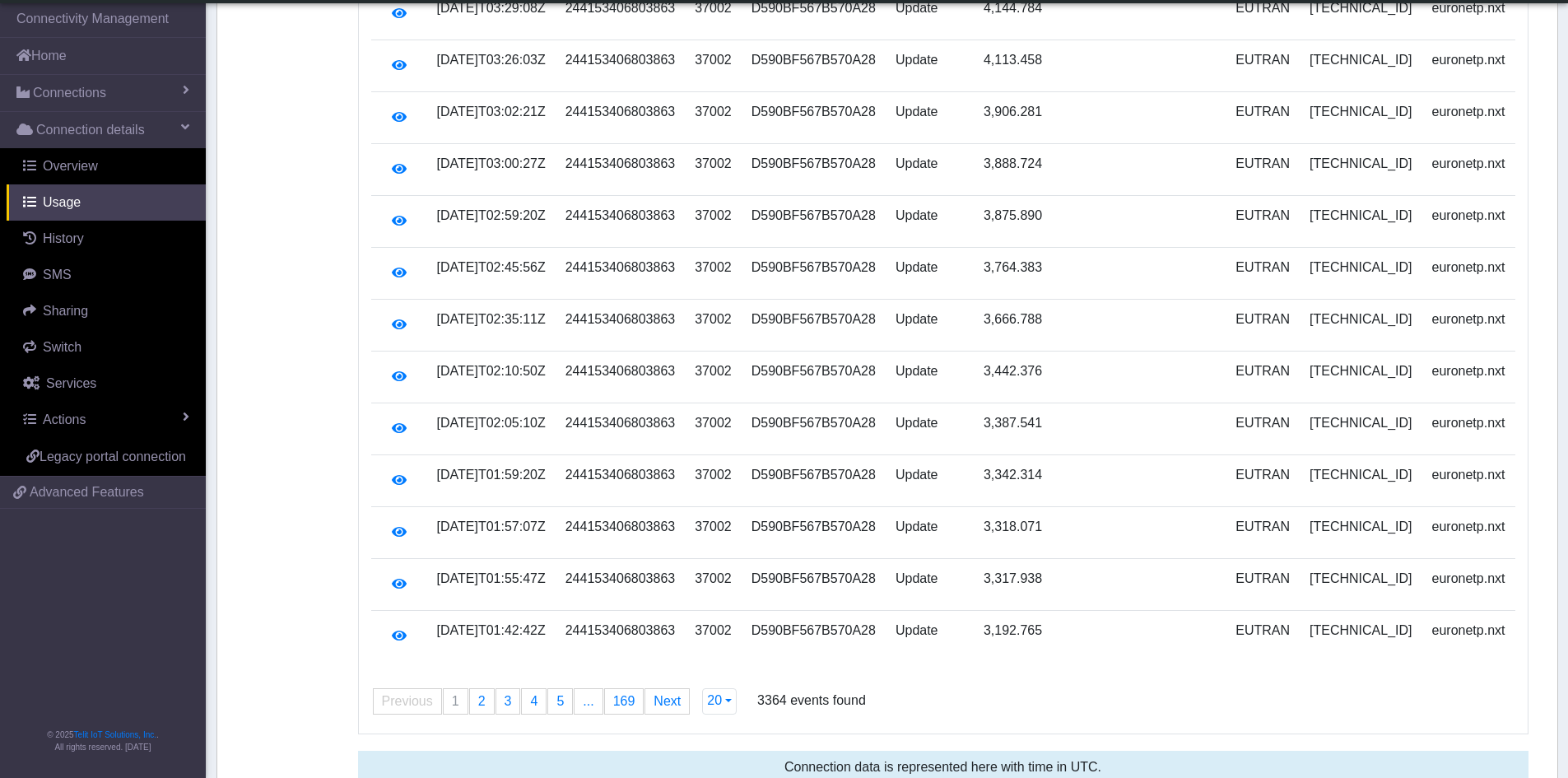
scroll to position [36, 0]
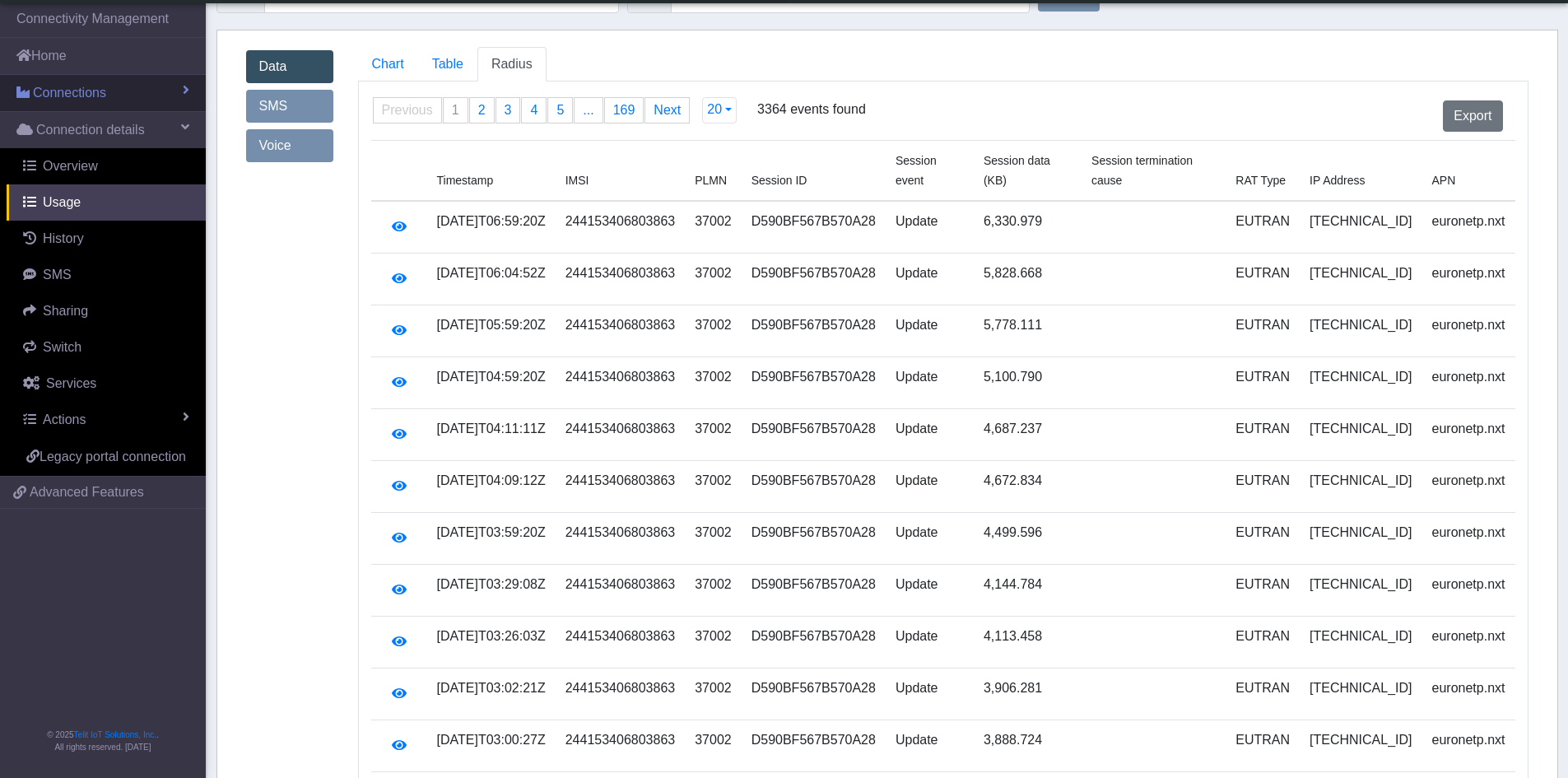
click at [68, 91] on span "Connections" at bounding box center [70, 93] width 73 height 20
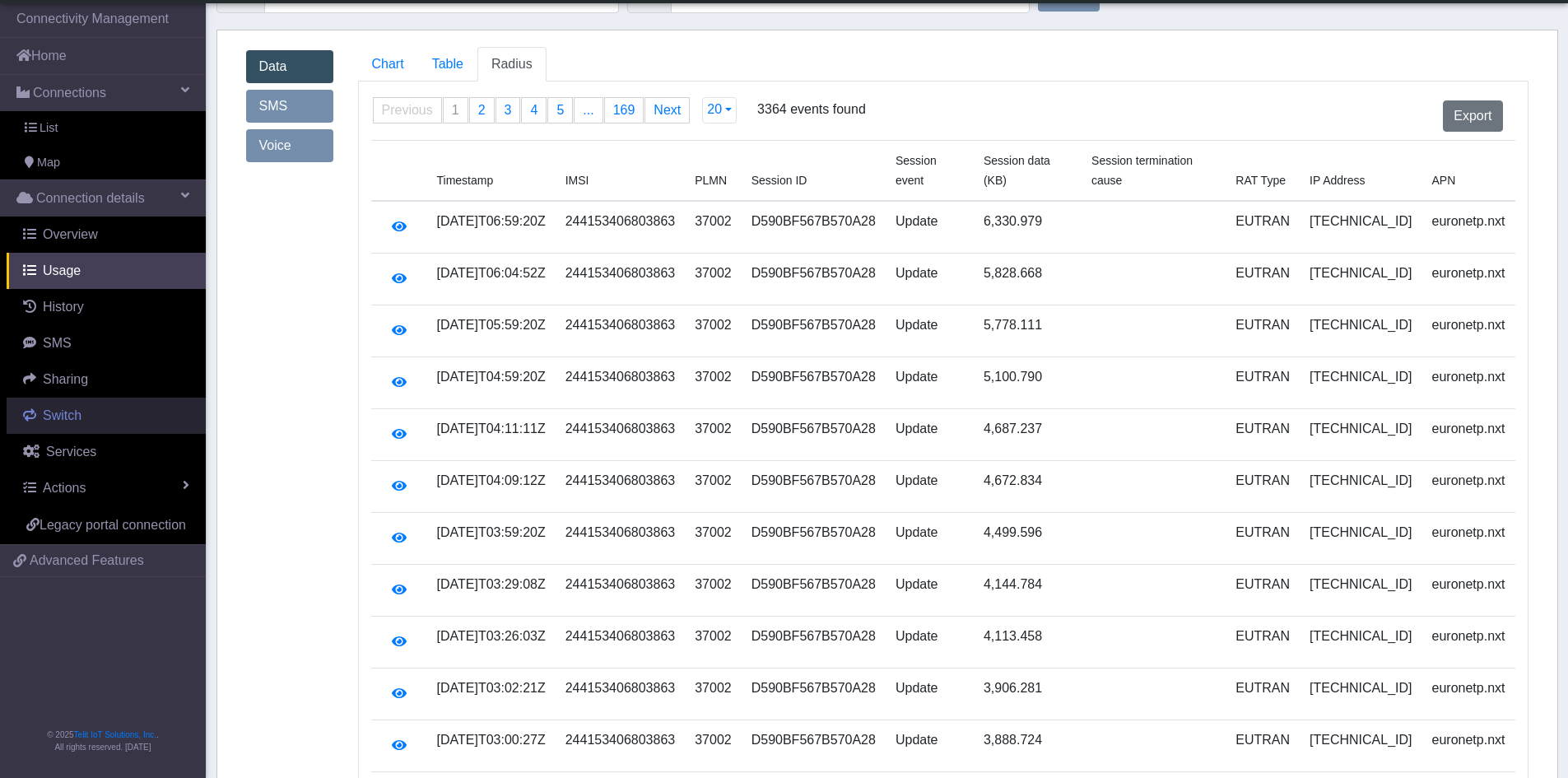
click at [63, 410] on span "Switch" at bounding box center [62, 415] width 38 height 14
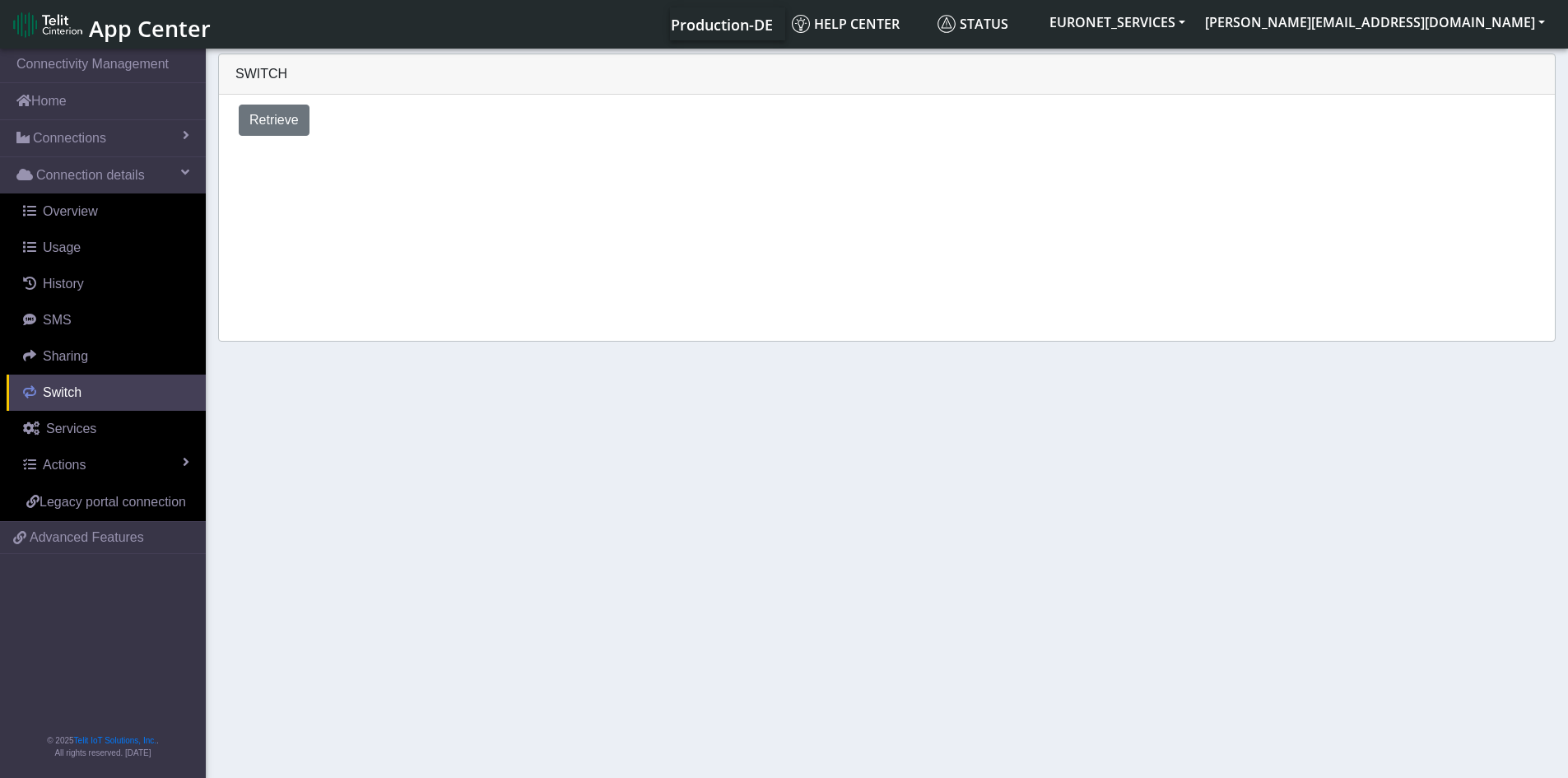
click at [63, 410] on link "Services" at bounding box center [107, 428] width 199 height 36
select select "2: 6"
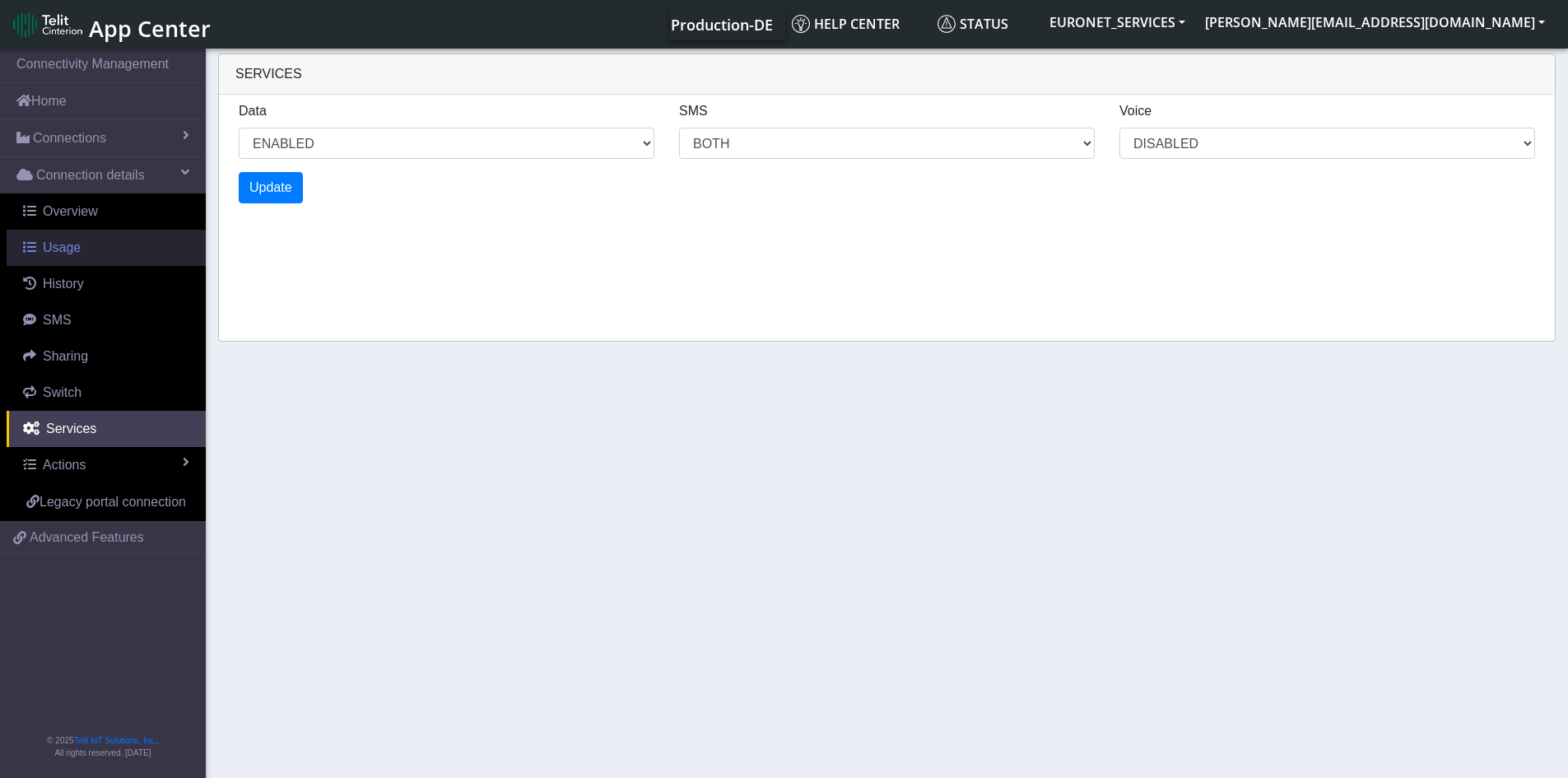
click at [72, 252] on span "Usage" at bounding box center [61, 247] width 38 height 14
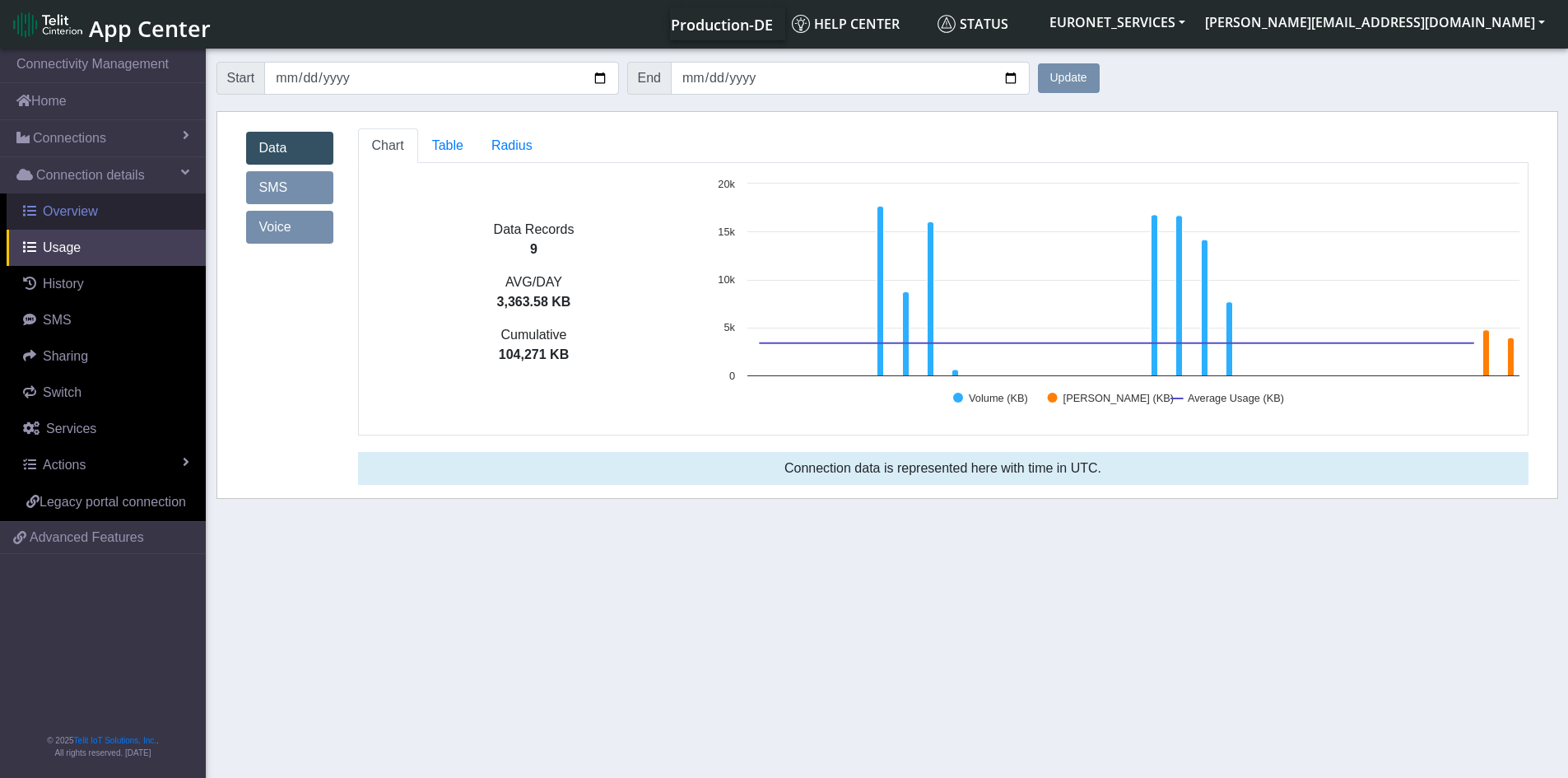
click at [78, 210] on span "Overview" at bounding box center [70, 211] width 55 height 14
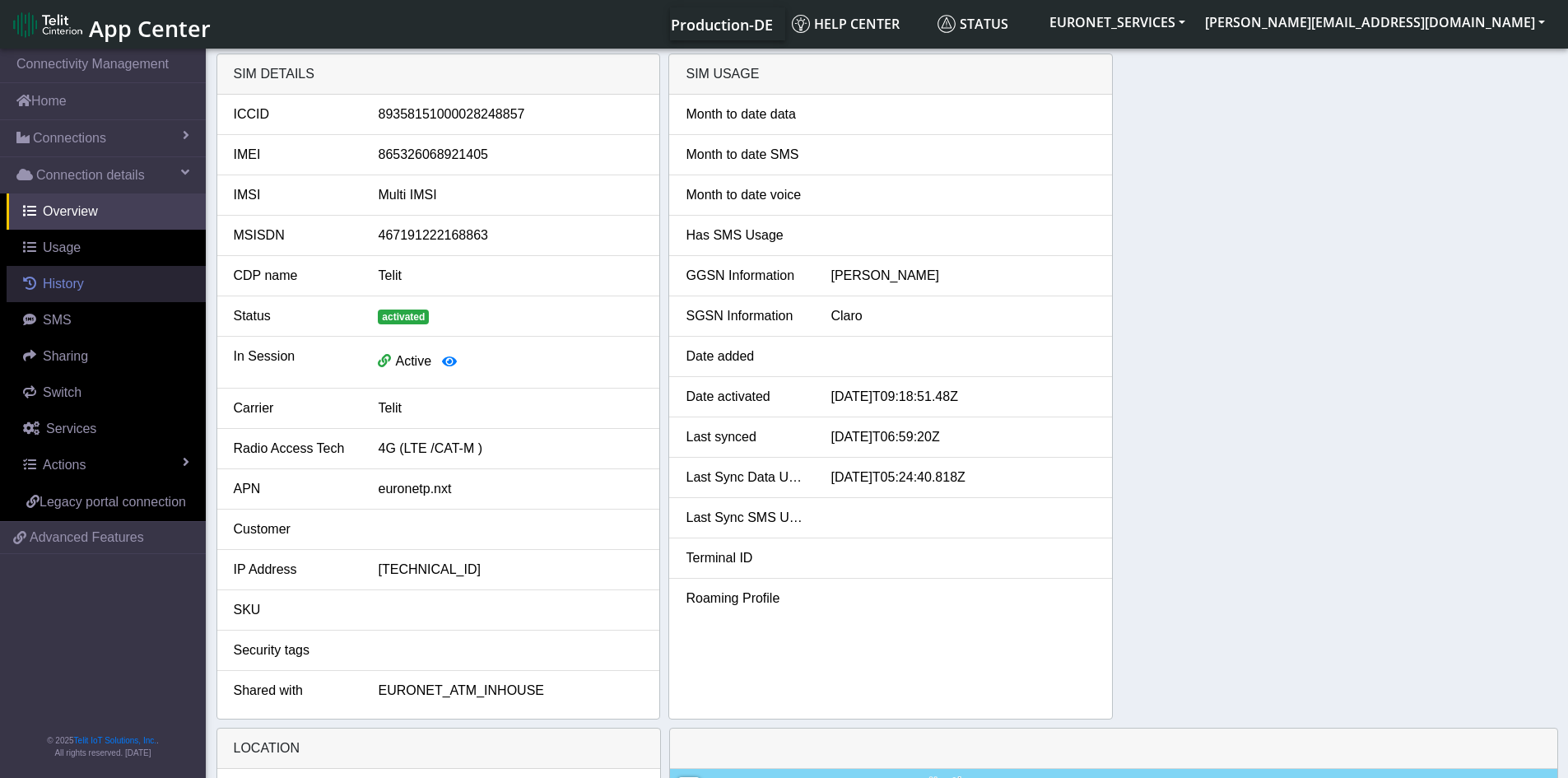
click at [61, 286] on span "History" at bounding box center [63, 284] width 41 height 14
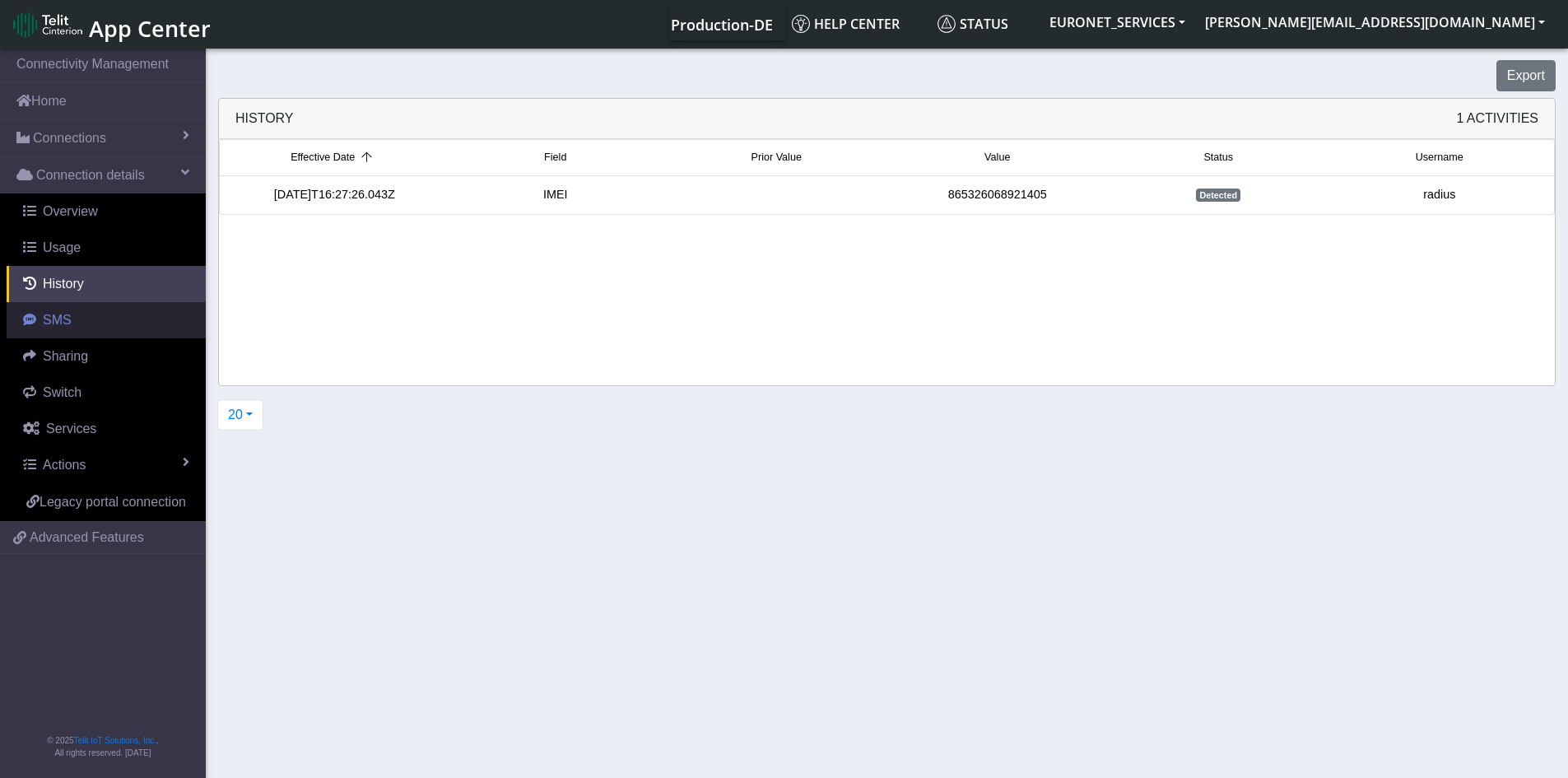
click at [52, 329] on link "SMS" at bounding box center [107, 320] width 199 height 36
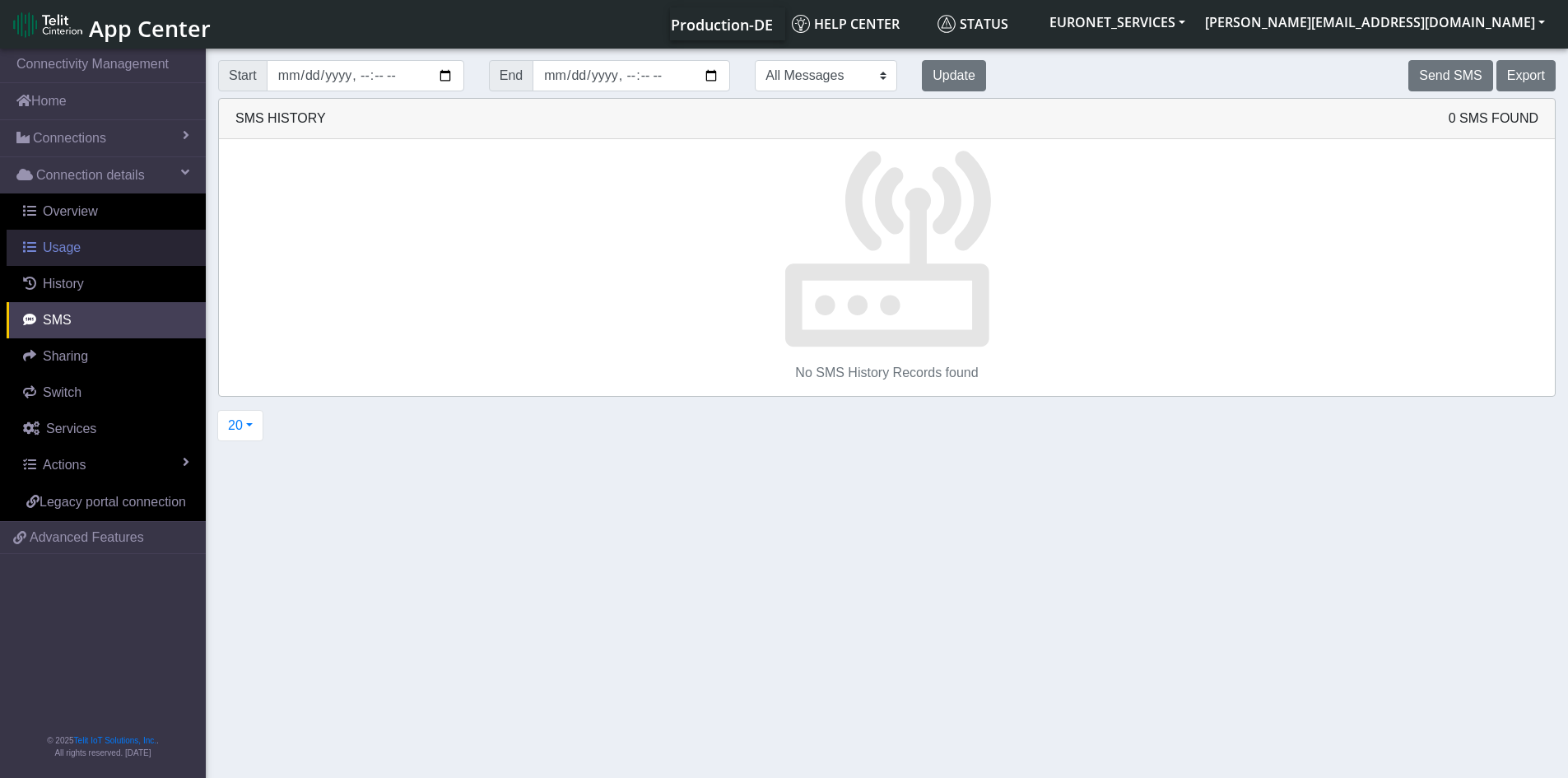
click at [55, 251] on span "Usage" at bounding box center [61, 247] width 38 height 14
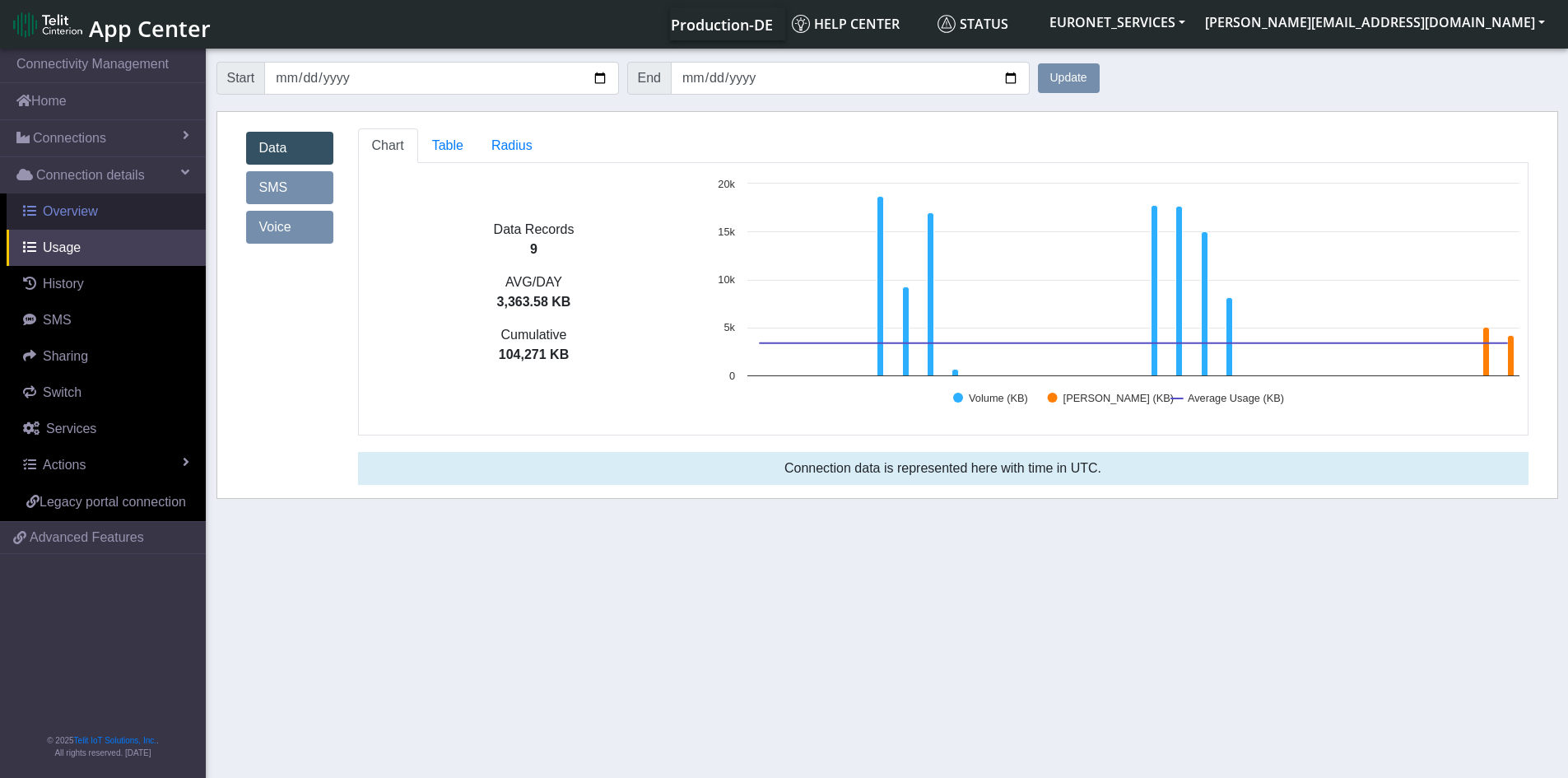
click at [66, 207] on span "Overview" at bounding box center [70, 211] width 55 height 14
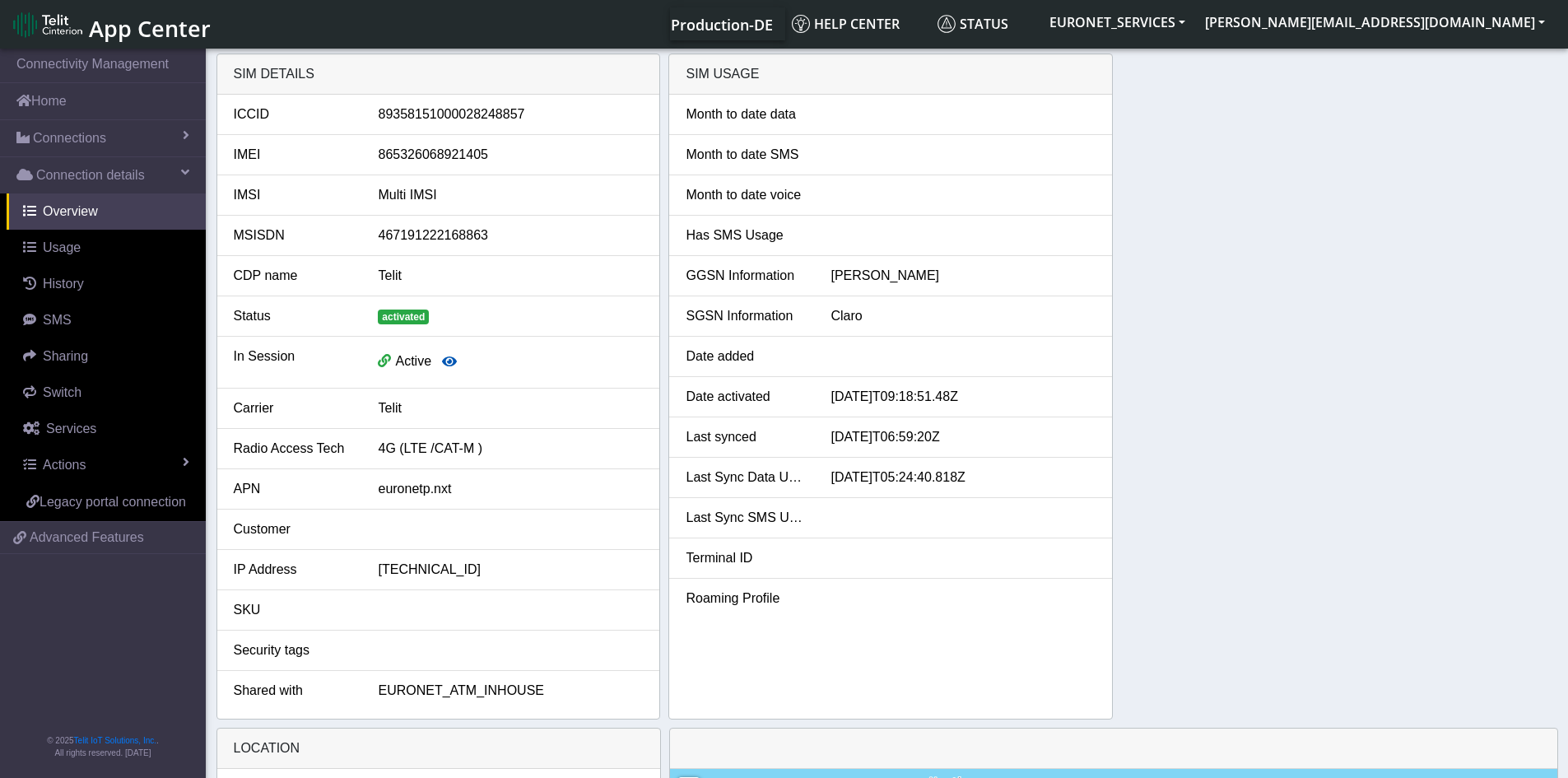
click at [446, 362] on icon "button" at bounding box center [449, 361] width 15 height 13
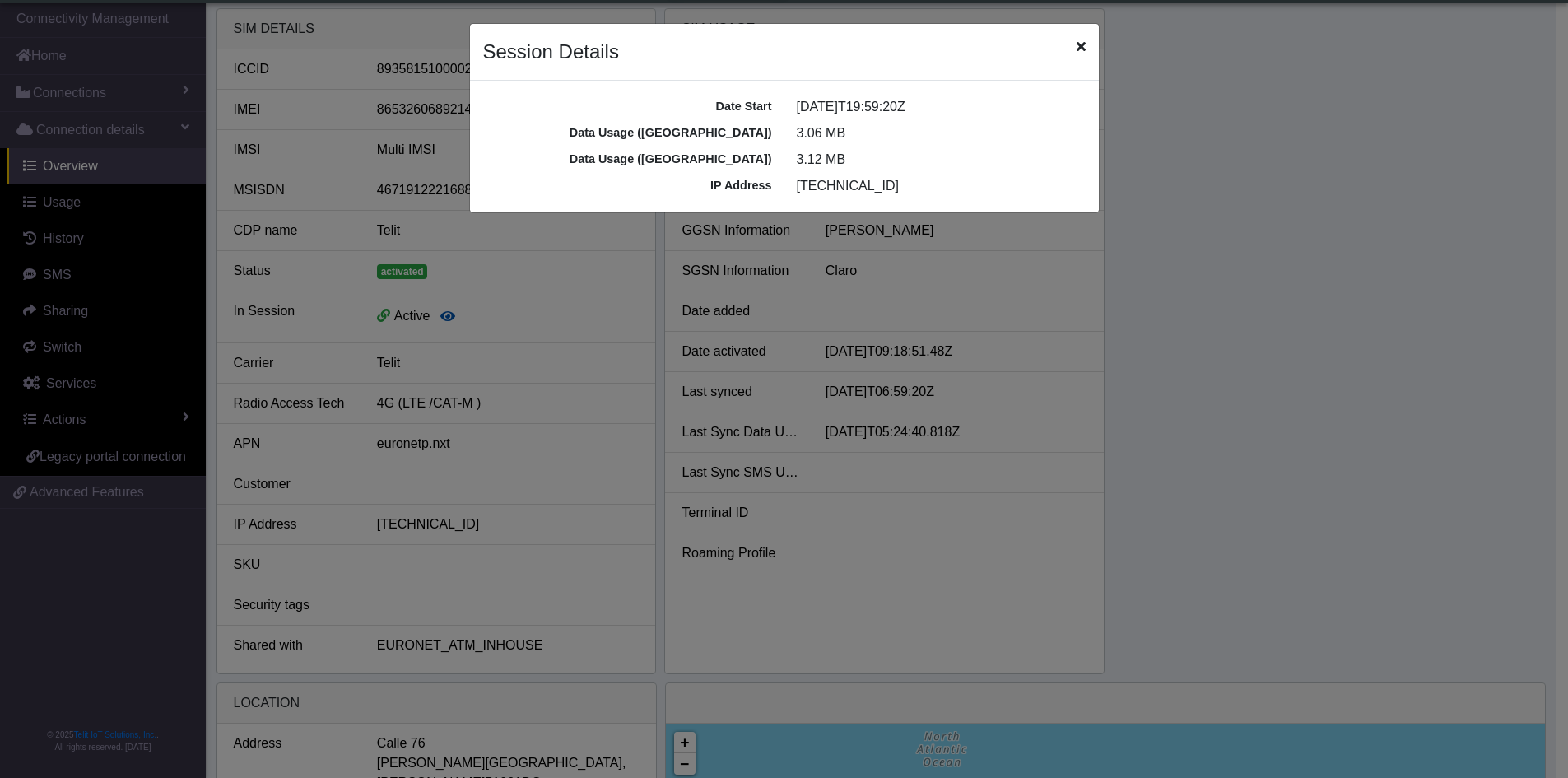
scroll to position [6, 0]
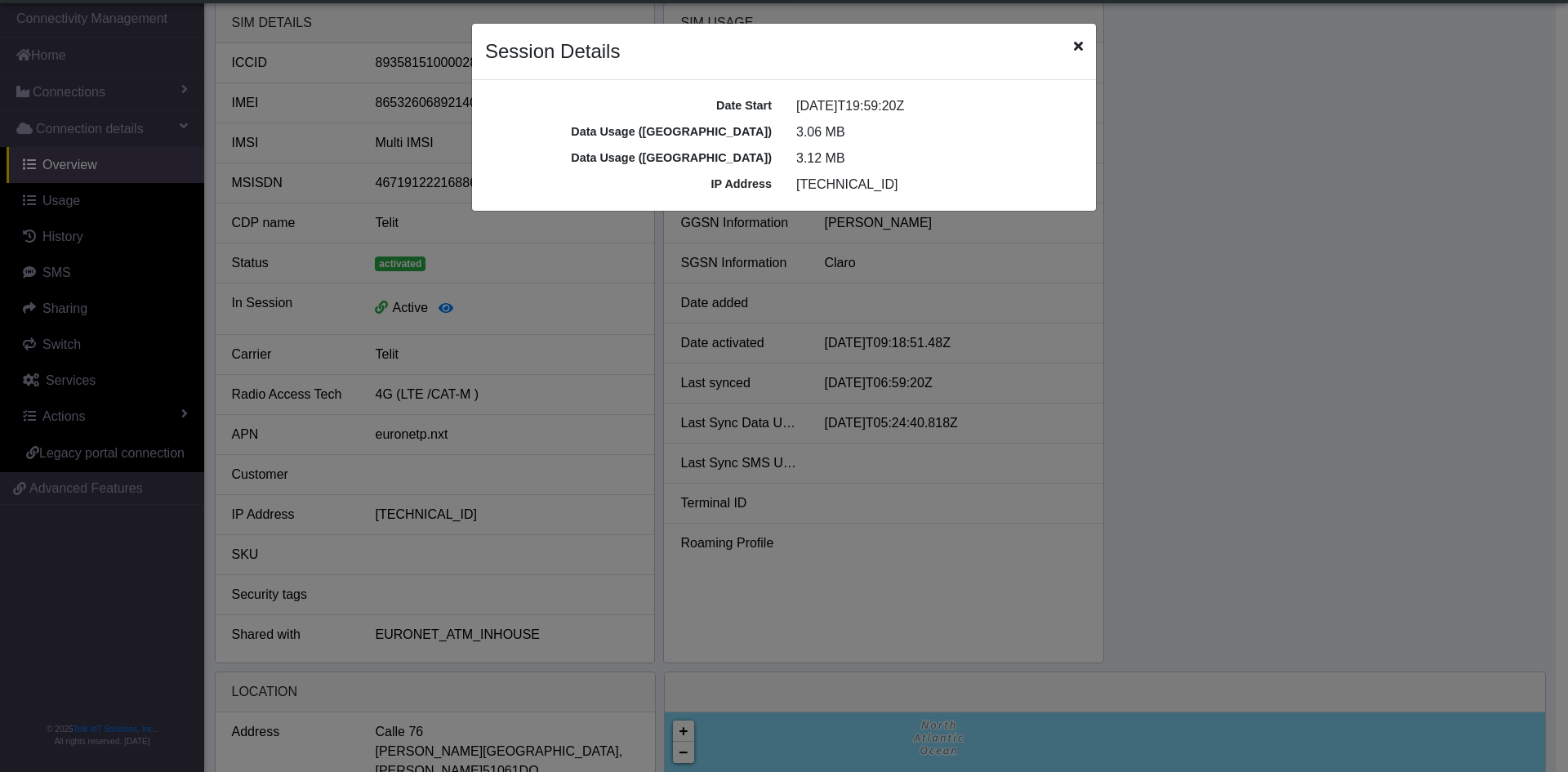
click at [1077, 48] on icon "Close" at bounding box center [1078, 45] width 9 height 13
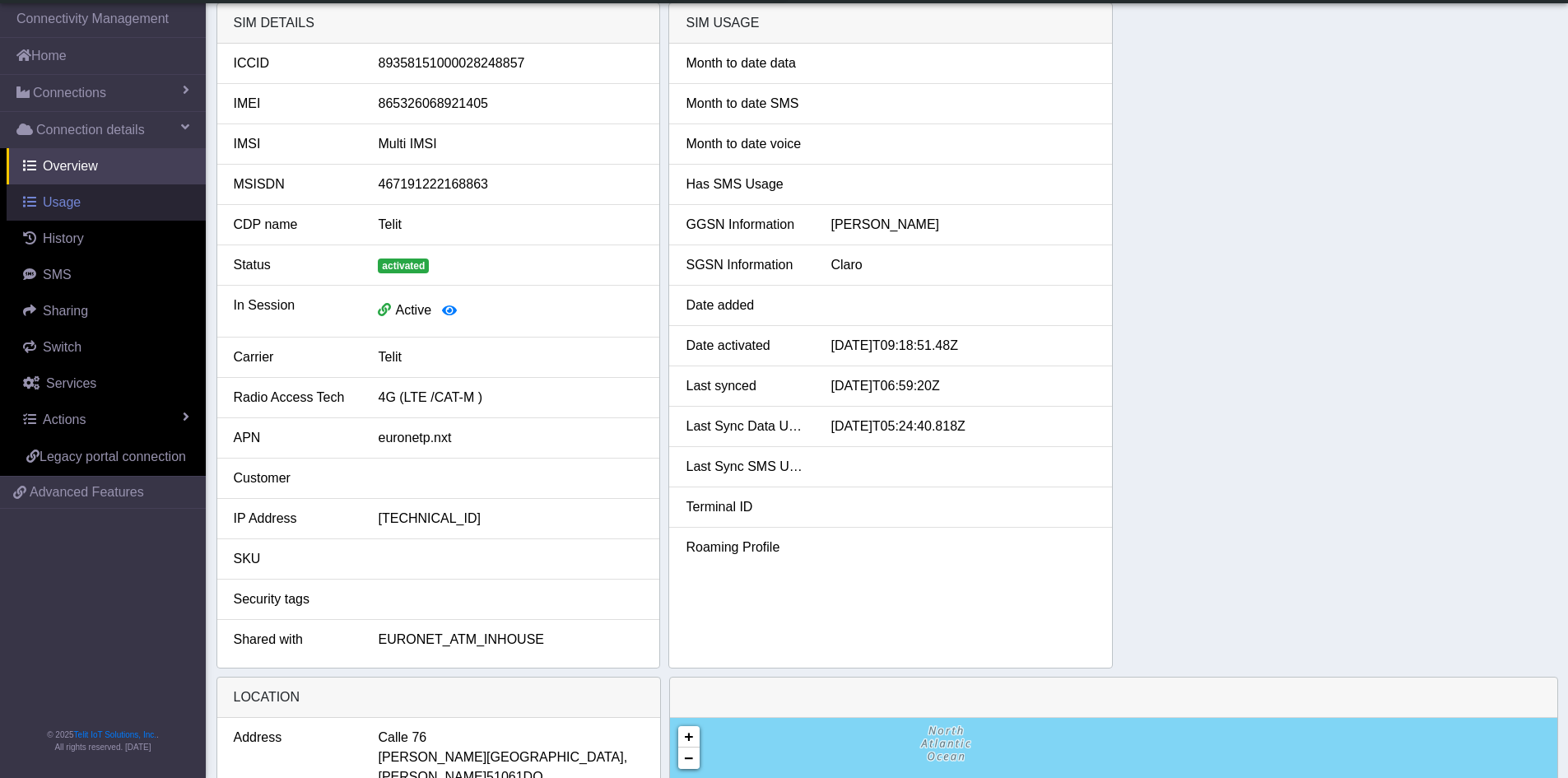
click at [65, 208] on span "Usage" at bounding box center [61, 202] width 38 height 14
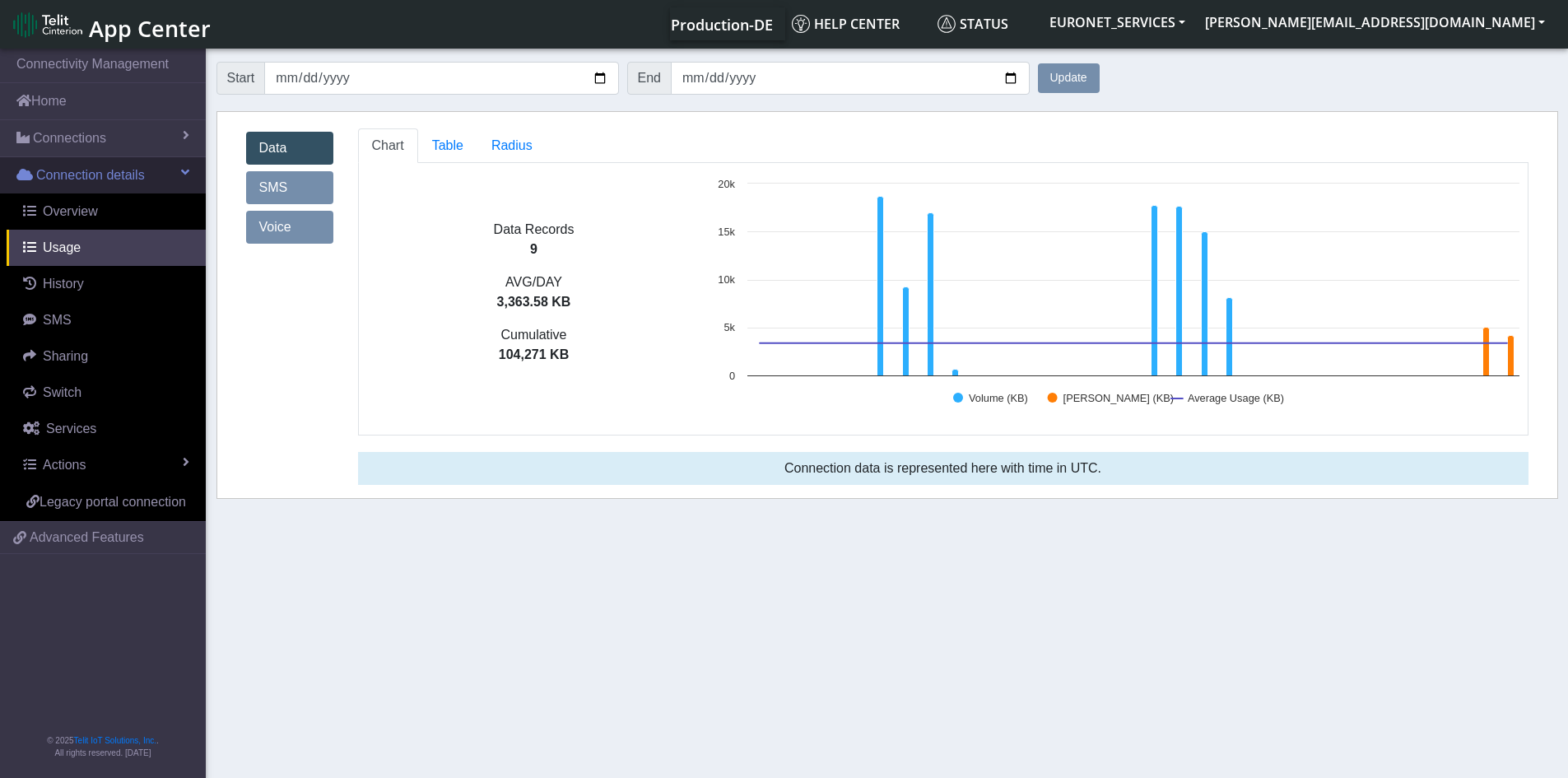
click at [66, 183] on span "Connection details" at bounding box center [90, 175] width 108 height 20
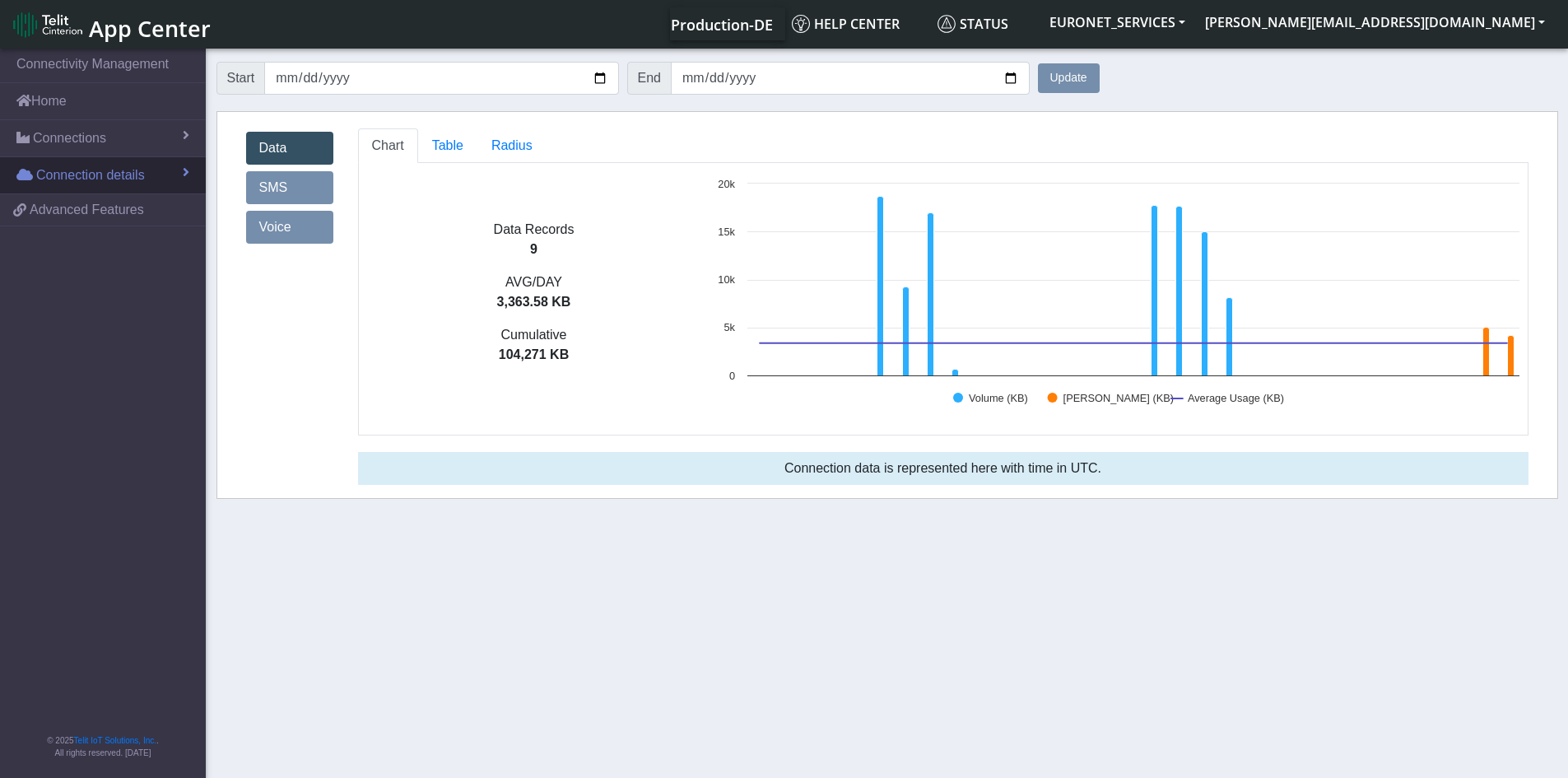
click at [66, 183] on span "Connection details" at bounding box center [90, 175] width 108 height 20
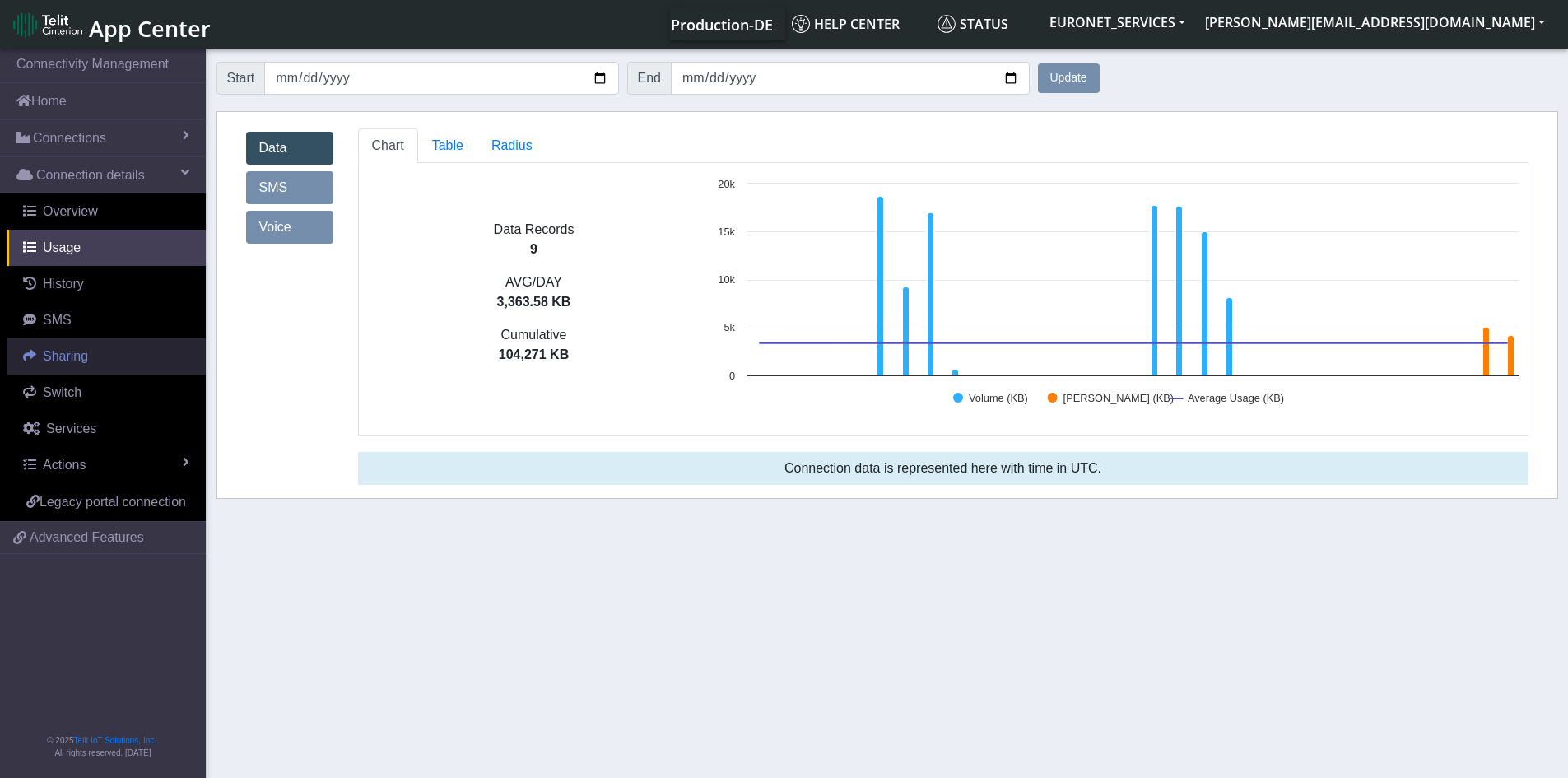
click at [59, 355] on span "Sharing" at bounding box center [66, 356] width 45 height 14
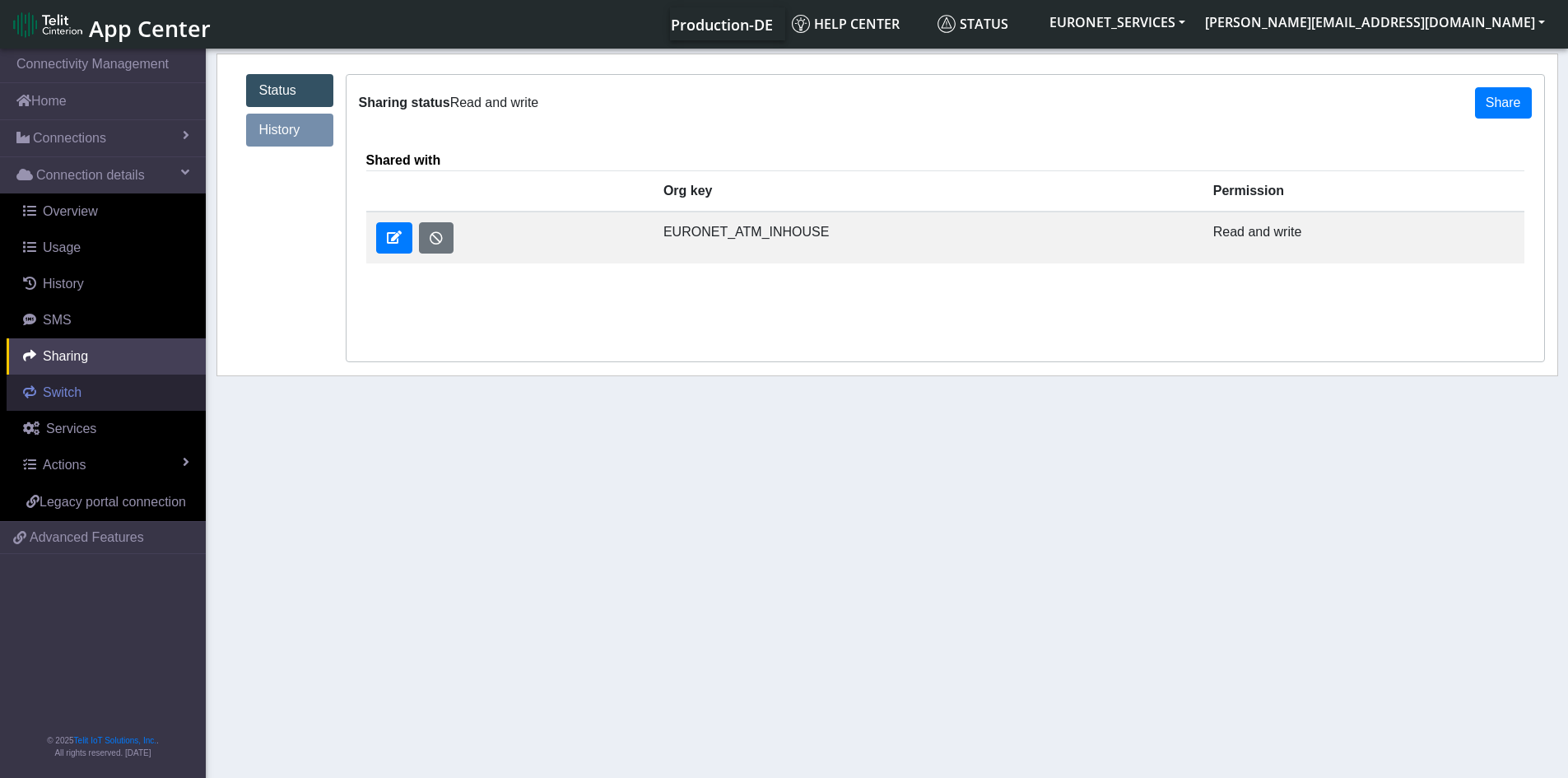
click at [69, 394] on span "Switch" at bounding box center [62, 392] width 38 height 14
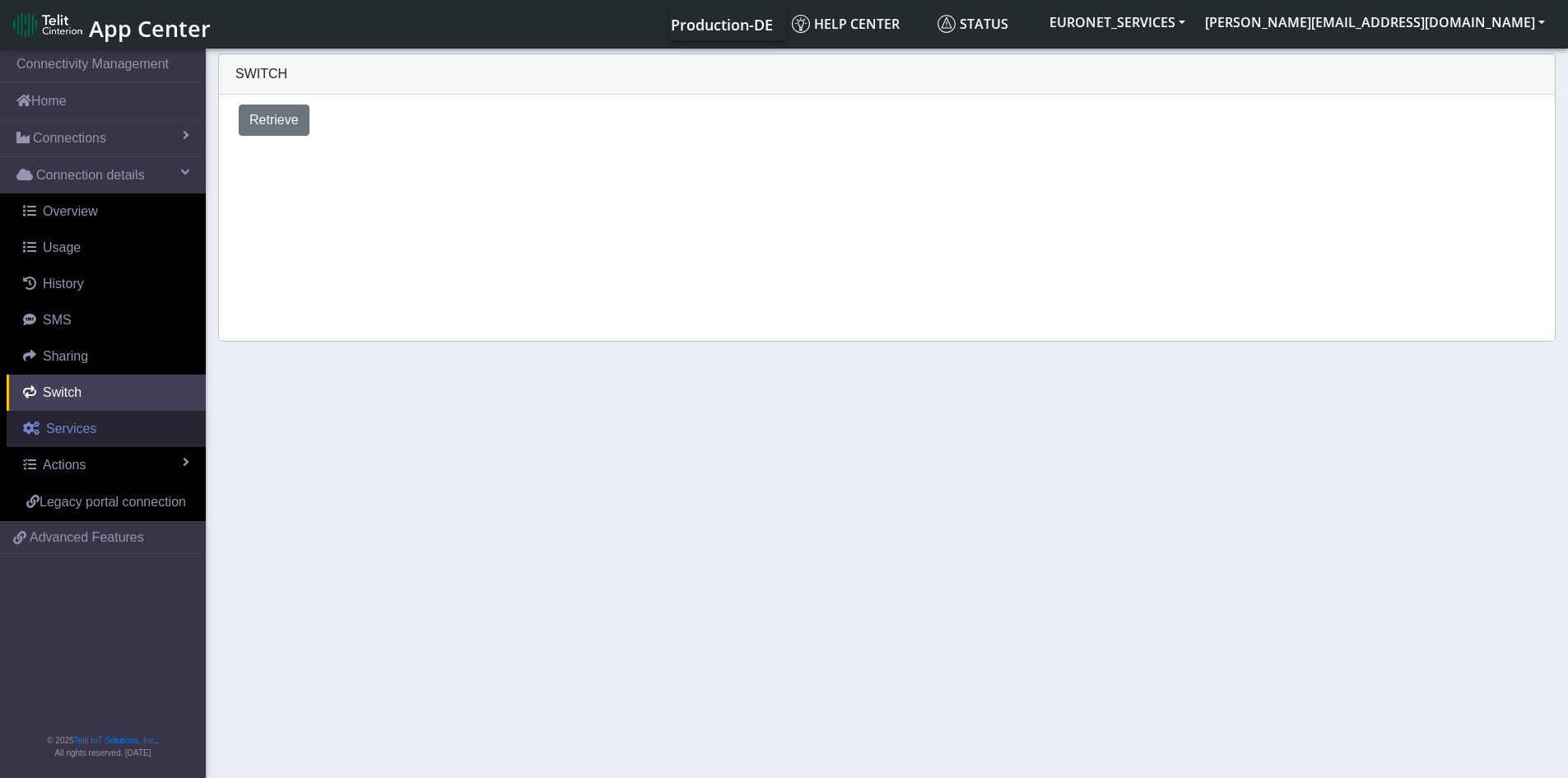
click at [65, 432] on span "Services" at bounding box center [71, 429] width 50 height 14
select select "2: 6"
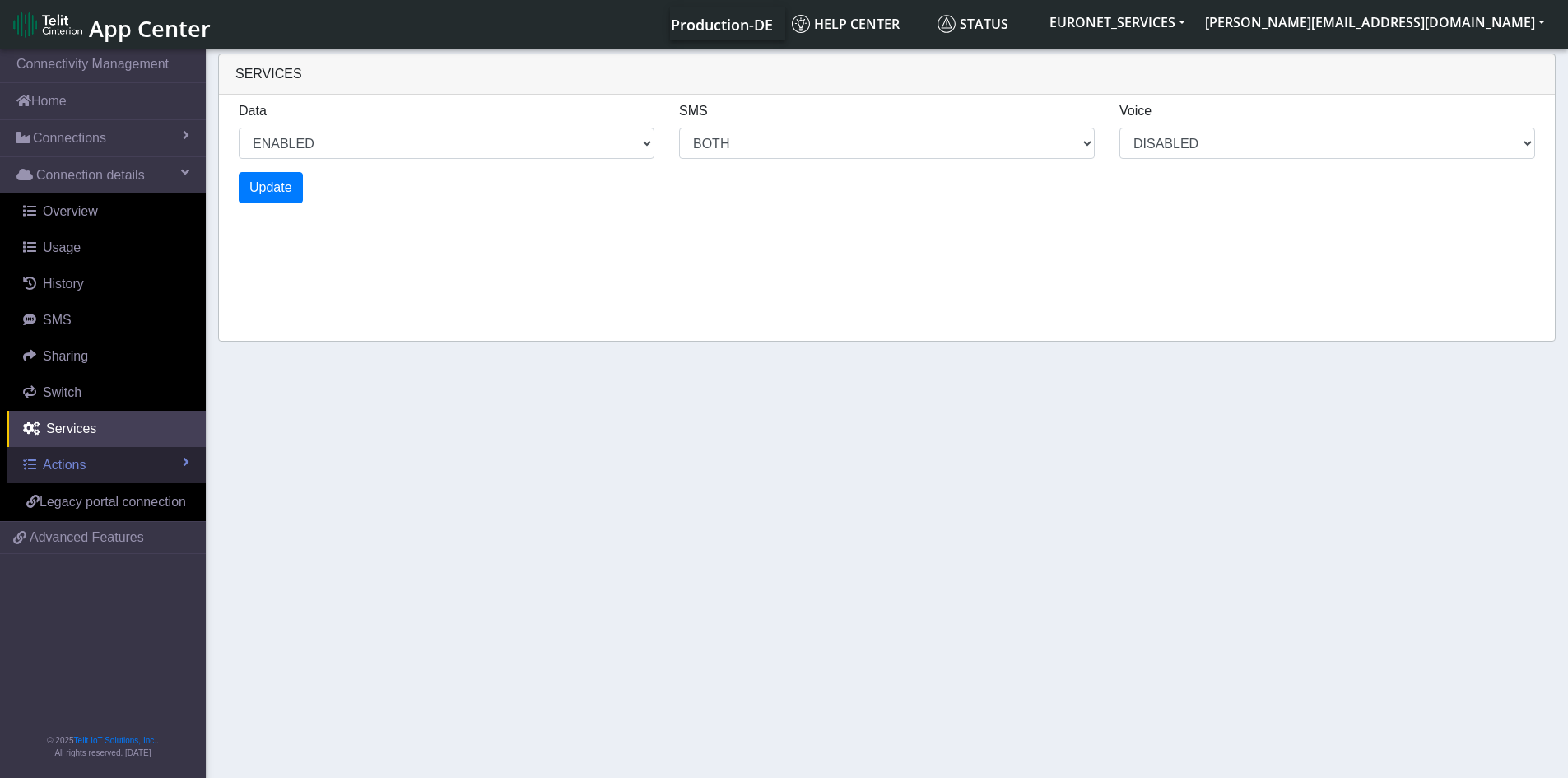
click at [65, 471] on span "Actions" at bounding box center [64, 465] width 43 height 14
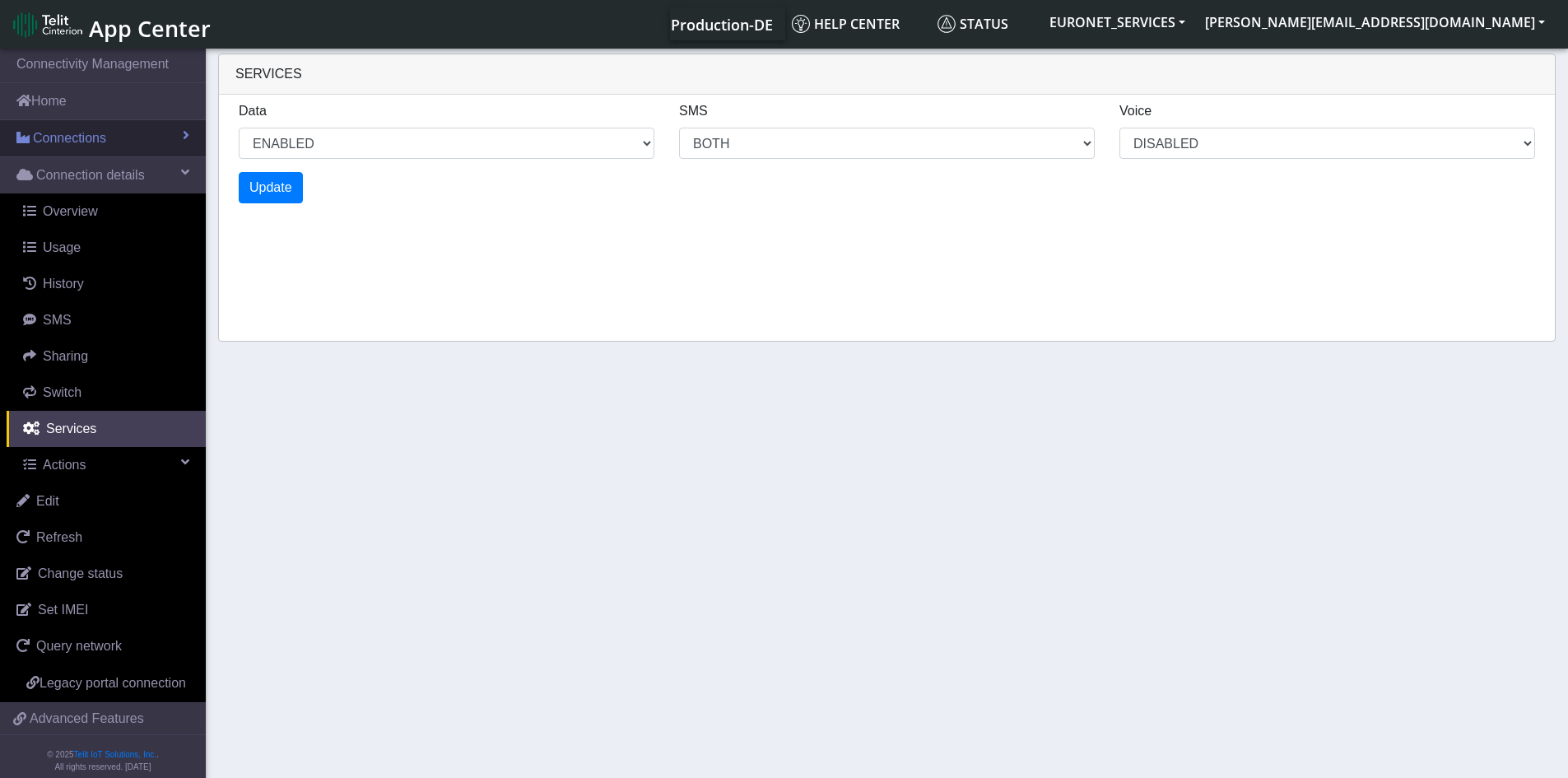
click at [112, 138] on link "Connections" at bounding box center [103, 138] width 206 height 36
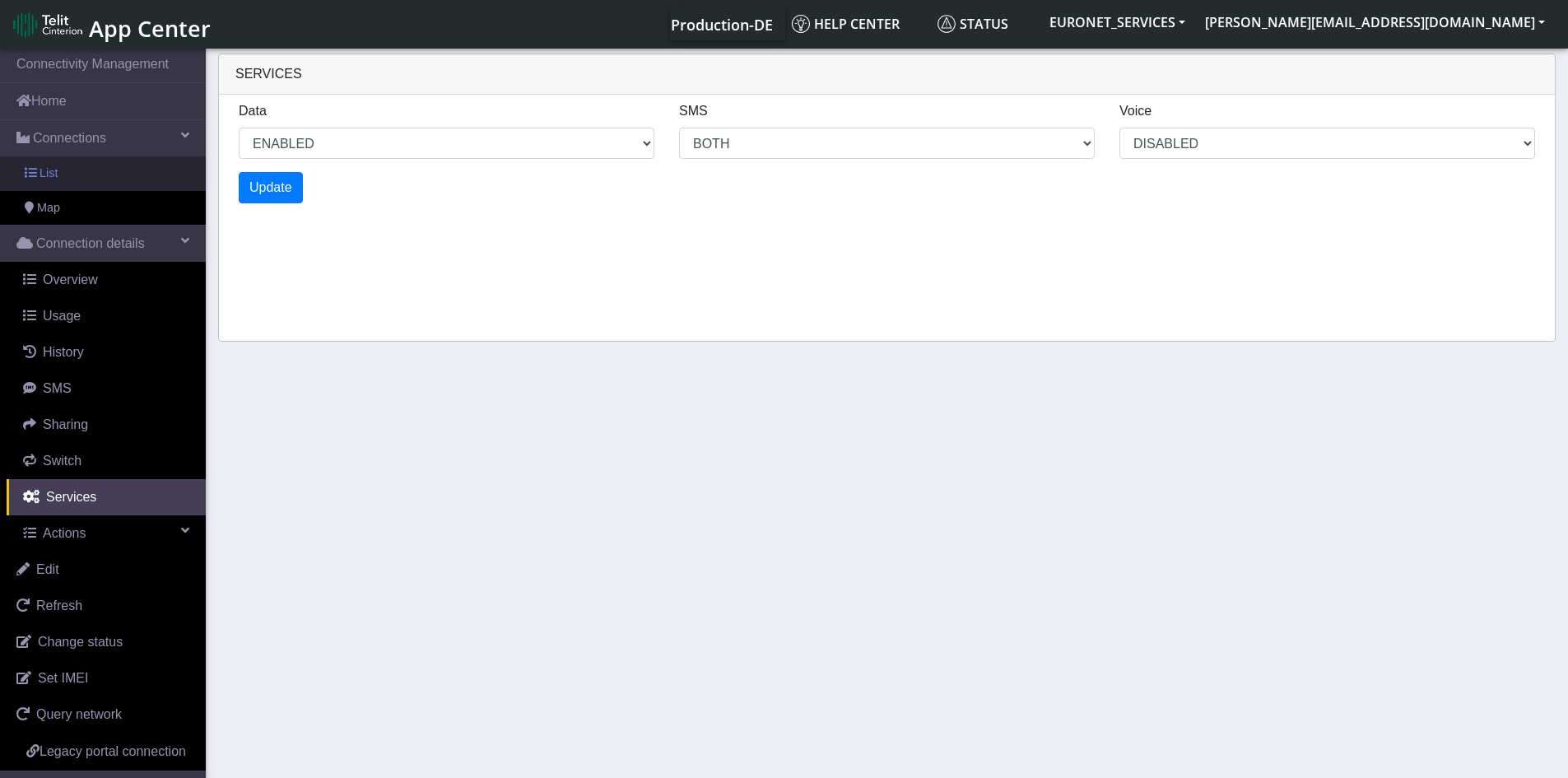
click at [45, 169] on span "List" at bounding box center [48, 173] width 18 height 18
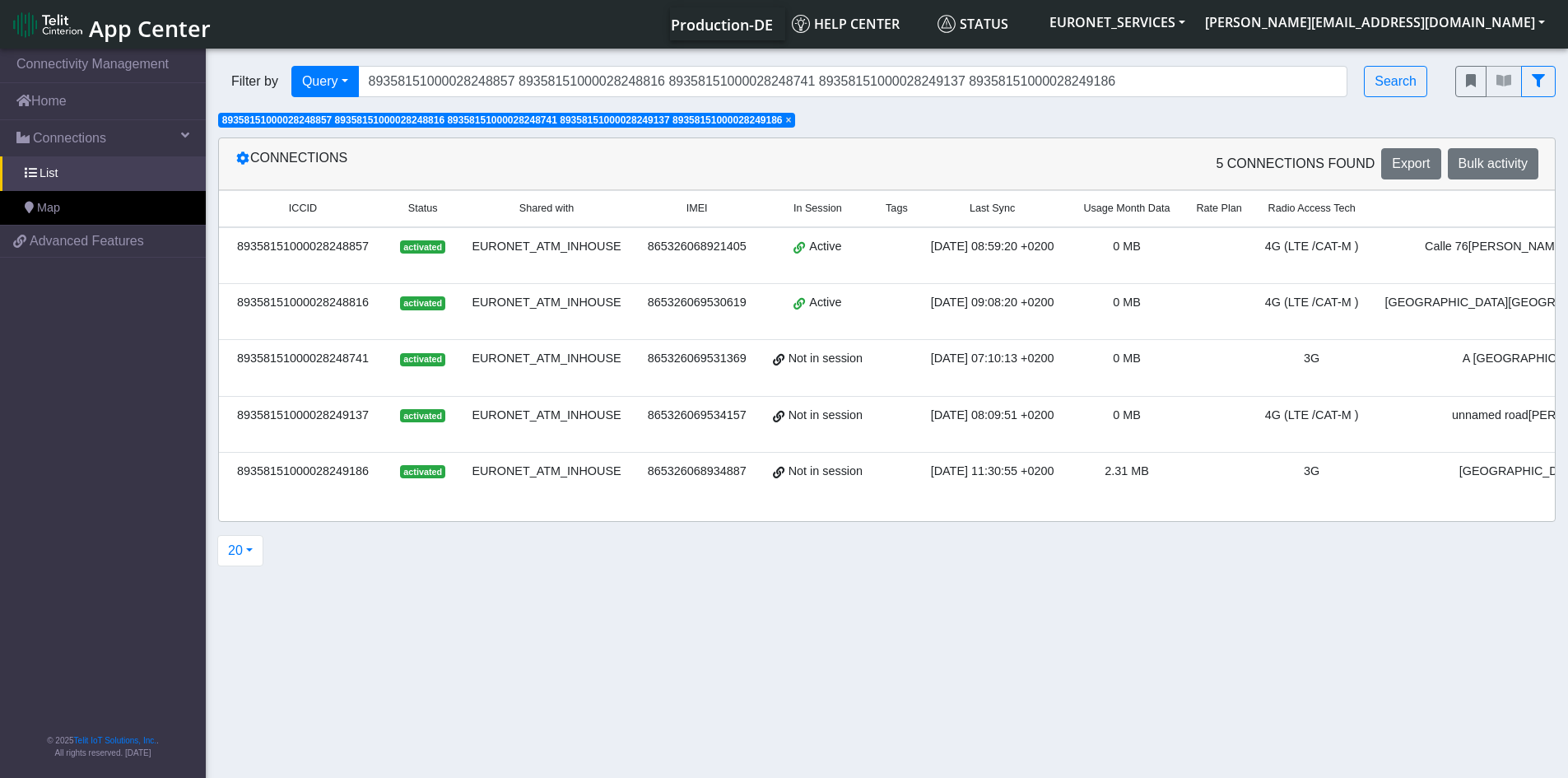
click at [342, 412] on div "89358151000028249137" at bounding box center [303, 416] width 149 height 18
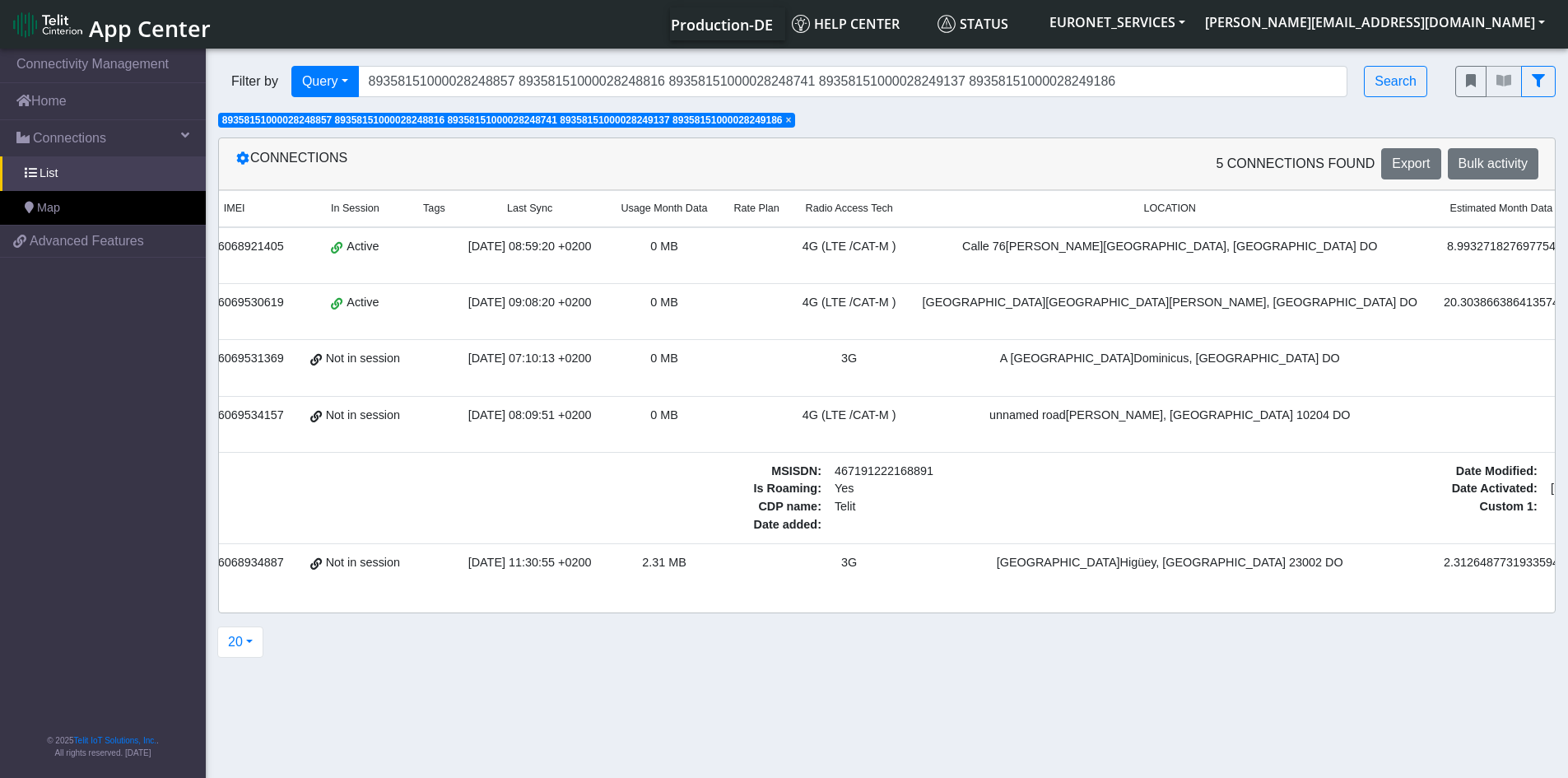
scroll to position [0, 680]
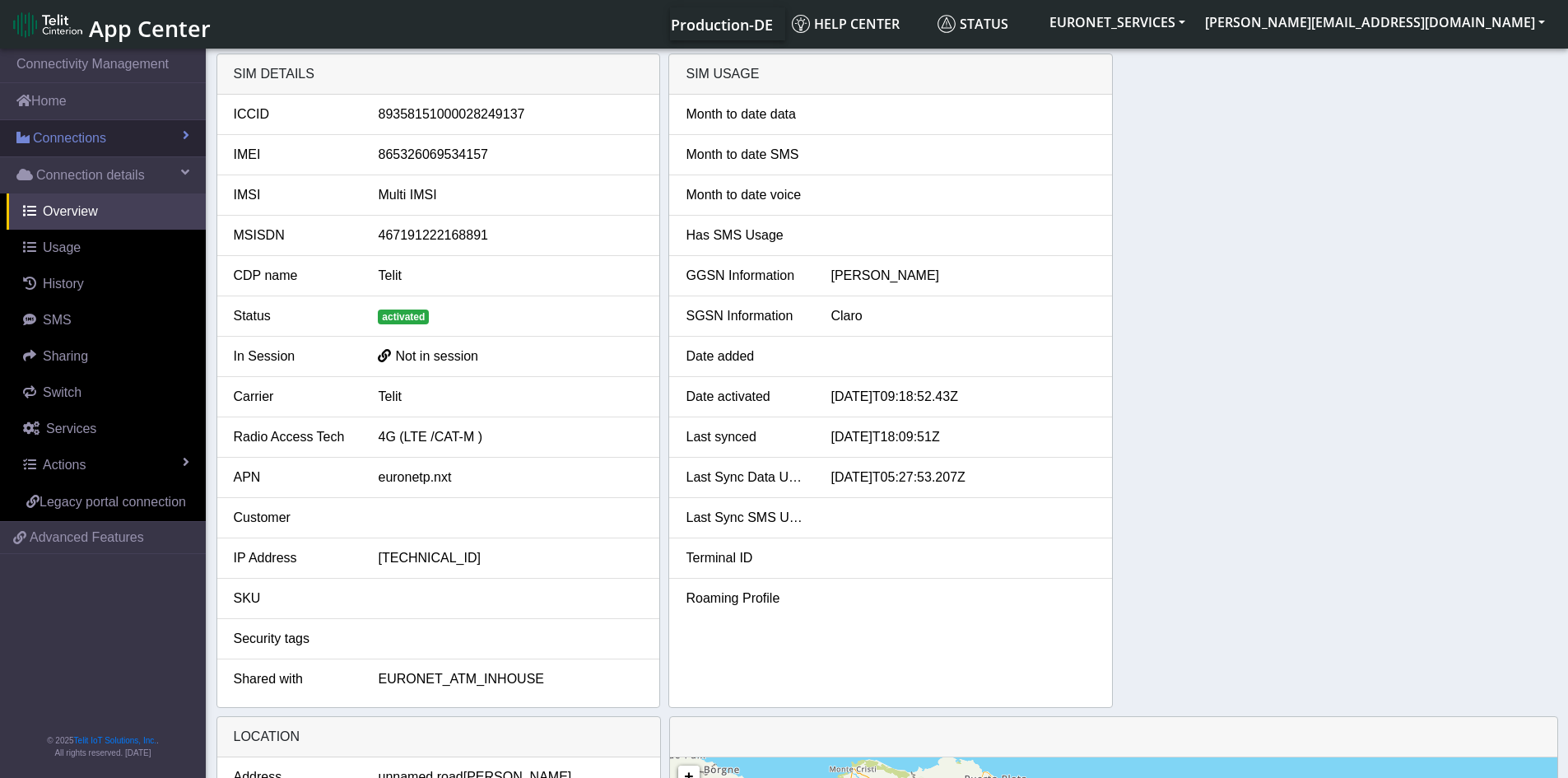
click at [50, 143] on span "Connections" at bounding box center [70, 138] width 73 height 20
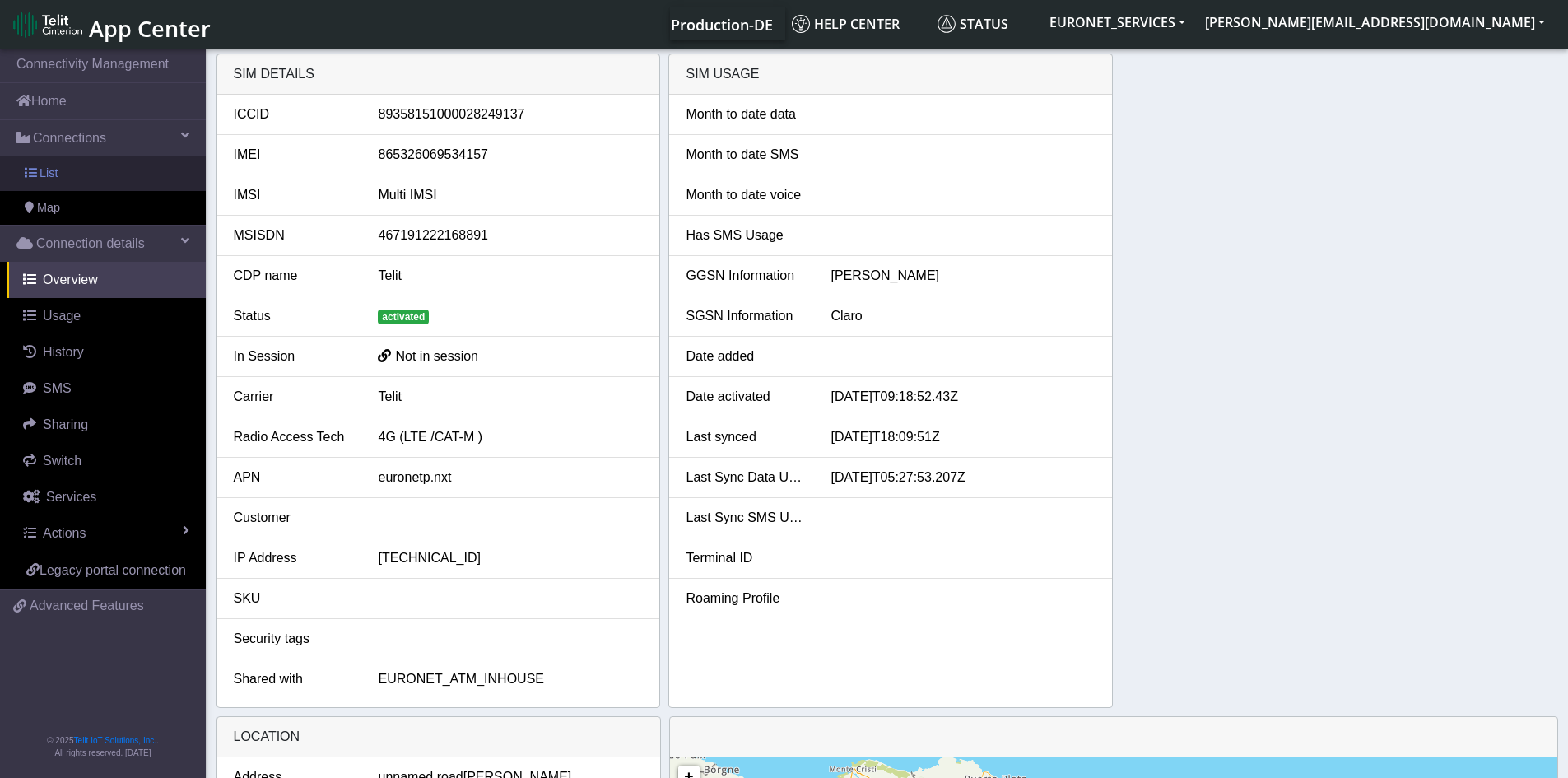
click at [48, 172] on span "List" at bounding box center [48, 173] width 18 height 18
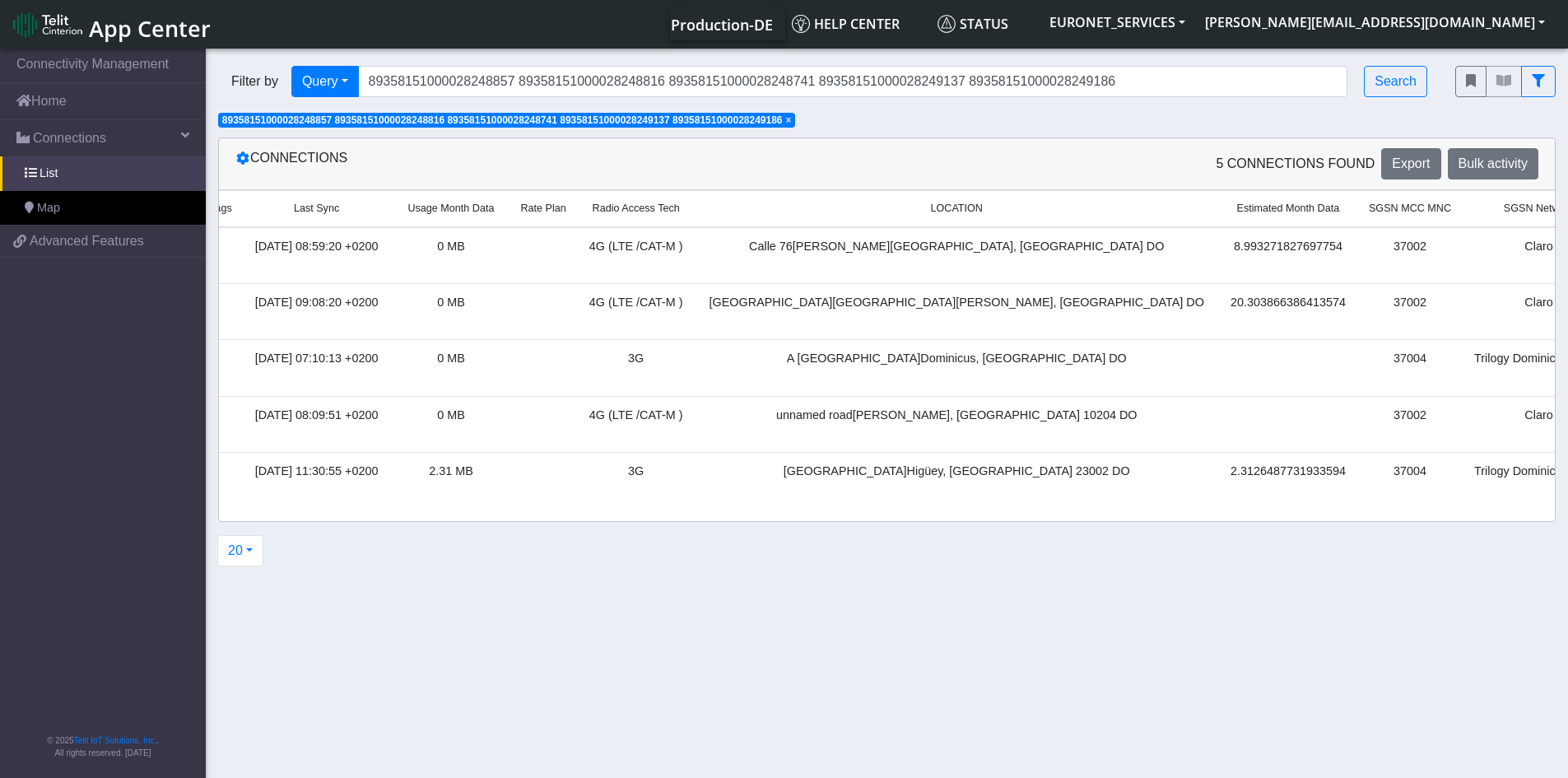
scroll to position [0, 678]
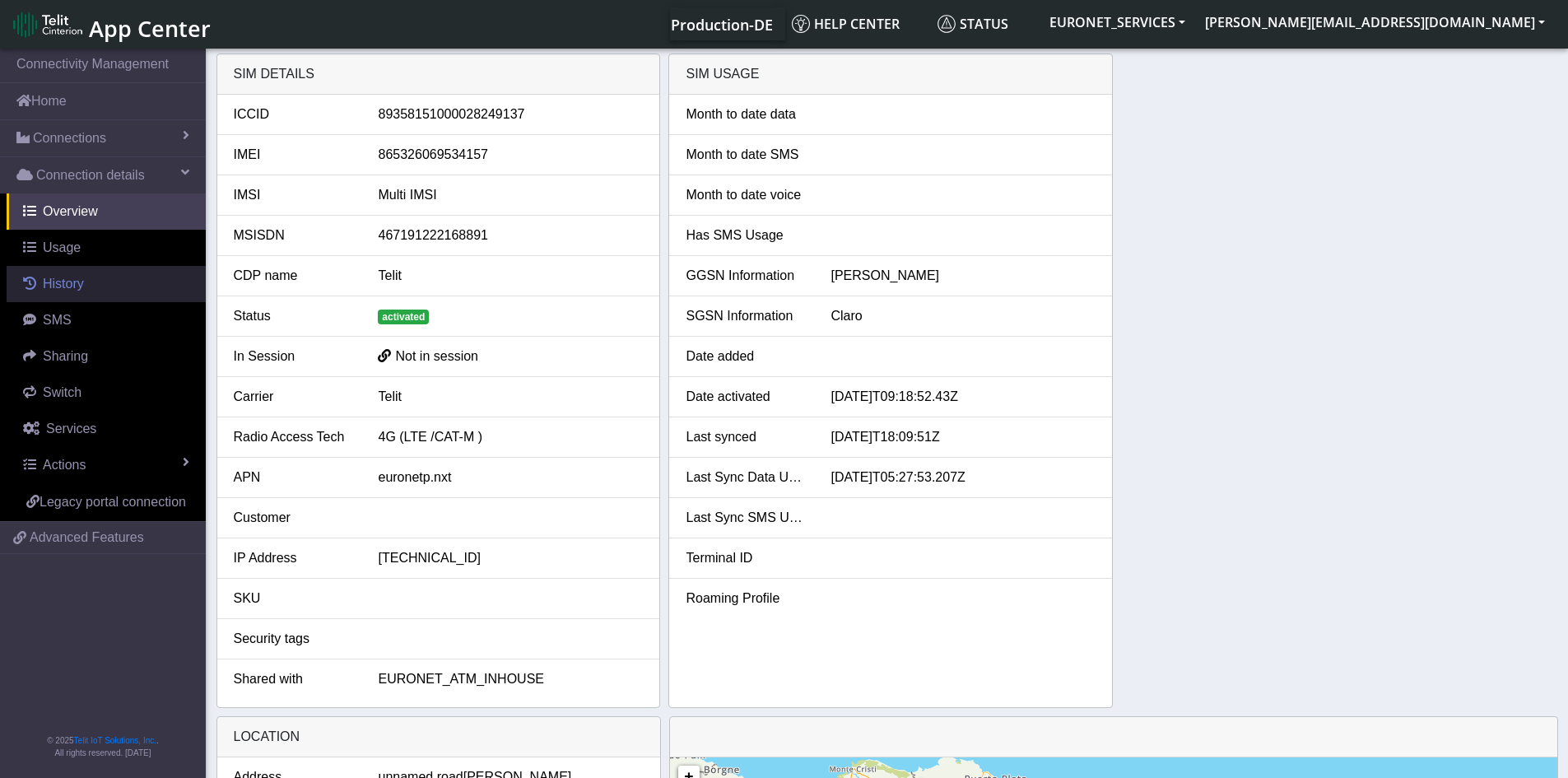
click at [52, 288] on span "History" at bounding box center [63, 284] width 41 height 14
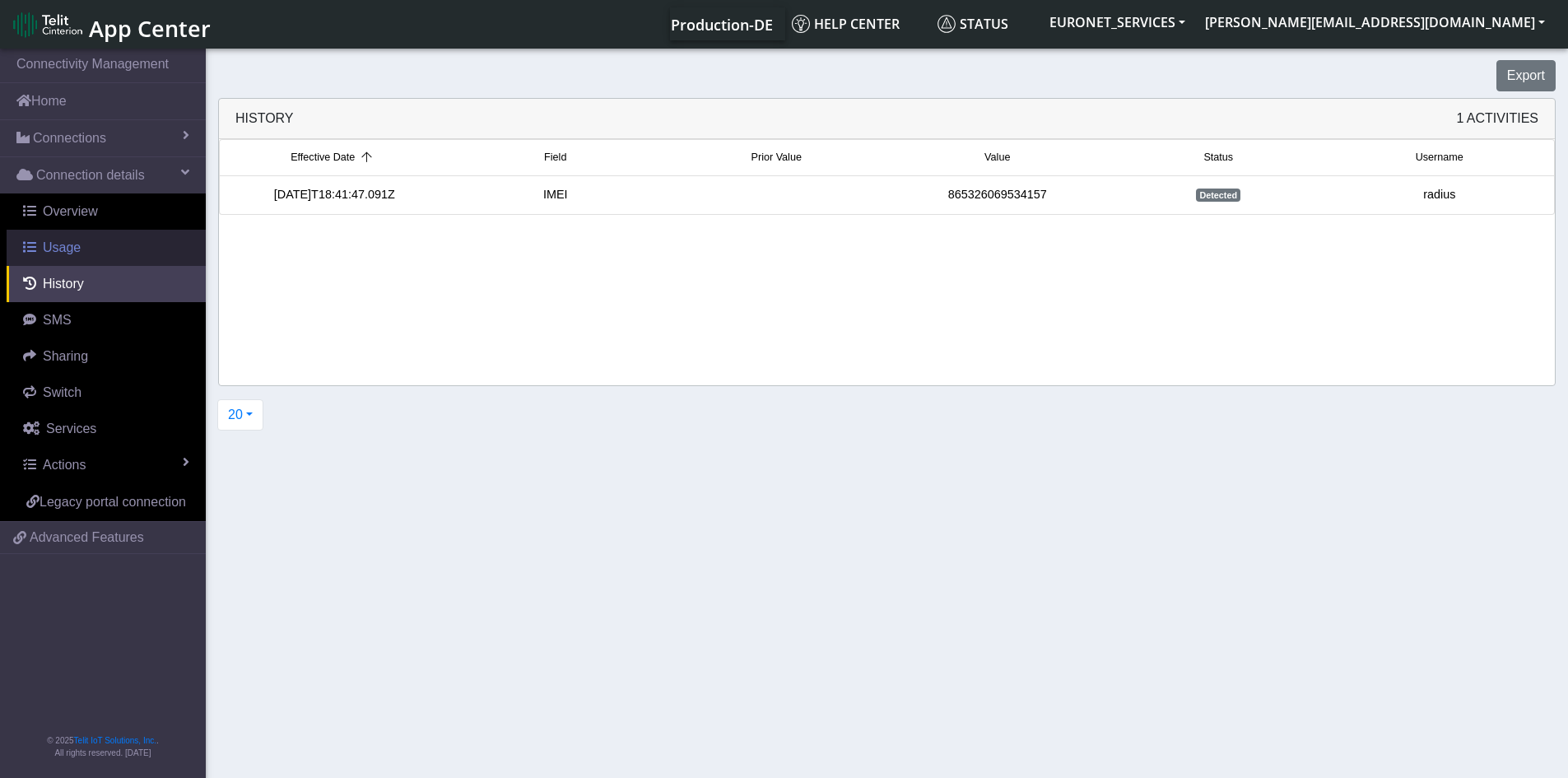
click at [47, 251] on span "Usage" at bounding box center [61, 247] width 38 height 14
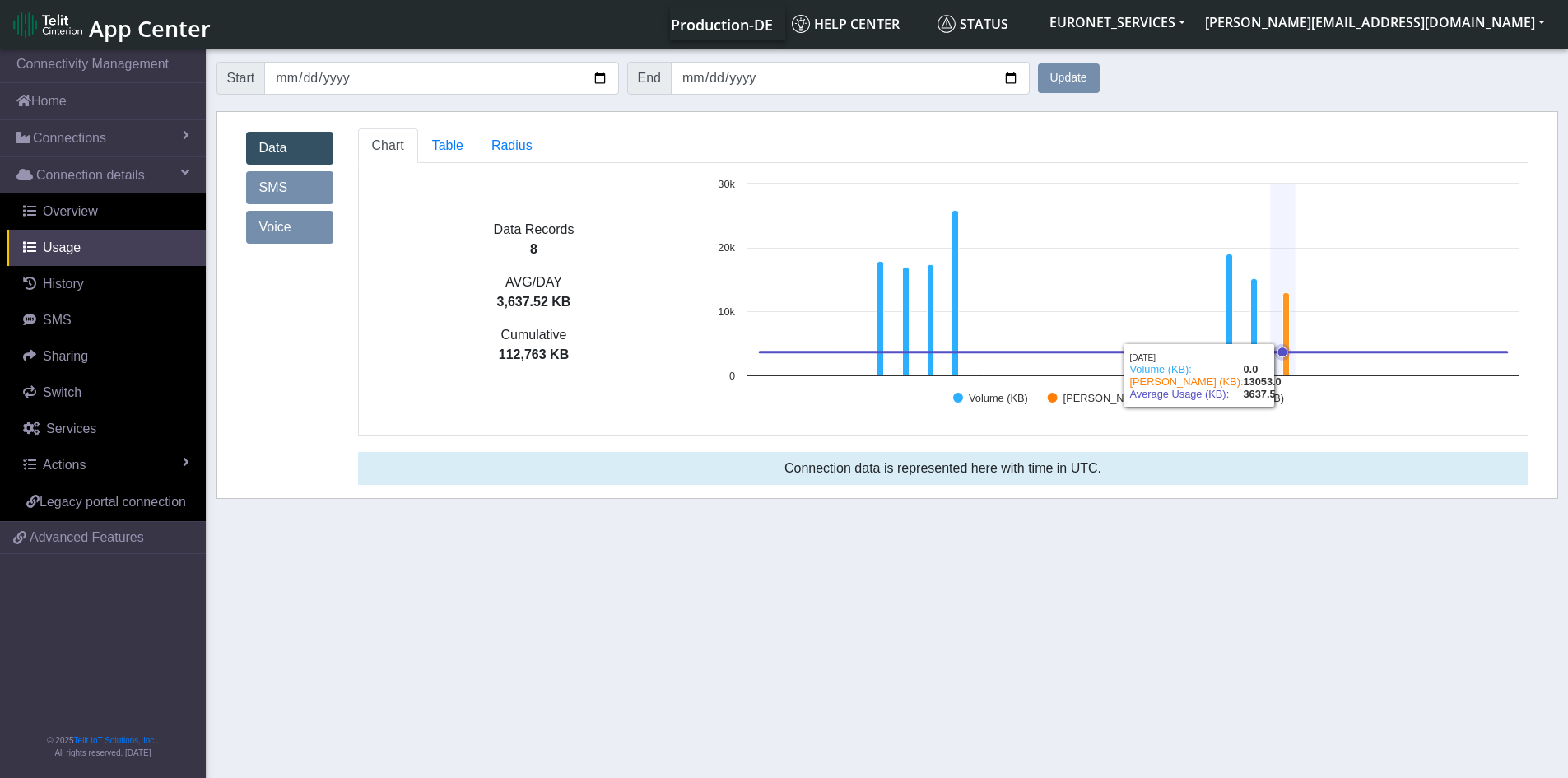
click at [1272, 352] on icon at bounding box center [1134, 352] width 748 height 0
click at [1289, 335] on icon at bounding box center [1286, 334] width 7 height 83
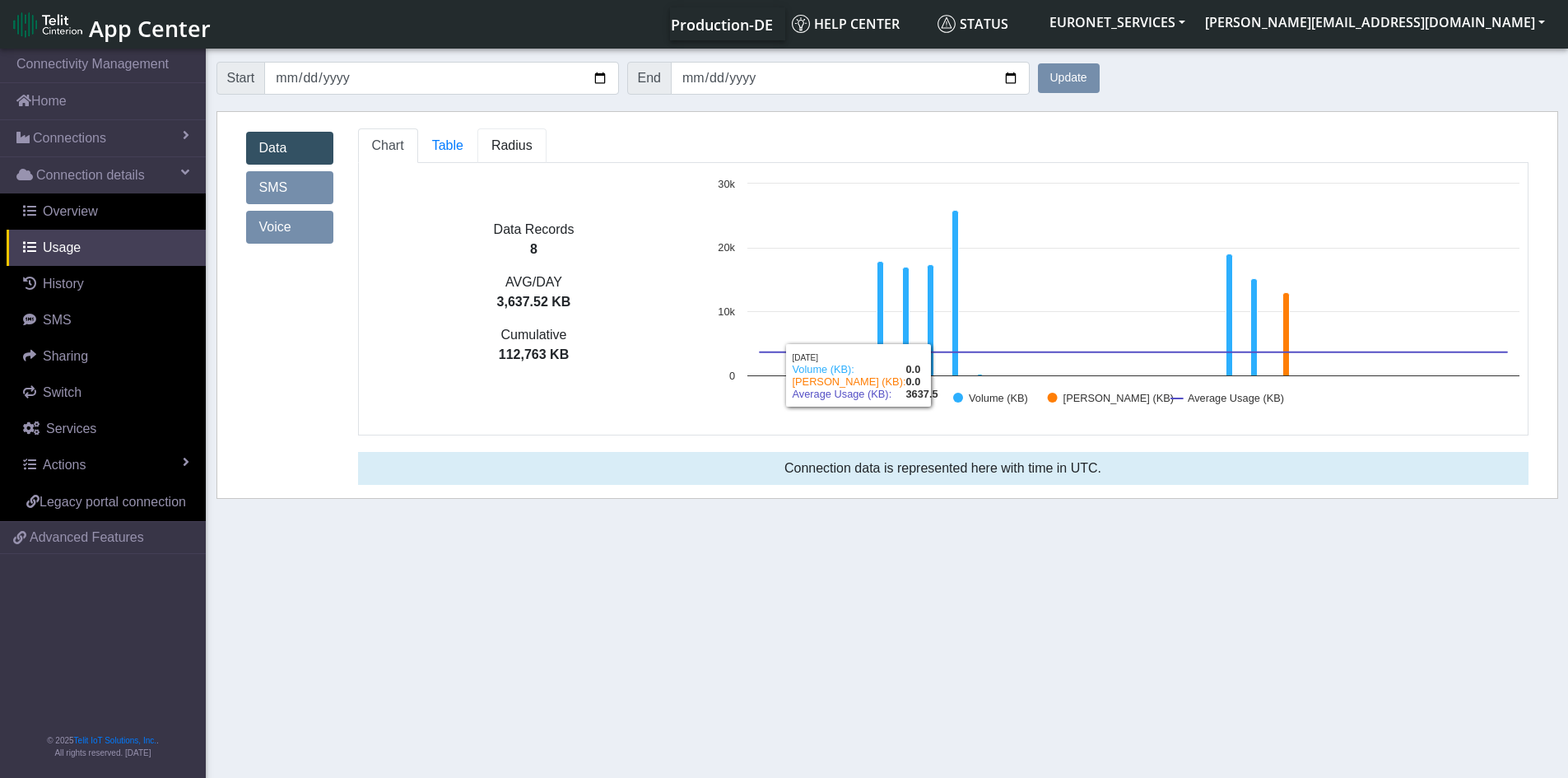
click at [515, 154] on link "Radius" at bounding box center [512, 146] width 69 height 35
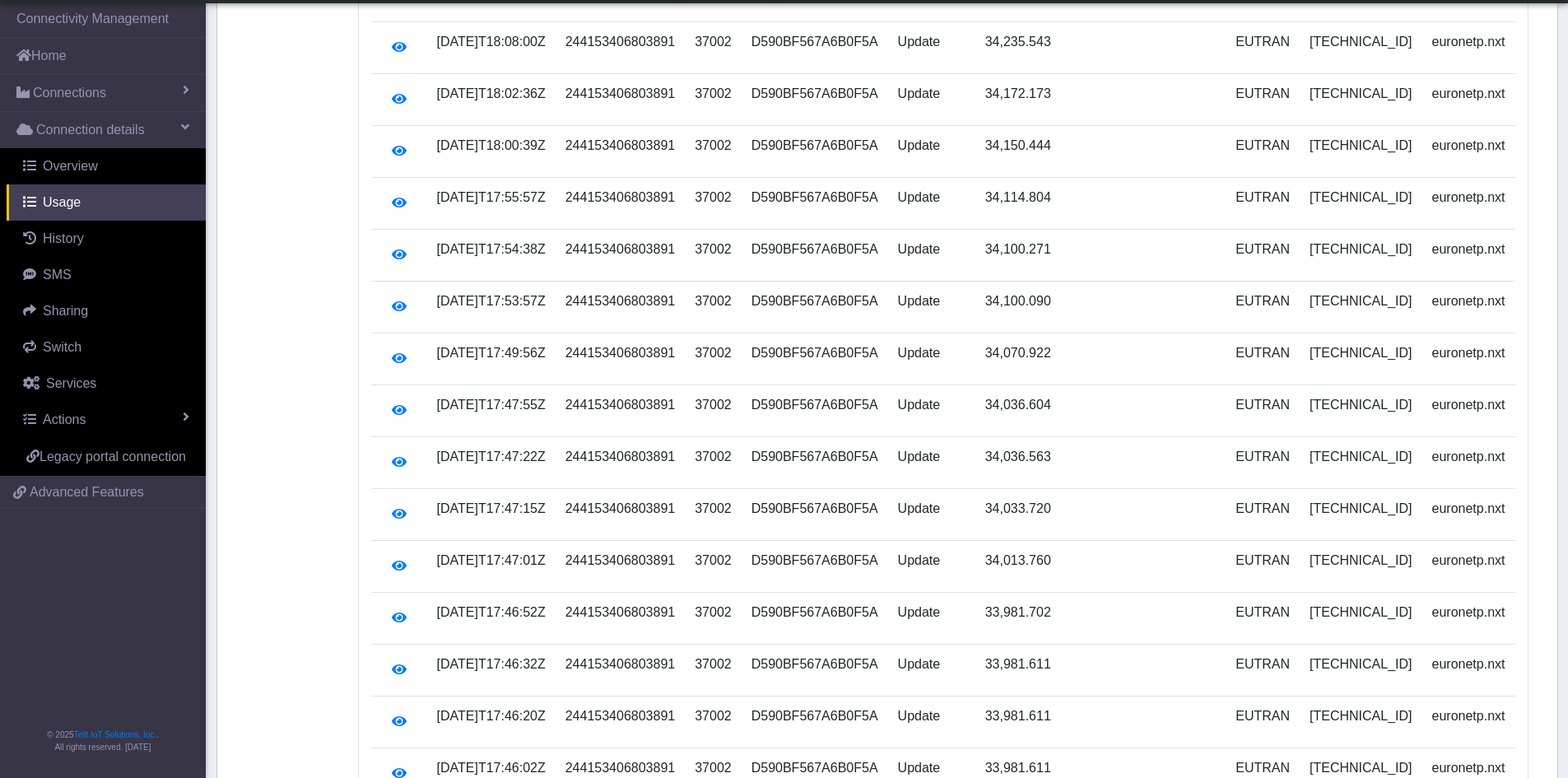
scroll to position [169, 0]
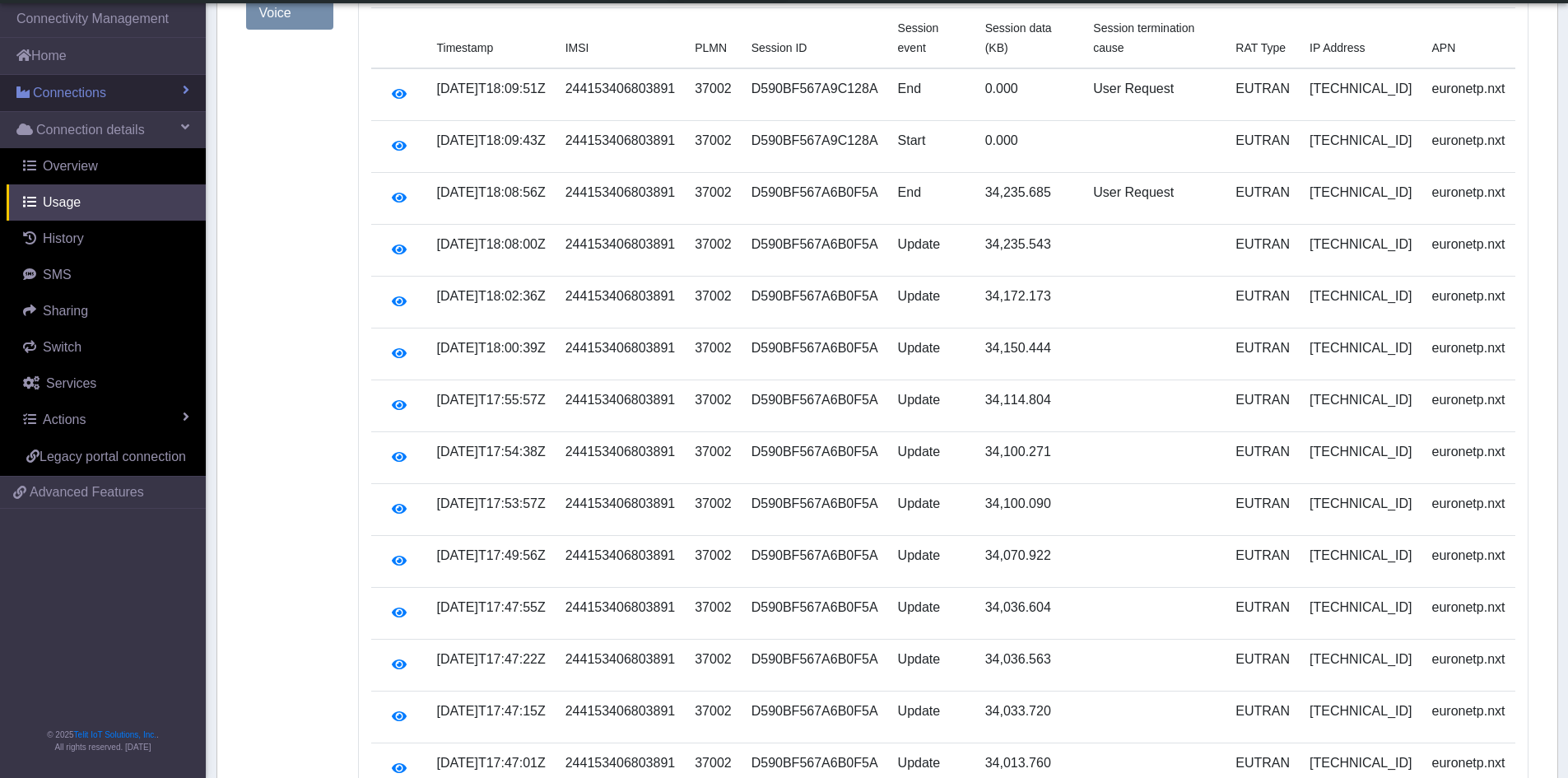
click at [36, 95] on span "Connections" at bounding box center [70, 93] width 73 height 20
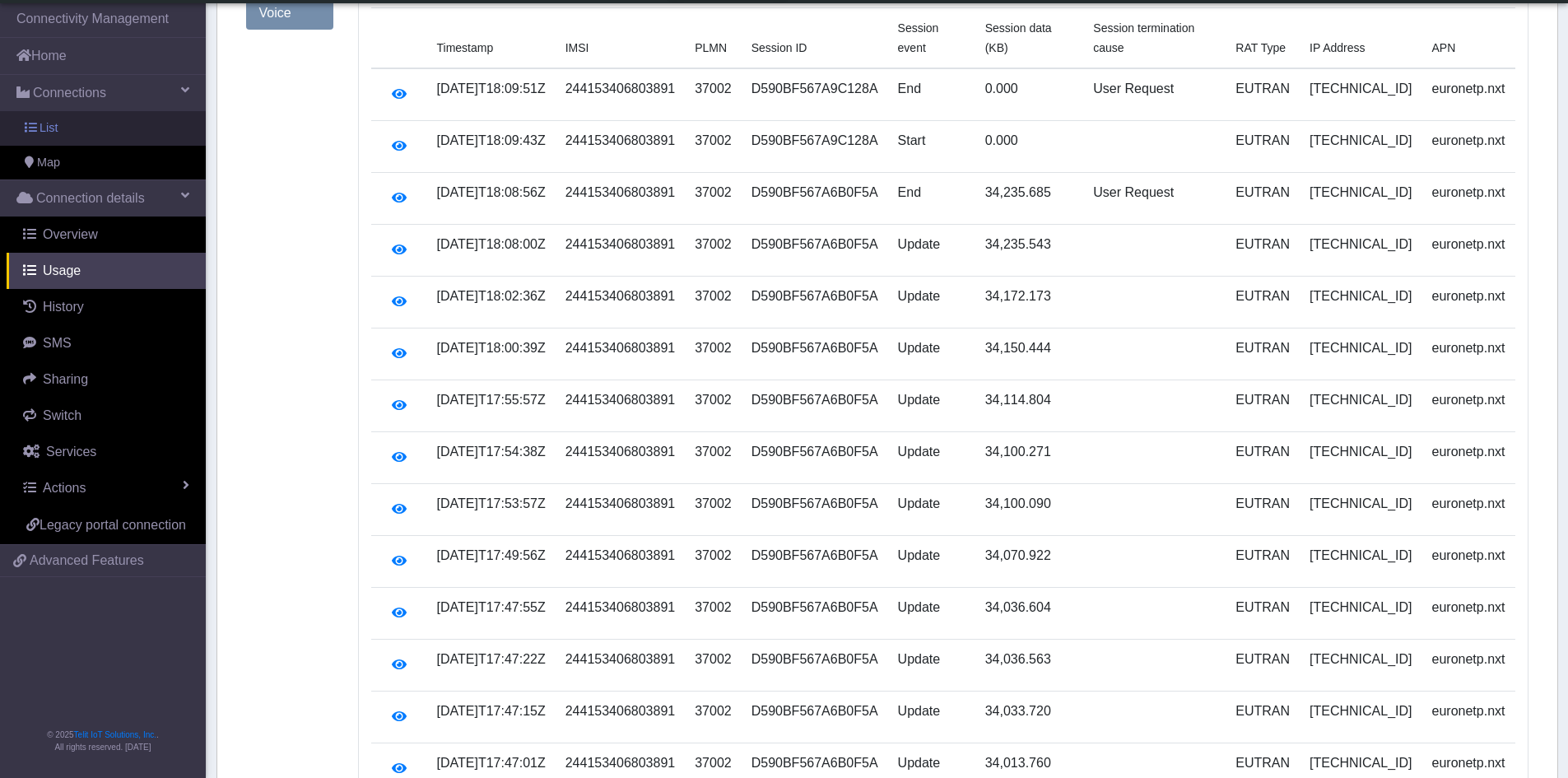
click at [32, 141] on link "List" at bounding box center [103, 128] width 206 height 35
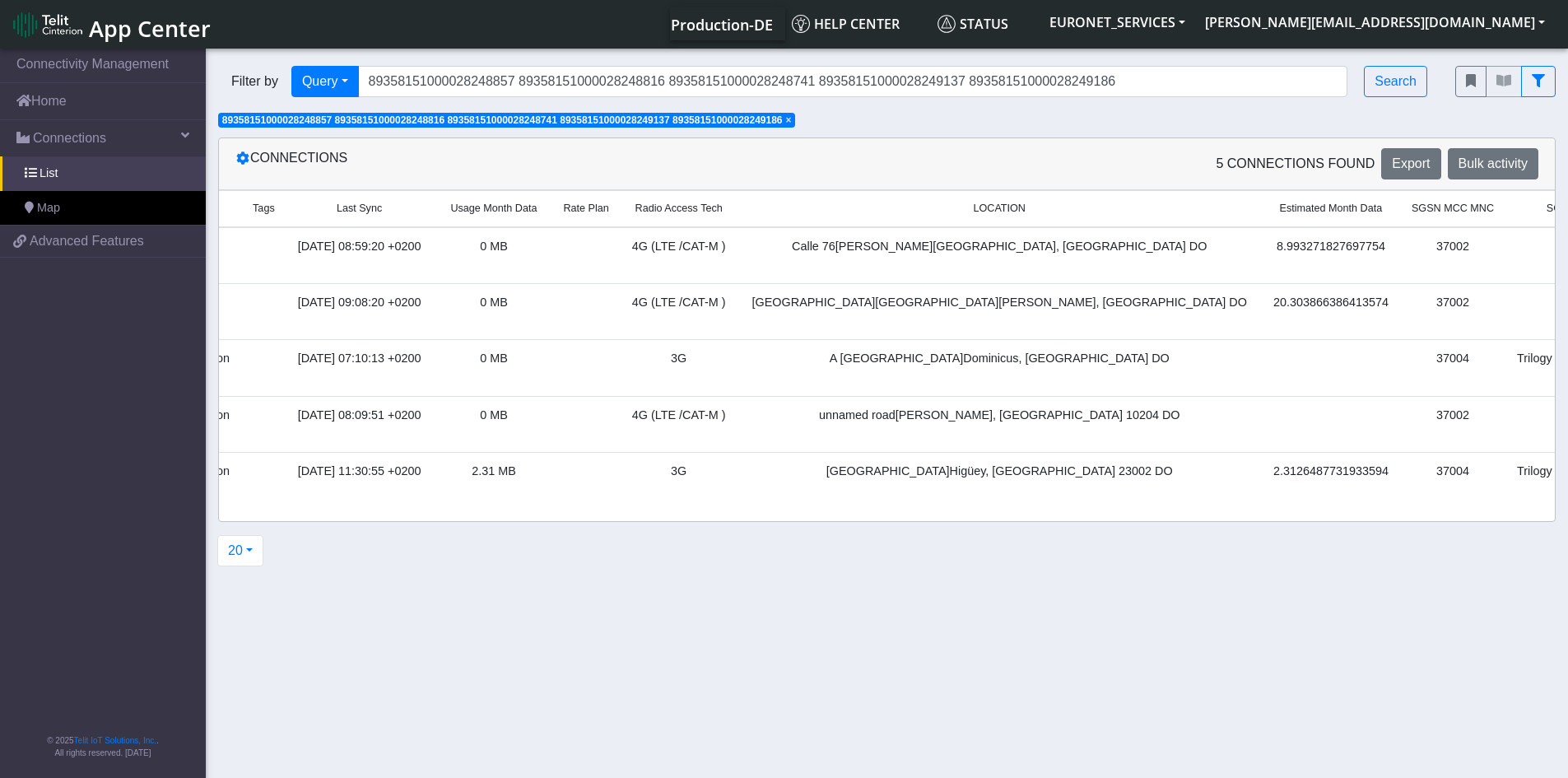
scroll to position [0, 678]
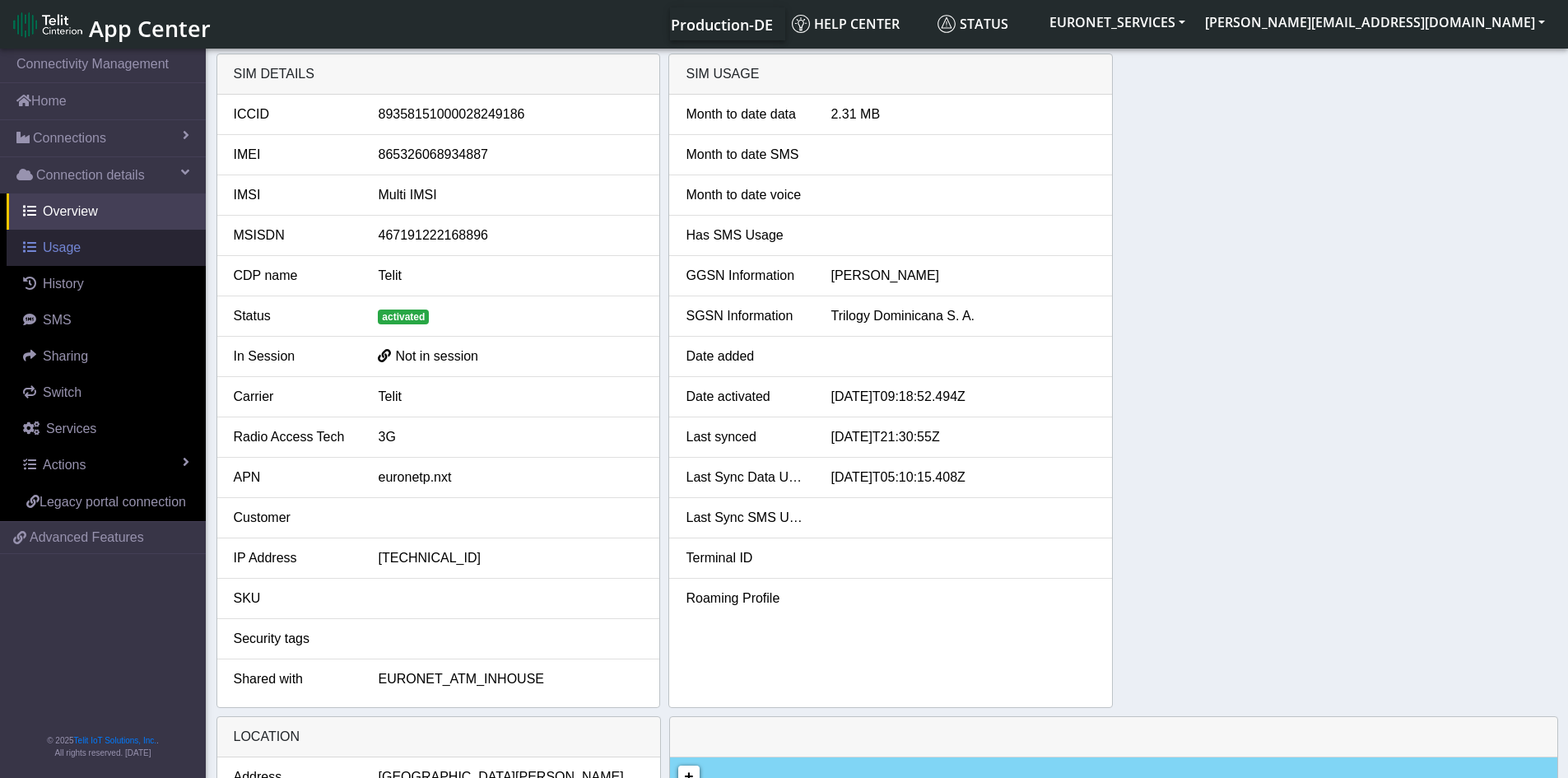
click at [50, 244] on span "Usage" at bounding box center [61, 247] width 38 height 14
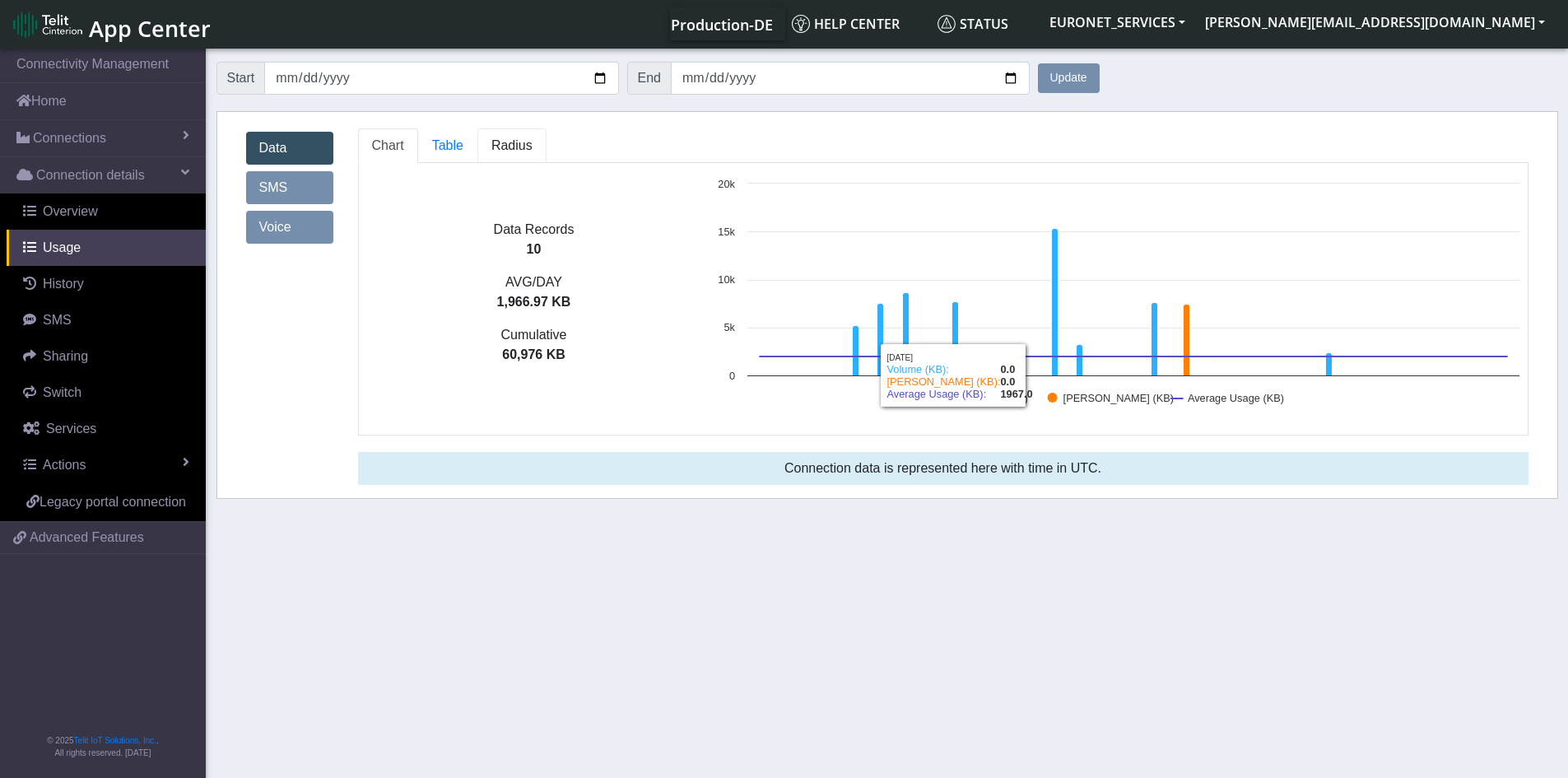
click at [524, 139] on span "Radius" at bounding box center [512, 145] width 41 height 14
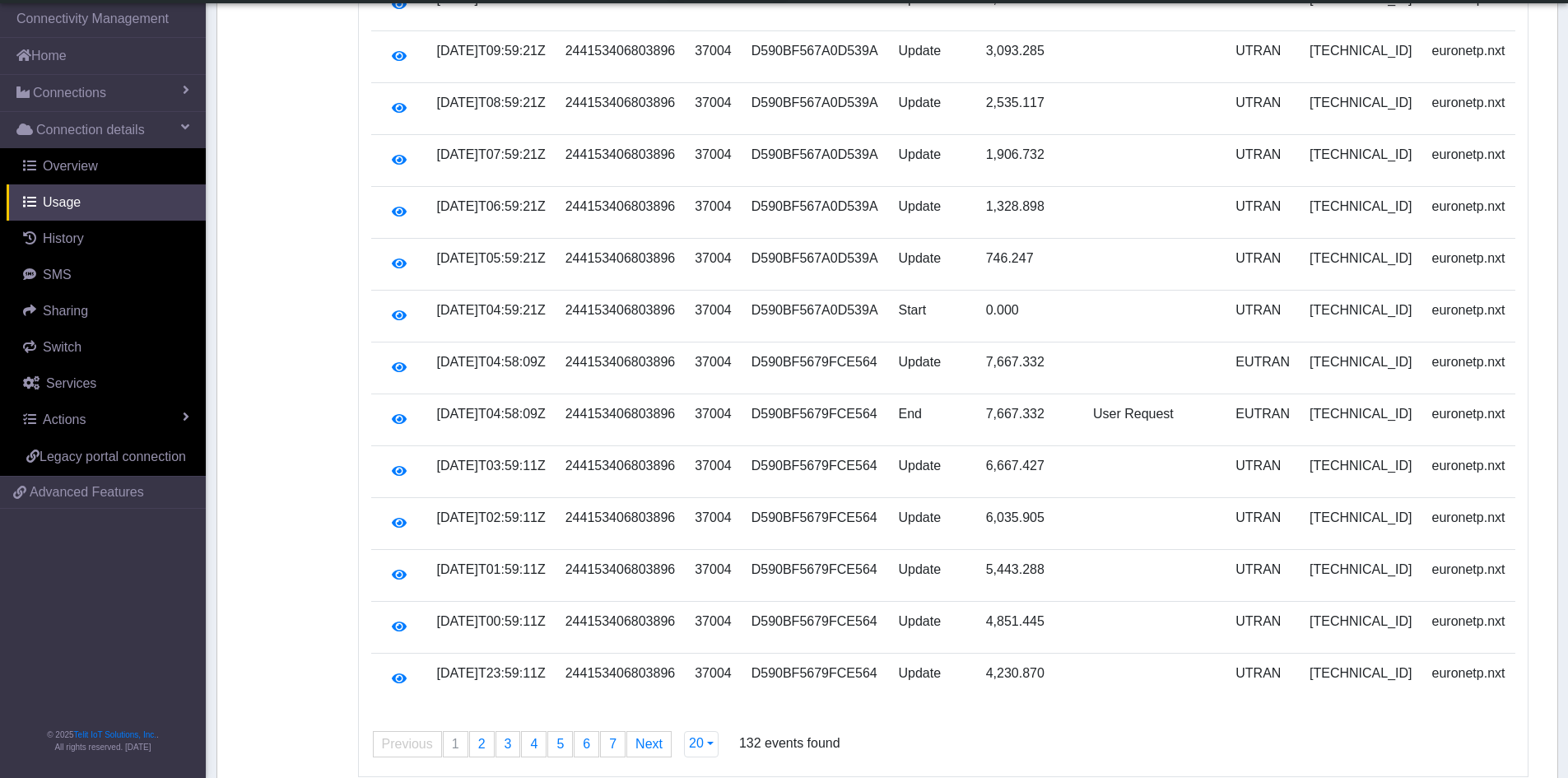
scroll to position [612, 0]
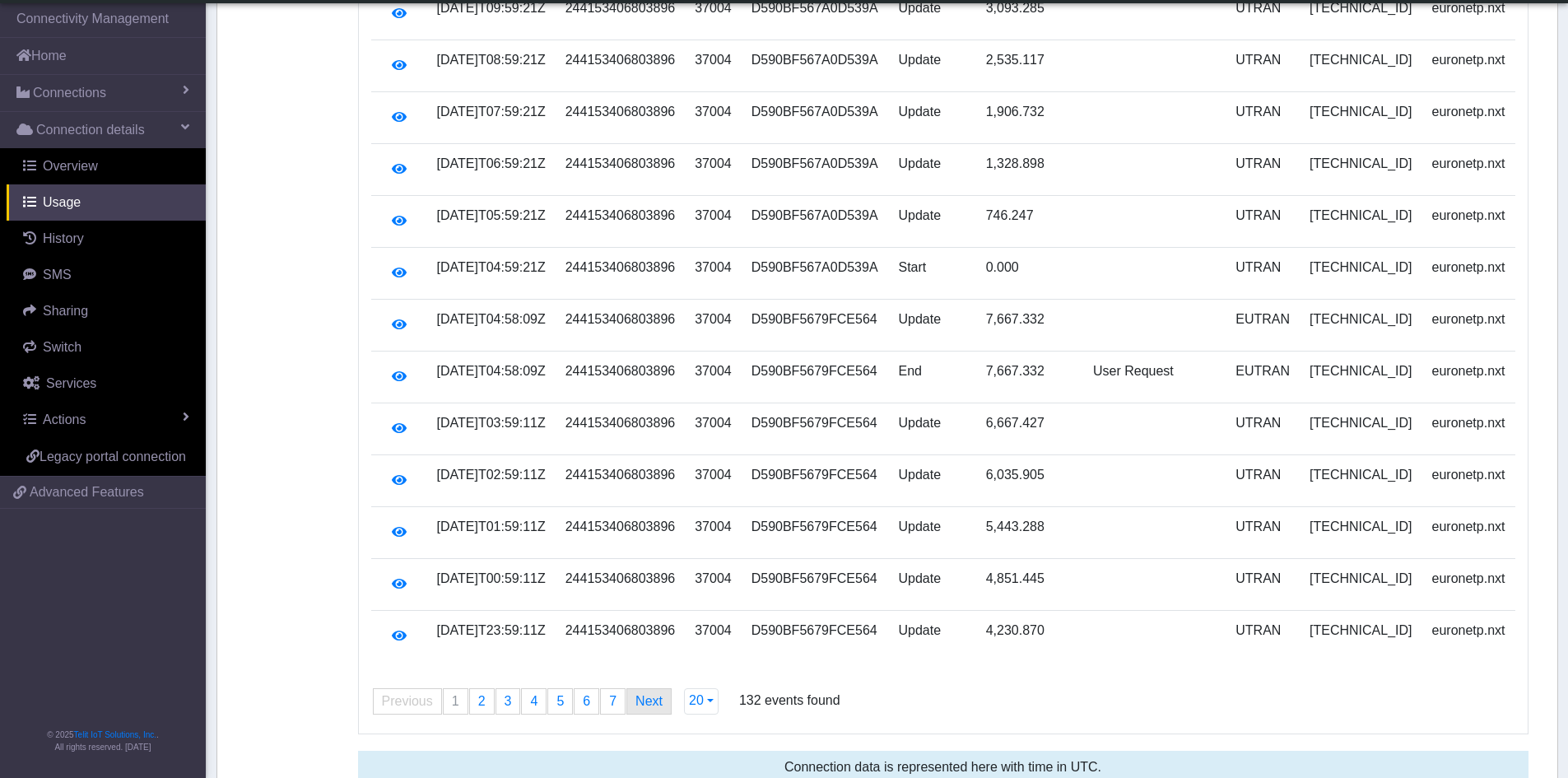
click at [647, 689] on link "Next page" at bounding box center [649, 701] width 44 height 24
click at [636, 689] on link "Next page" at bounding box center [649, 701] width 44 height 24
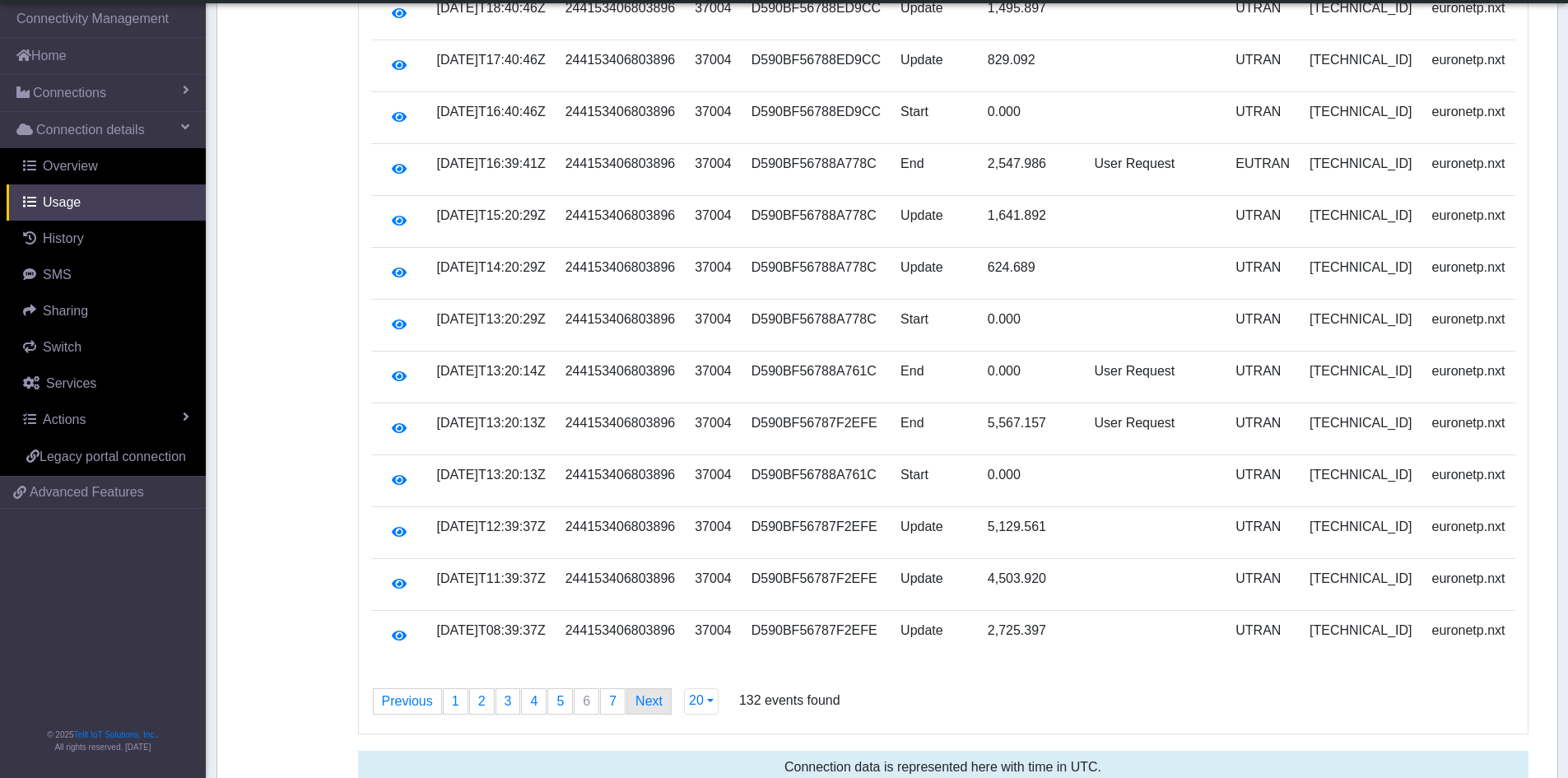
click at [636, 689] on link "Next page" at bounding box center [649, 701] width 44 height 24
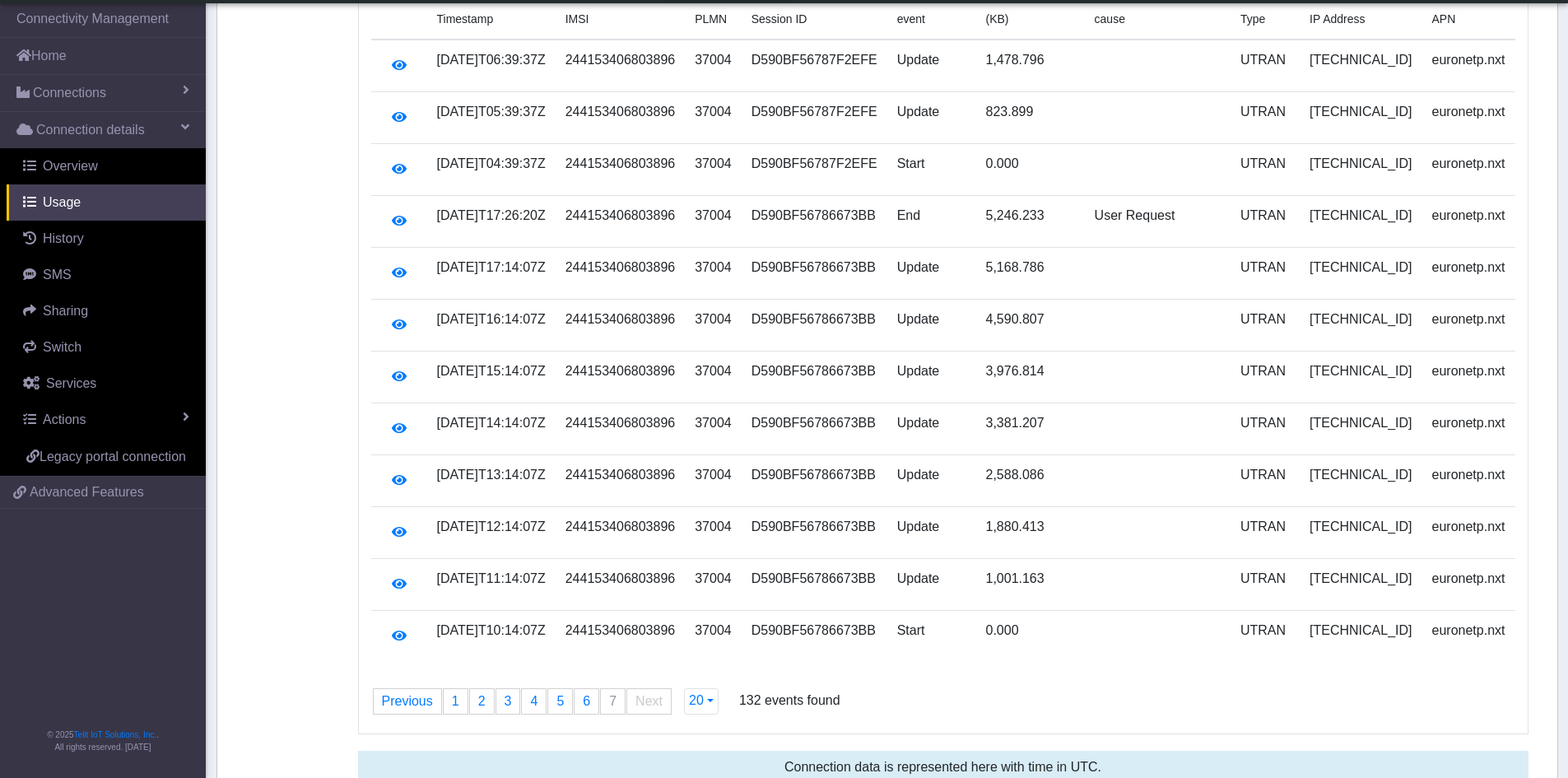
click at [636, 694] on span "Next page" at bounding box center [649, 701] width 27 height 14
click at [696, 693] on span "20" at bounding box center [696, 700] width 15 height 14
click at [715, 626] on button "200" at bounding box center [749, 639] width 130 height 26
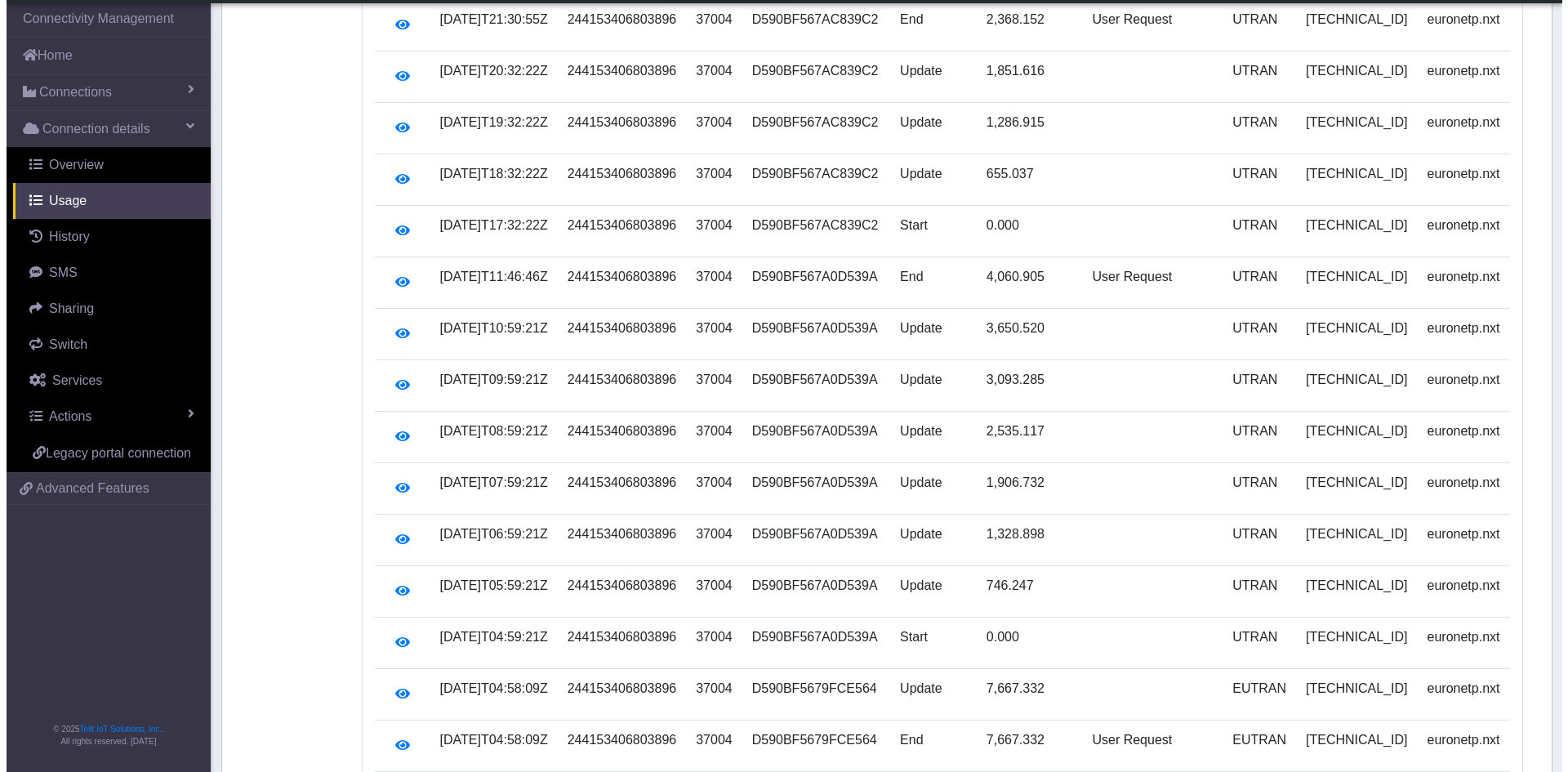
scroll to position [119, 0]
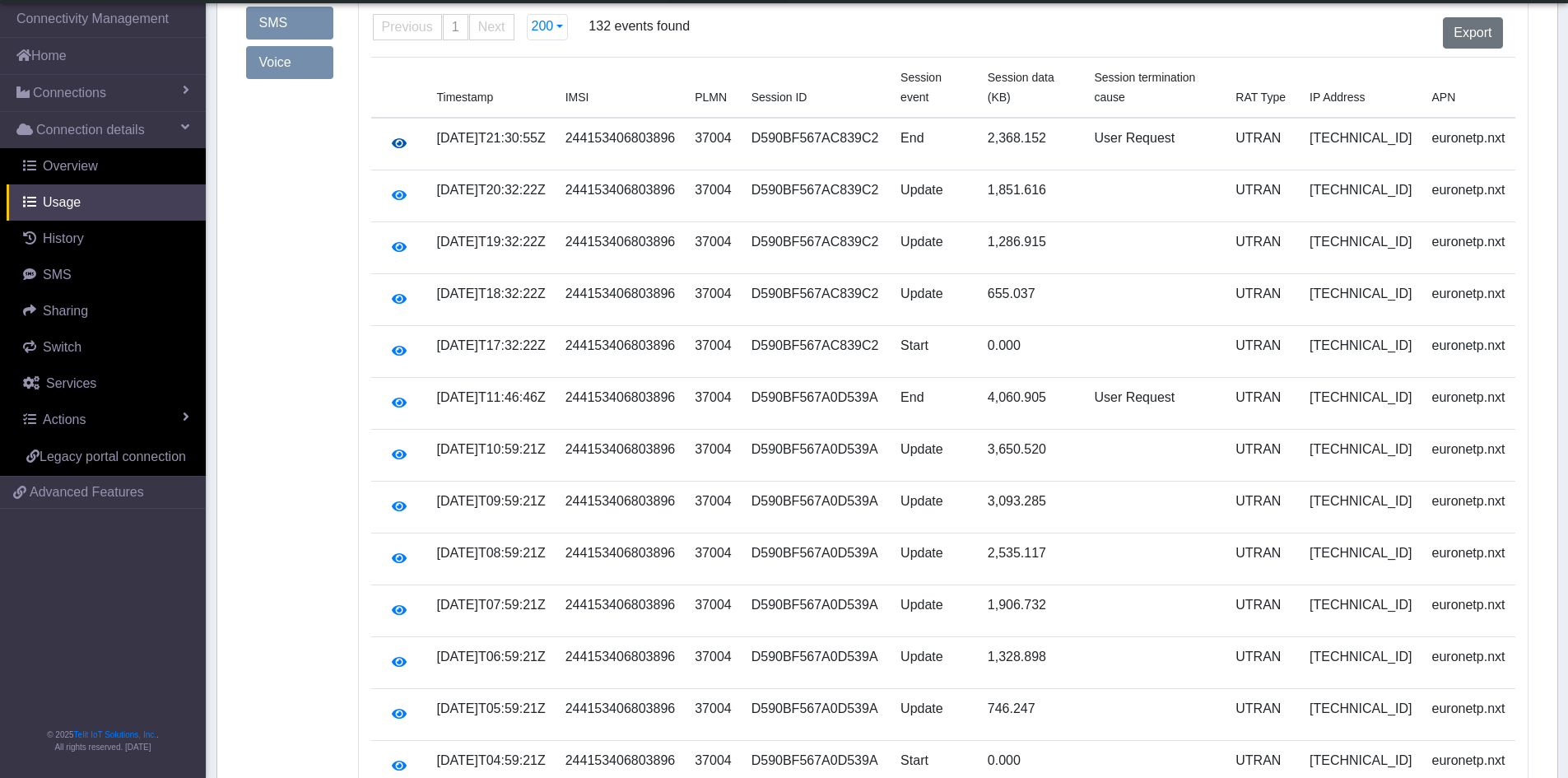
click at [397, 136] on icon "button" at bounding box center [399, 142] width 15 height 13
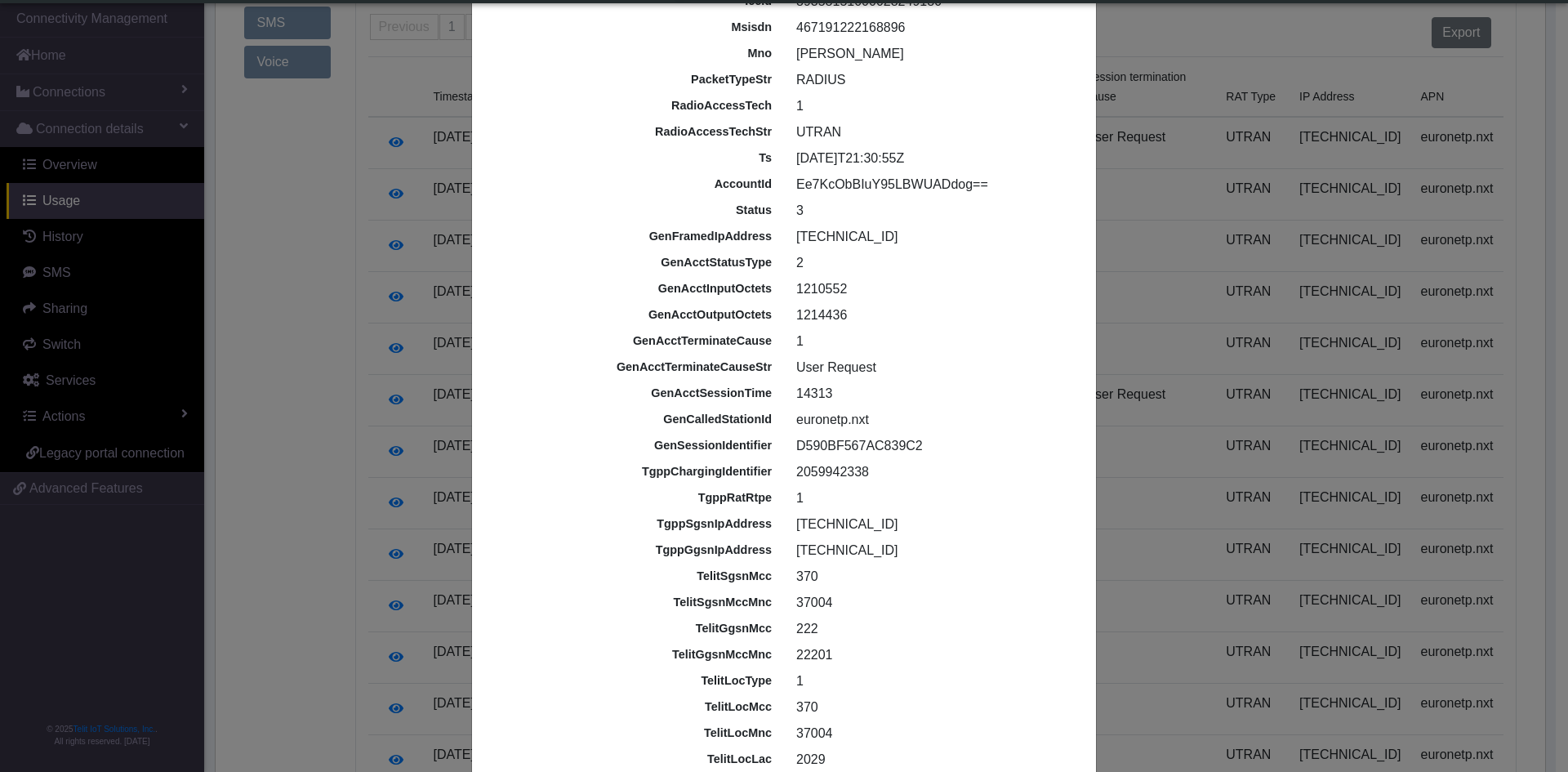
scroll to position [149, 0]
